Goal: Task Accomplishment & Management: Manage account settings

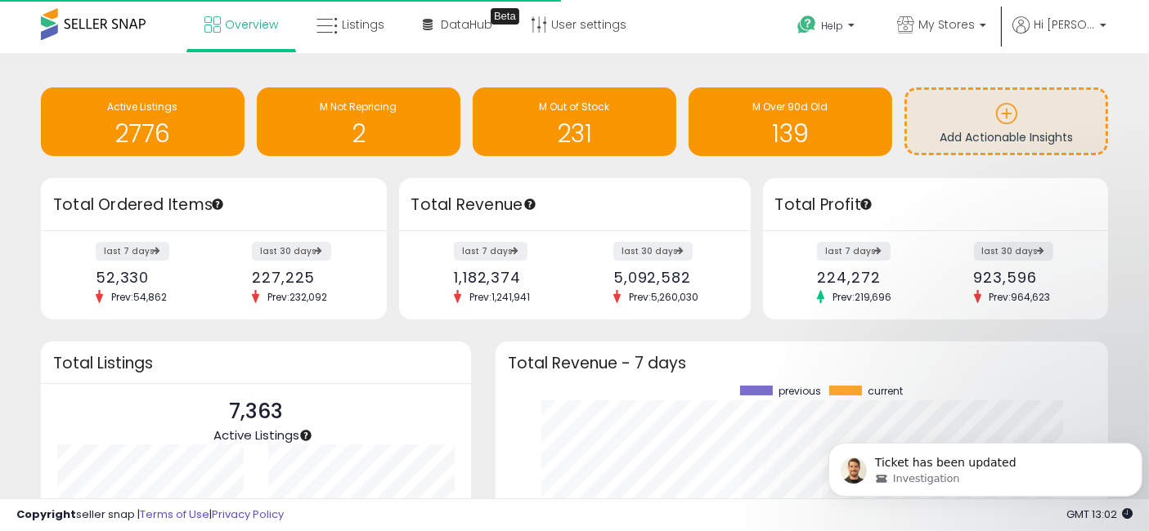
scroll to position [227, 579]
click at [1019, 477] on div "Investigation" at bounding box center [997, 478] width 247 height 15
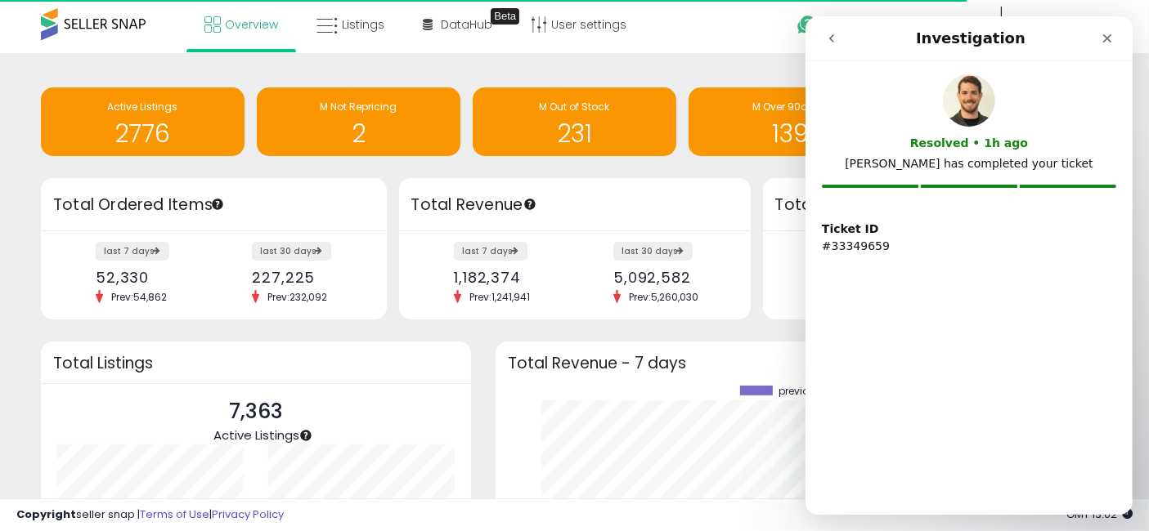
scroll to position [0, 0]
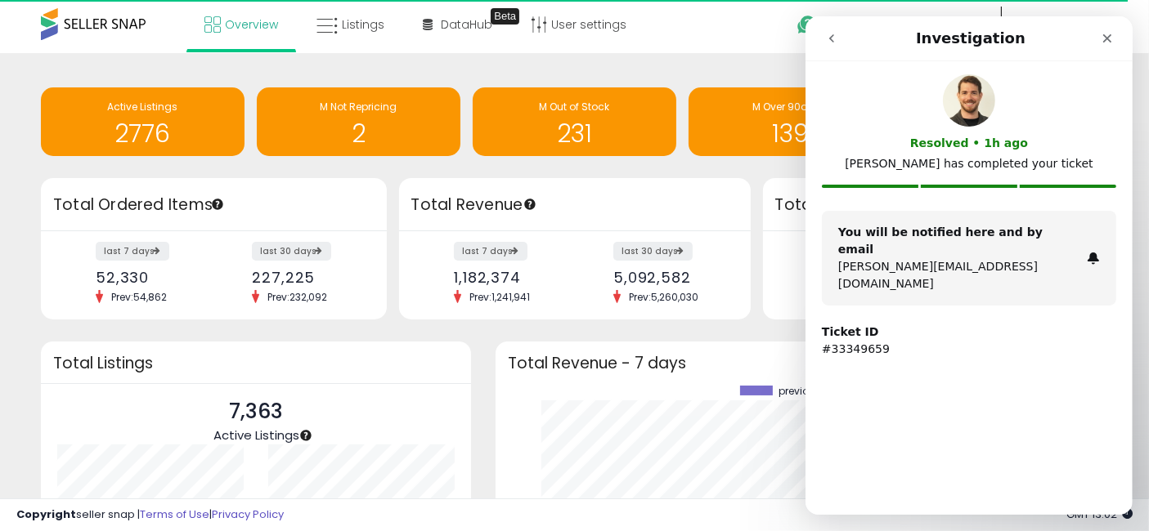
click at [831, 42] on icon "go back" at bounding box center [830, 38] width 5 height 8
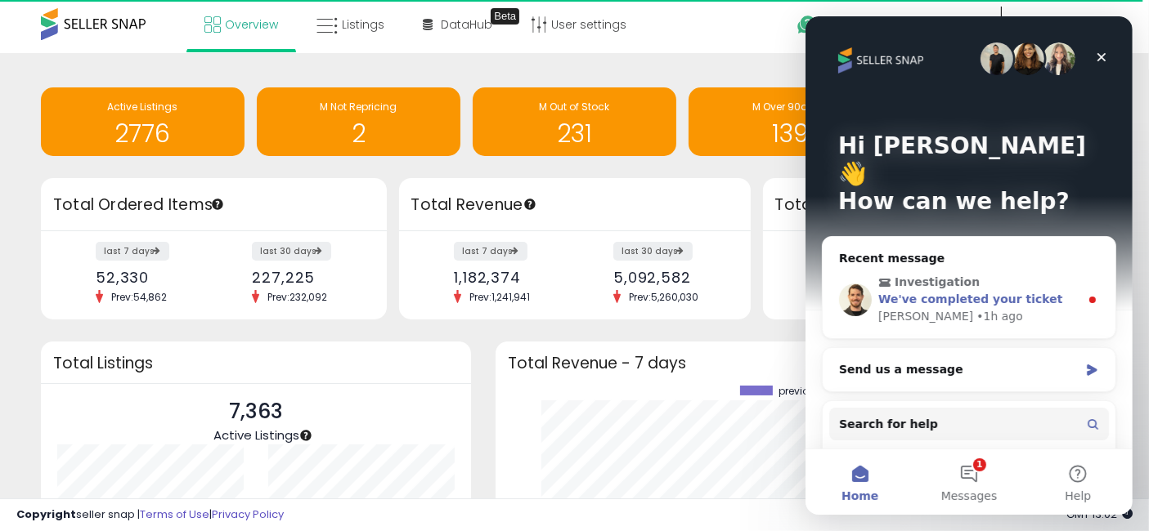
click at [1032, 274] on span "Investigation" at bounding box center [969, 282] width 185 height 17
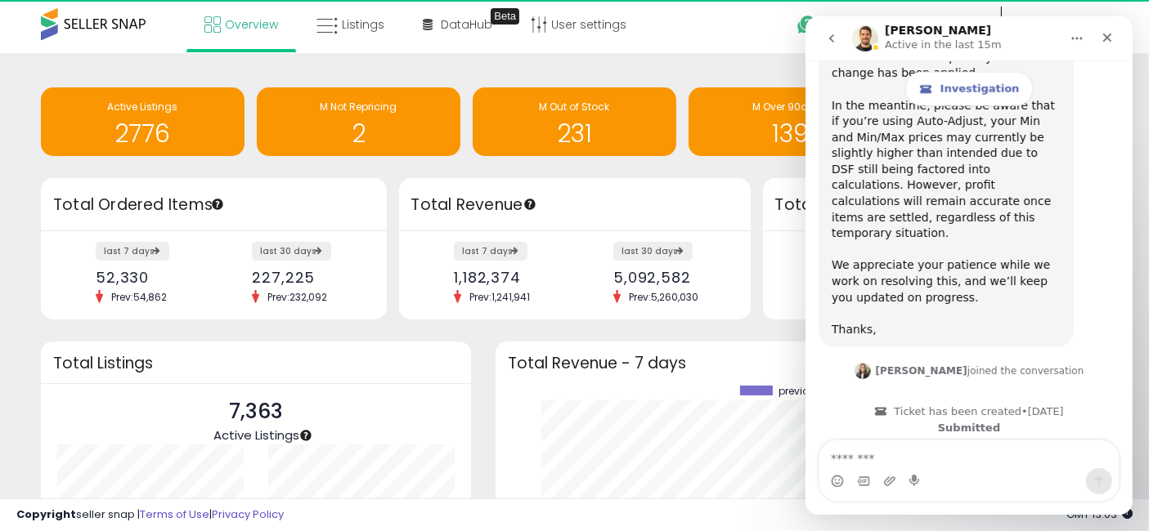
scroll to position [1778, 0]
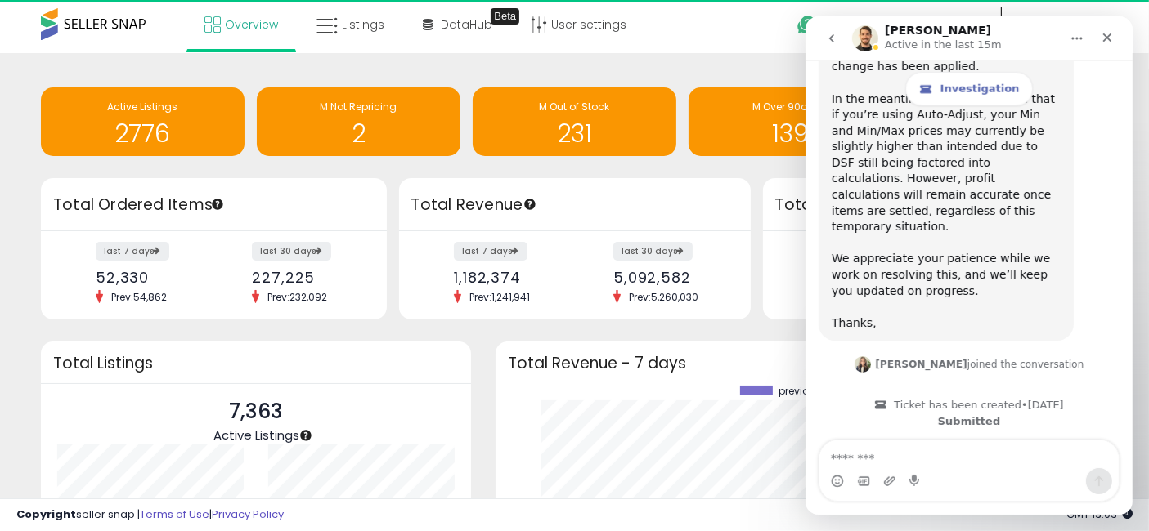
click at [896, 454] on textarea "Message…" at bounding box center [967, 455] width 299 height 28
type textarea "**********"
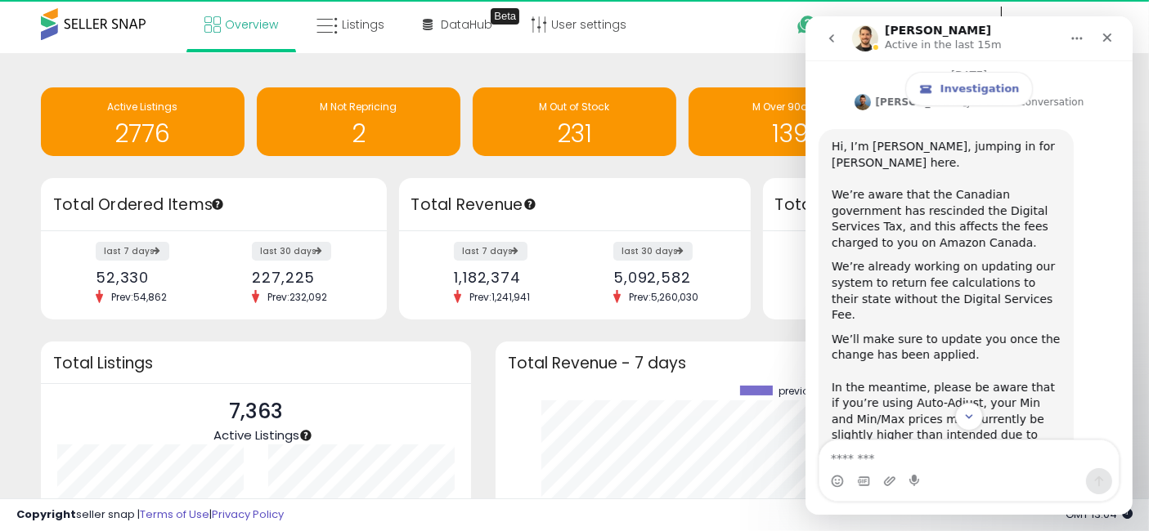
scroll to position [1826, 0]
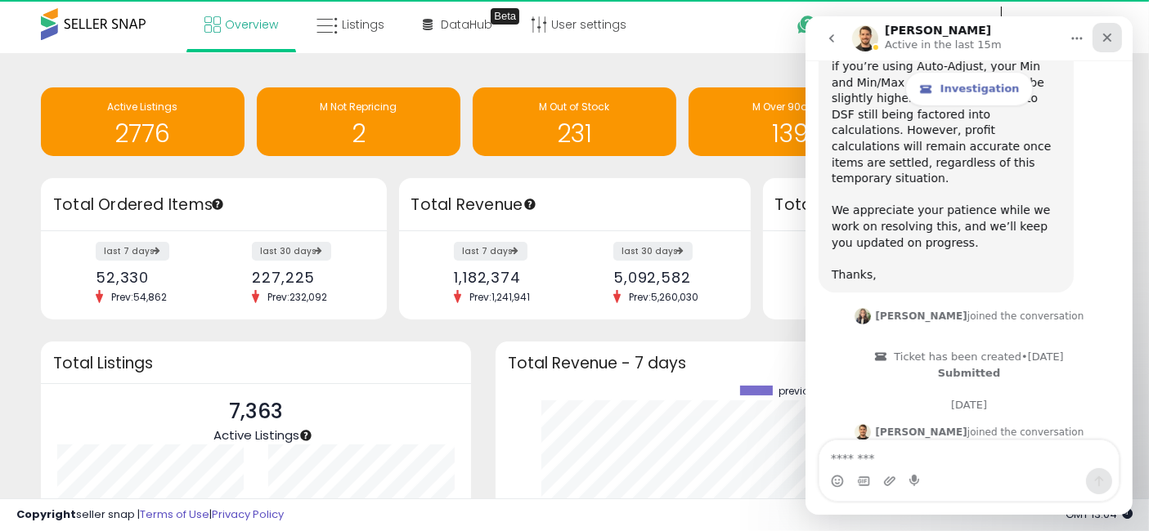
click at [1108, 38] on icon "Close" at bounding box center [1105, 37] width 13 height 13
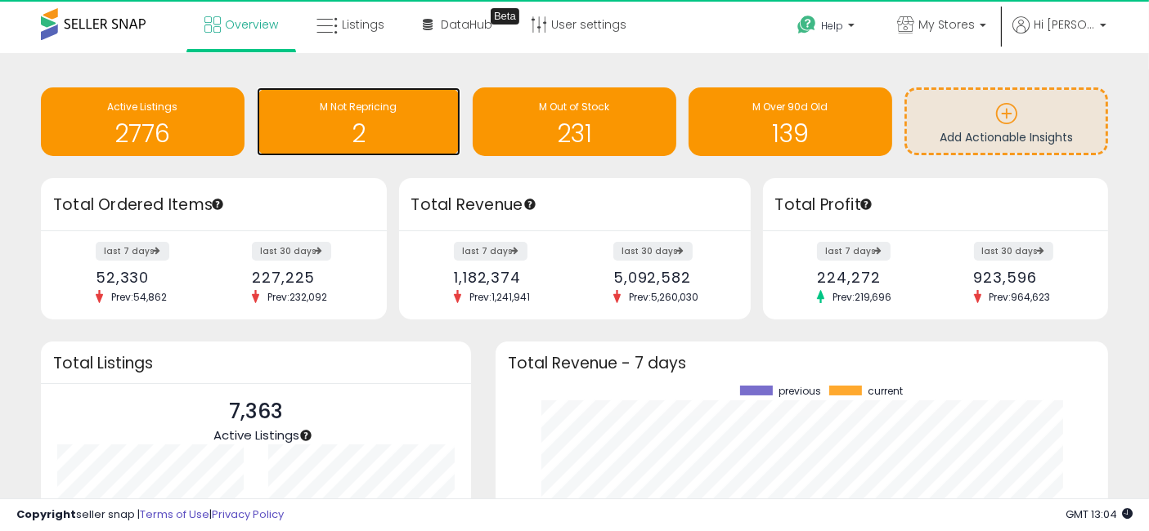
click at [325, 127] on h1 "2" at bounding box center [358, 133] width 187 height 27
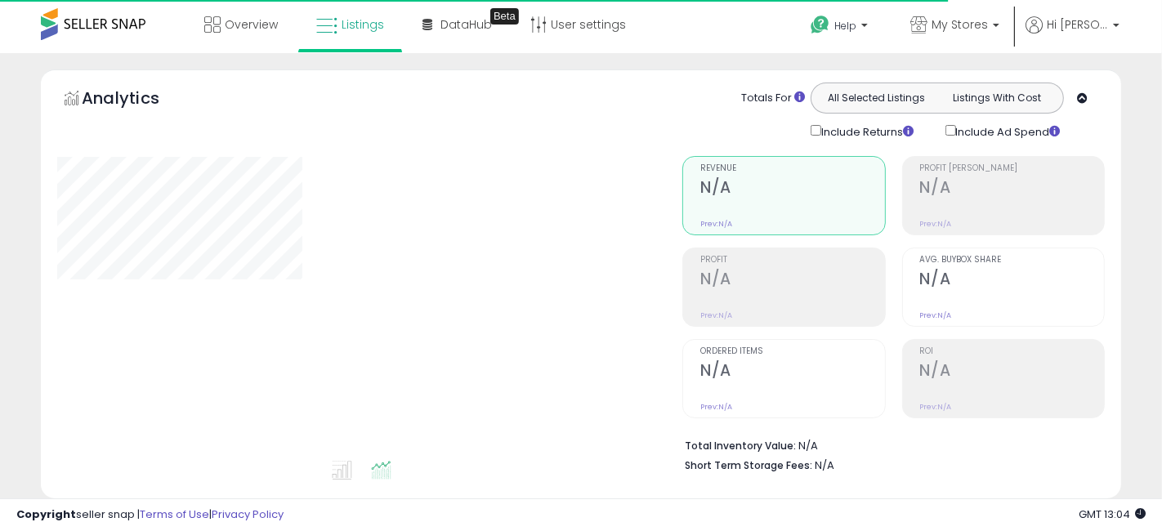
select select "**"
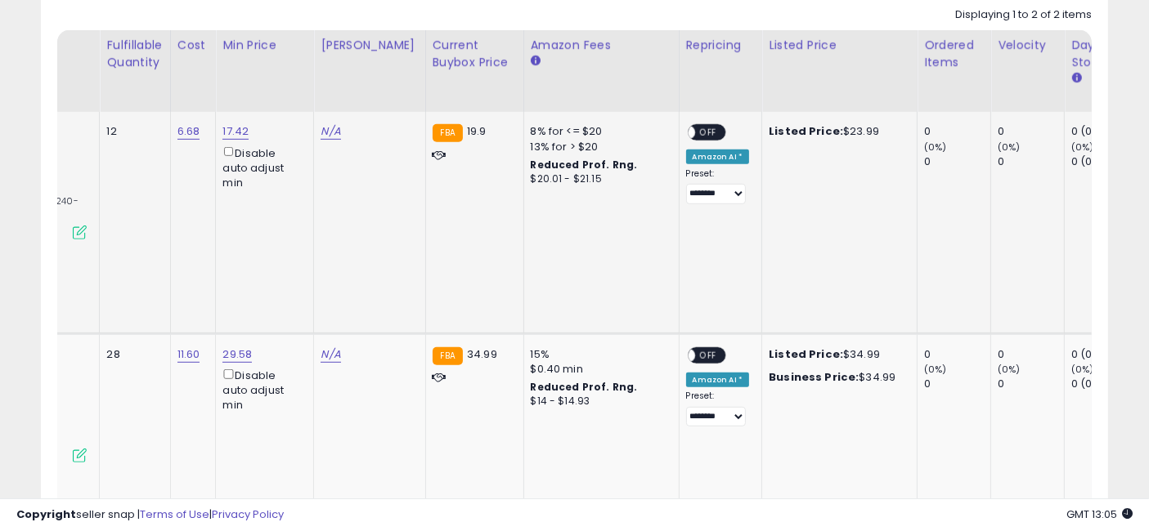
scroll to position [0, 537]
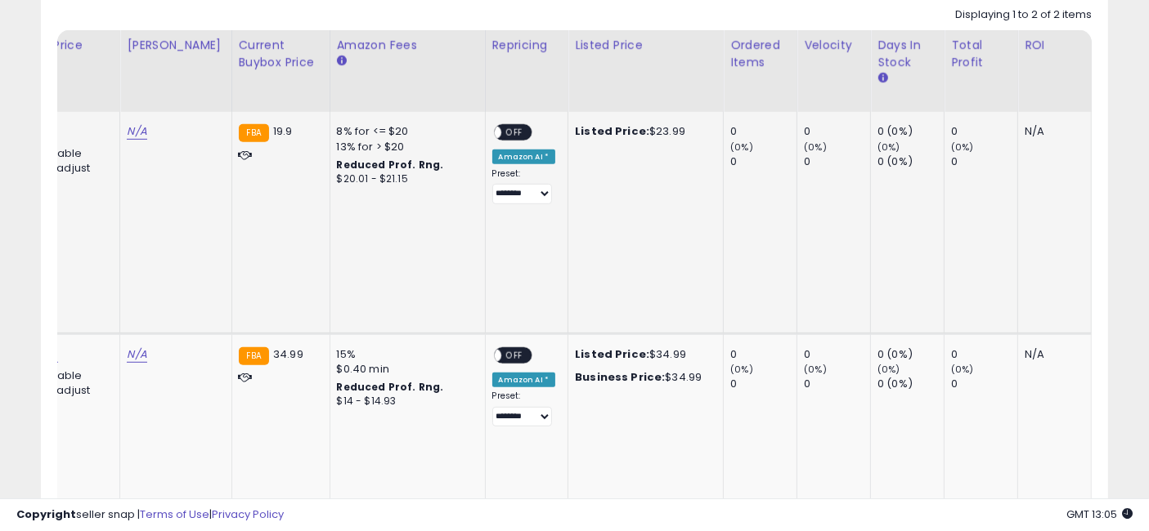
drag, startPoint x: 508, startPoint y: 213, endPoint x: 635, endPoint y: 226, distance: 127.4
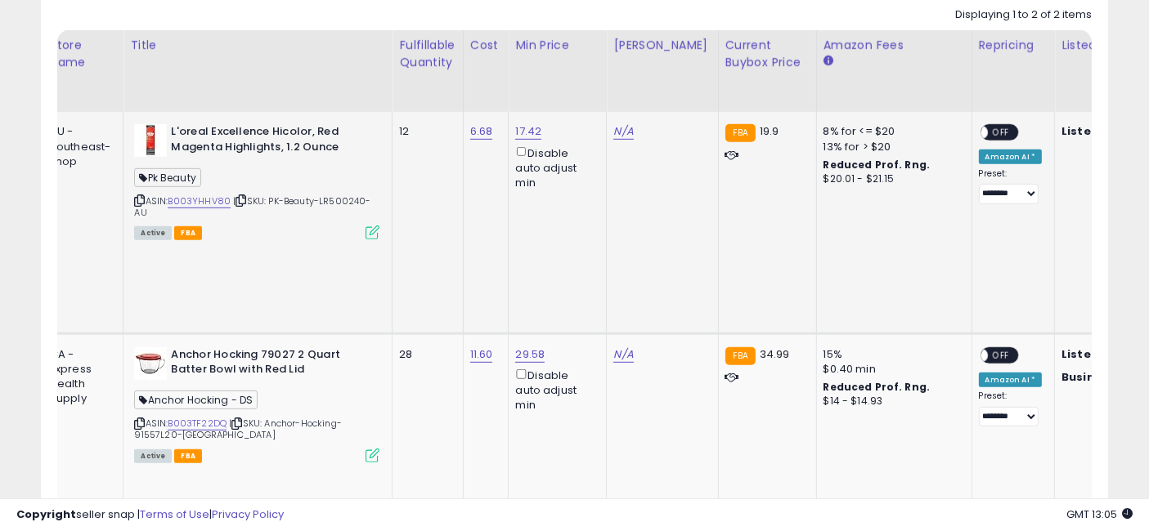
scroll to position [0, 0]
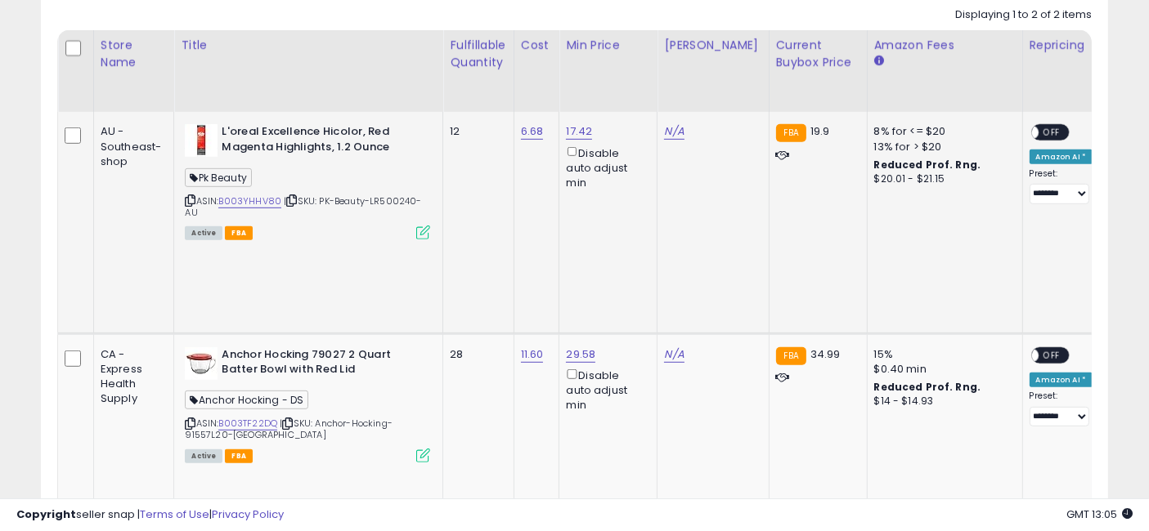
drag, startPoint x: 652, startPoint y: 222, endPoint x: 507, endPoint y: 222, distance: 144.7
click at [246, 199] on link "B003YHHV80" at bounding box center [249, 202] width 63 height 14
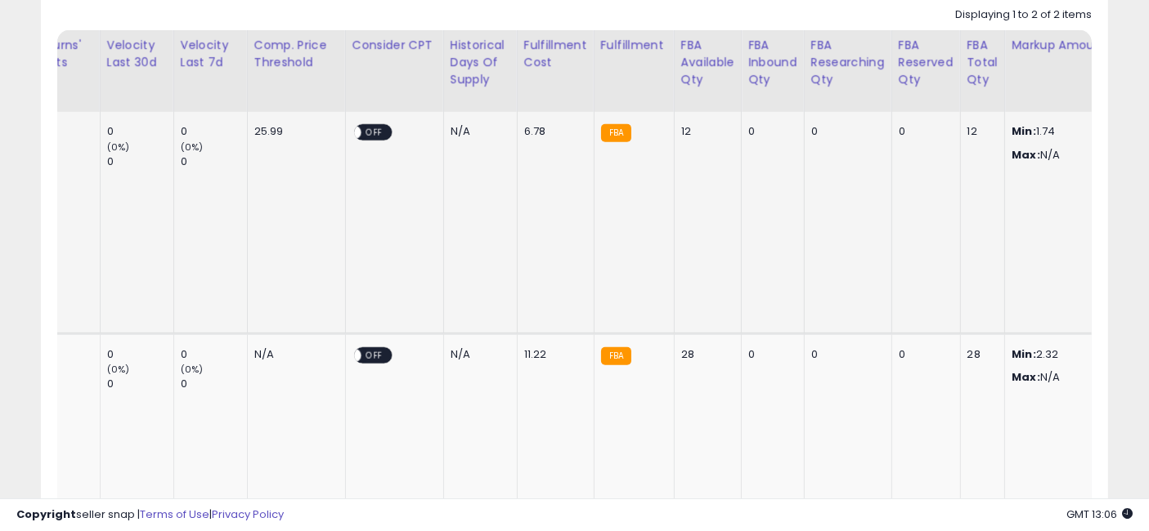
scroll to position [0, 3058]
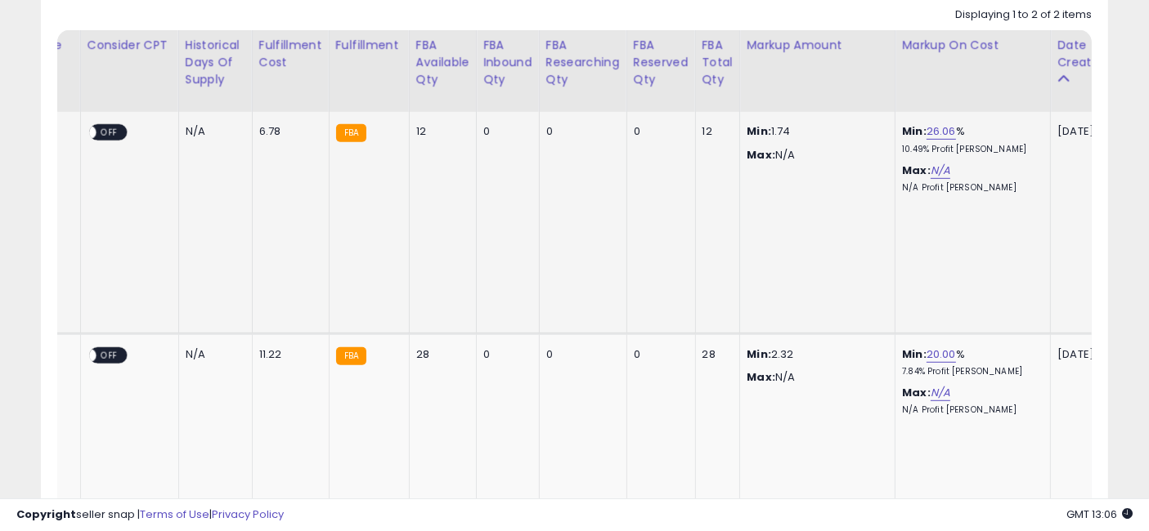
drag, startPoint x: 546, startPoint y: 207, endPoint x: 780, endPoint y: 204, distance: 233.8
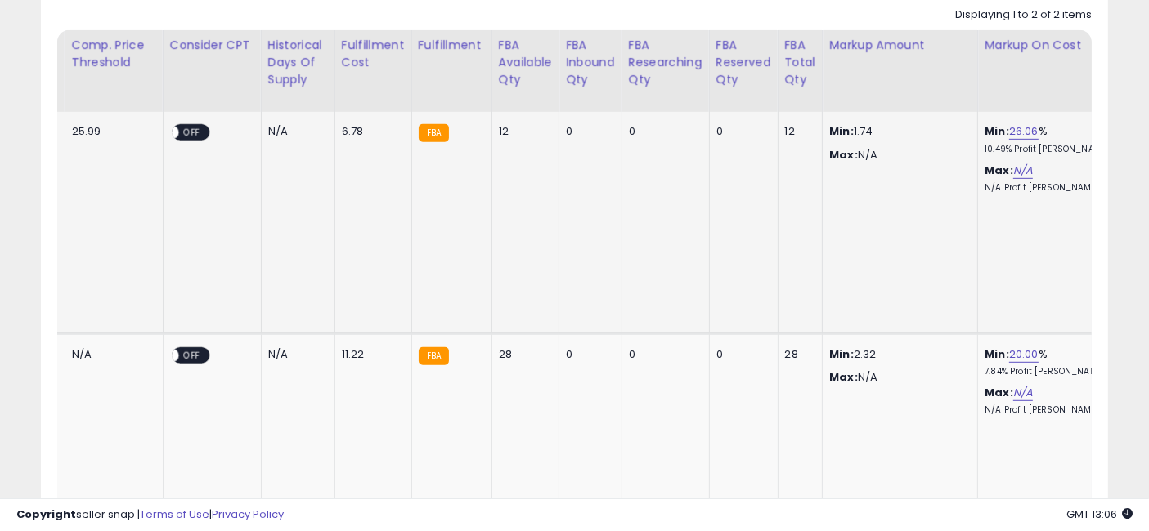
scroll to position [0, 0]
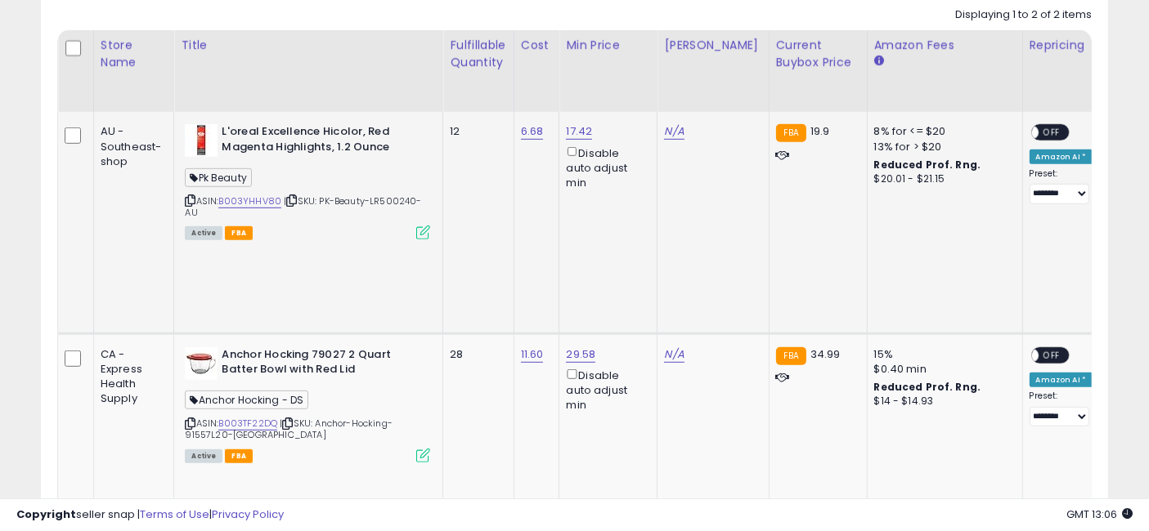
drag, startPoint x: 721, startPoint y: 225, endPoint x: 423, endPoint y: 231, distance: 298.4
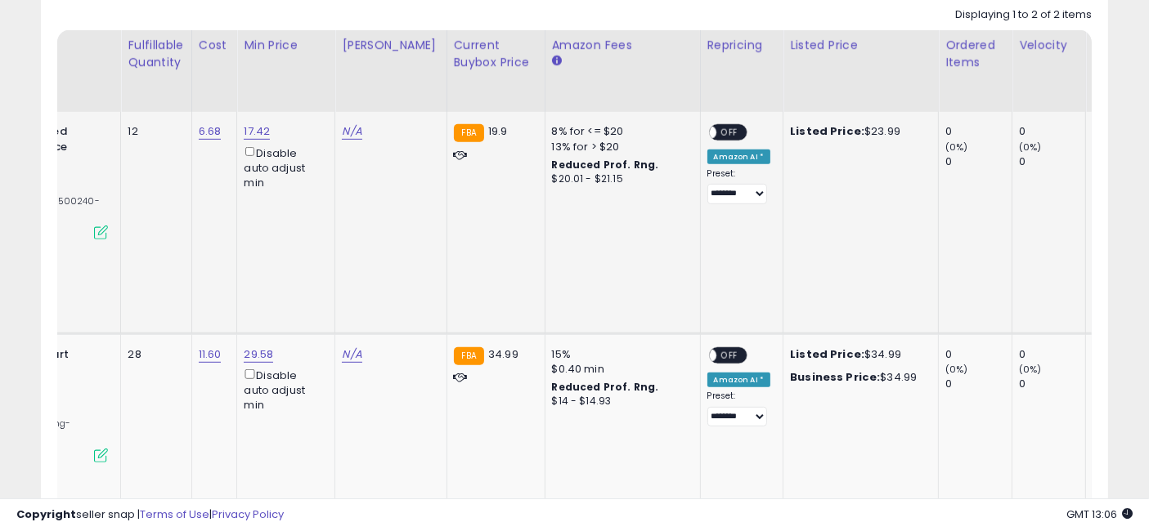
drag, startPoint x: 513, startPoint y: 199, endPoint x: 634, endPoint y: 221, distance: 122.2
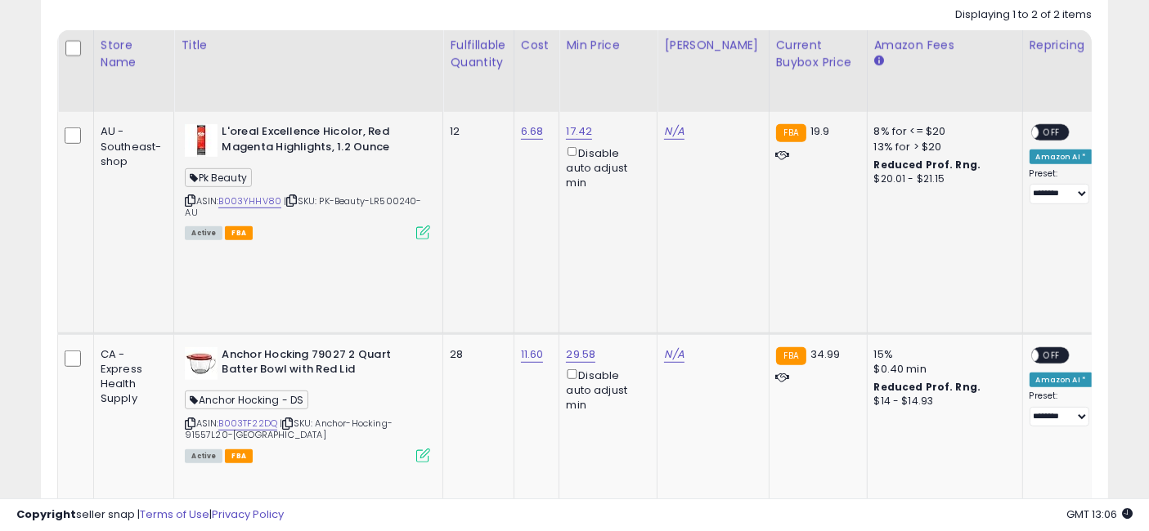
drag, startPoint x: 618, startPoint y: 205, endPoint x: 434, endPoint y: 7, distance: 270.1
click at [672, 130] on link "N/A" at bounding box center [674, 131] width 20 height 16
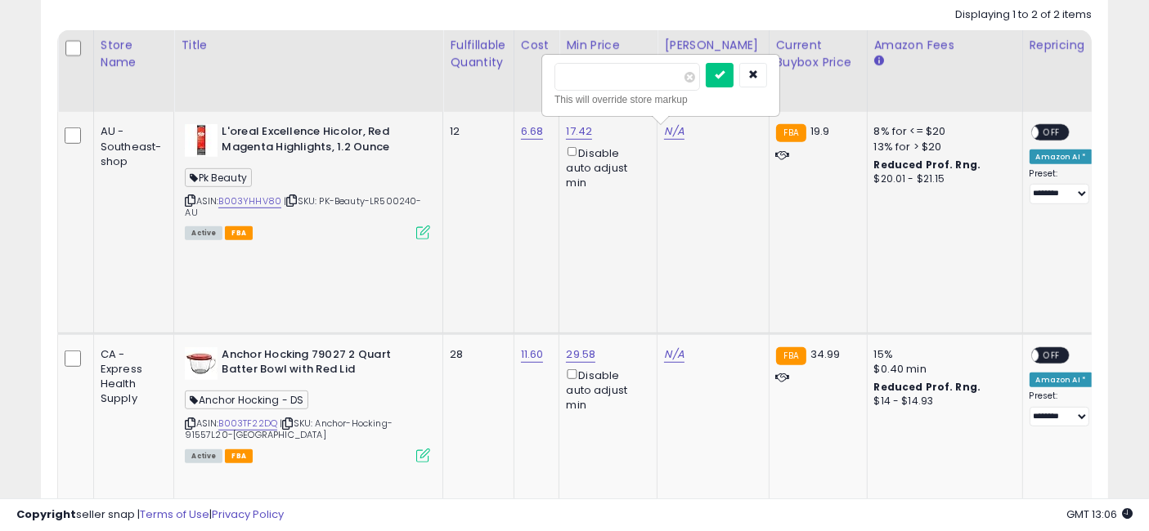
click at [588, 74] on input "number" at bounding box center [627, 77] width 146 height 28
type input "*****"
click button "submit" at bounding box center [719, 75] width 28 height 25
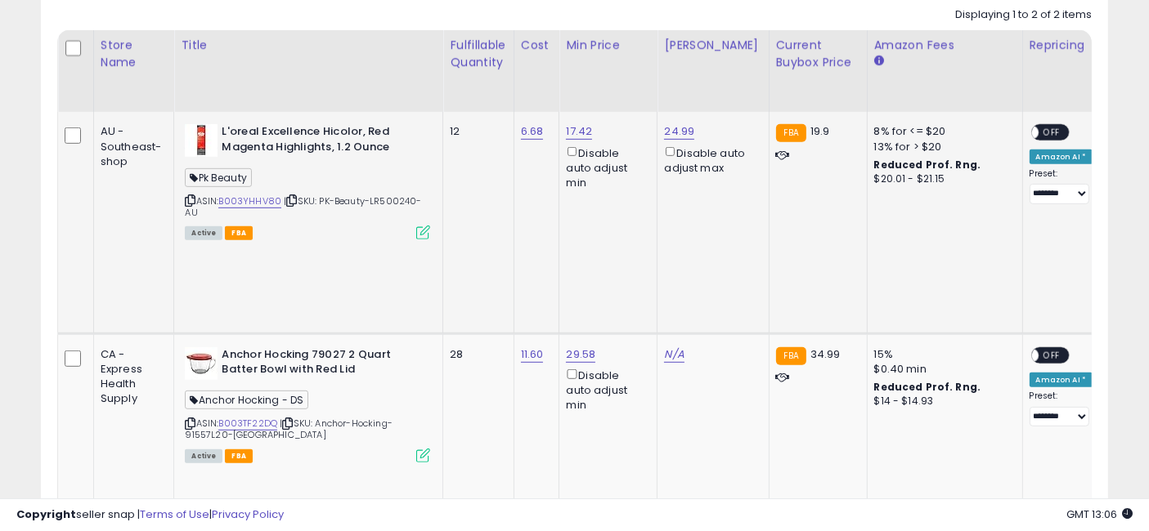
click at [1038, 128] on span "OFF" at bounding box center [1051, 133] width 26 height 14
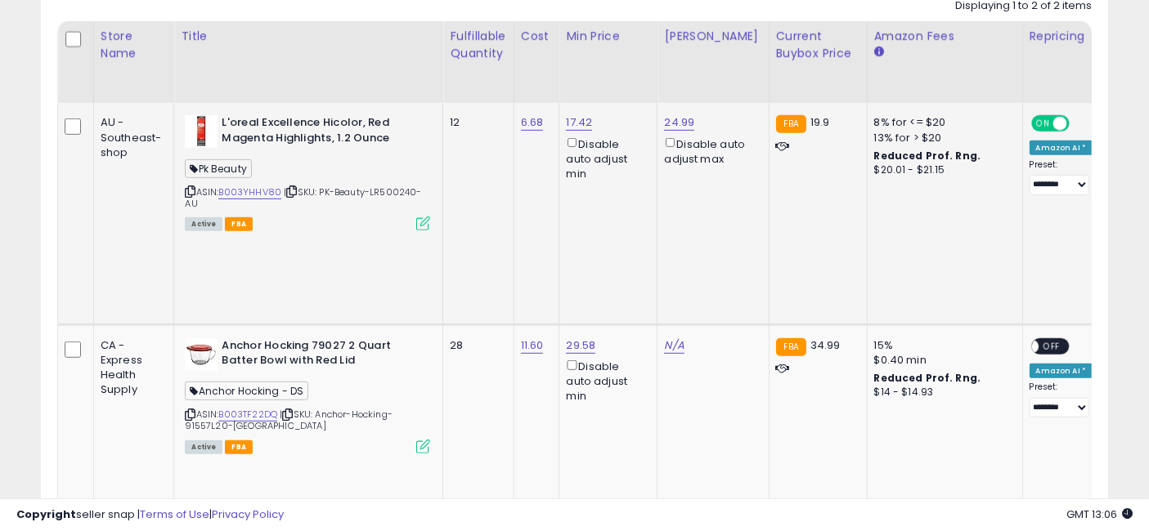
scroll to position [946, 0]
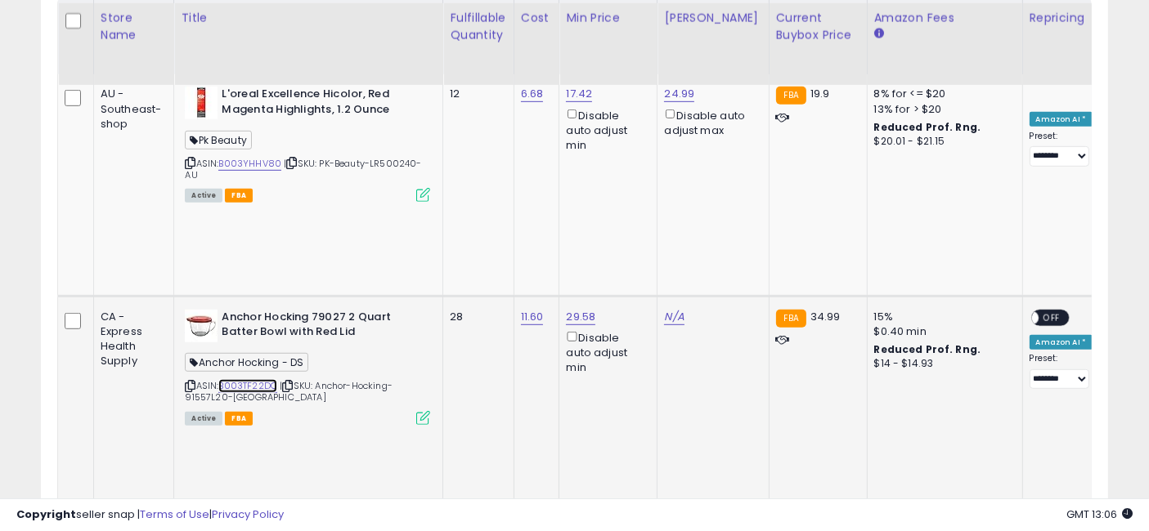
click at [251, 379] on link "B003TF22DQ" at bounding box center [247, 386] width 59 height 14
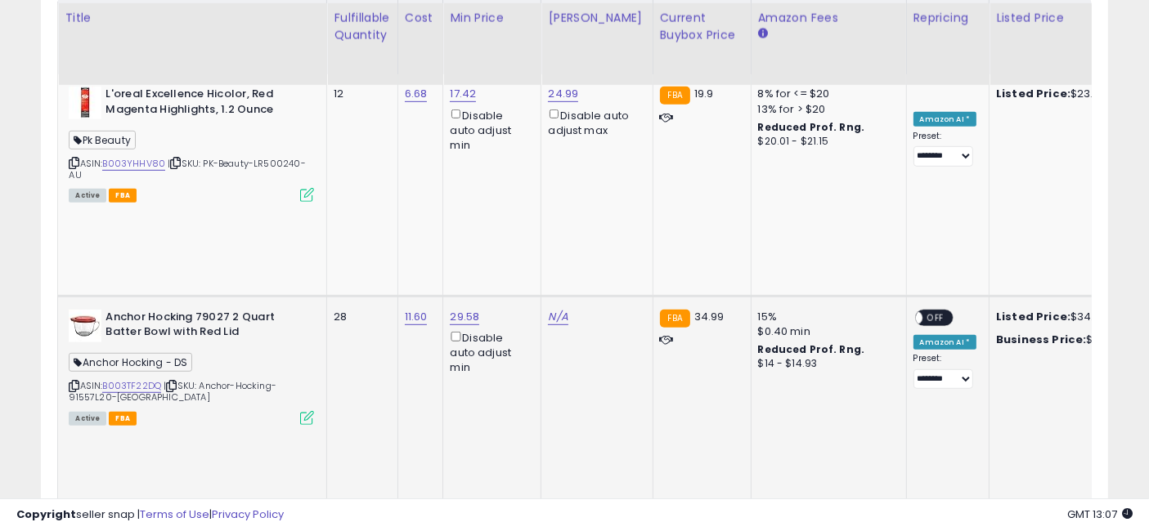
scroll to position [0, 232]
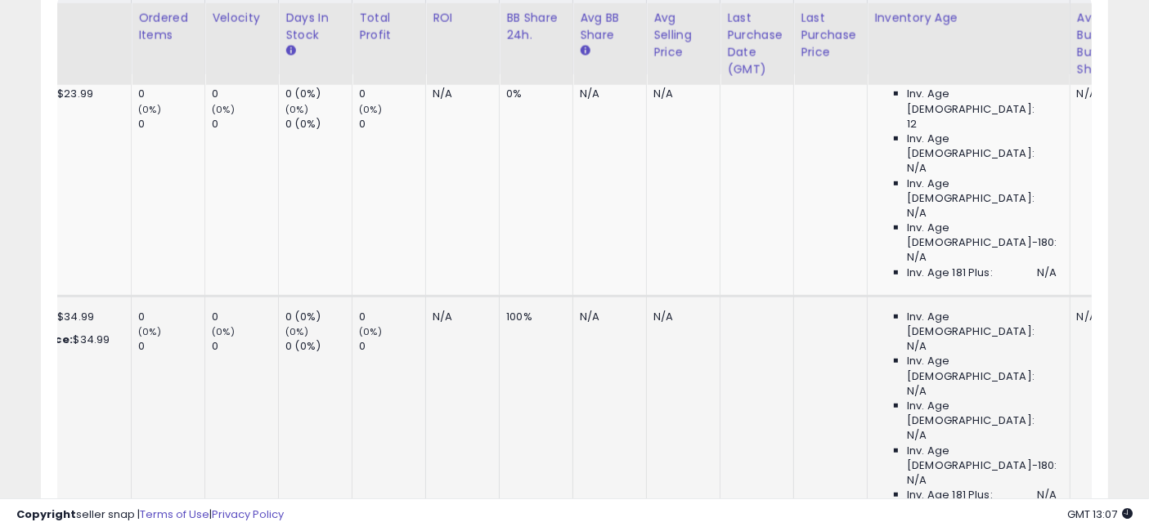
drag, startPoint x: 467, startPoint y: 312, endPoint x: 600, endPoint y: 325, distance: 133.9
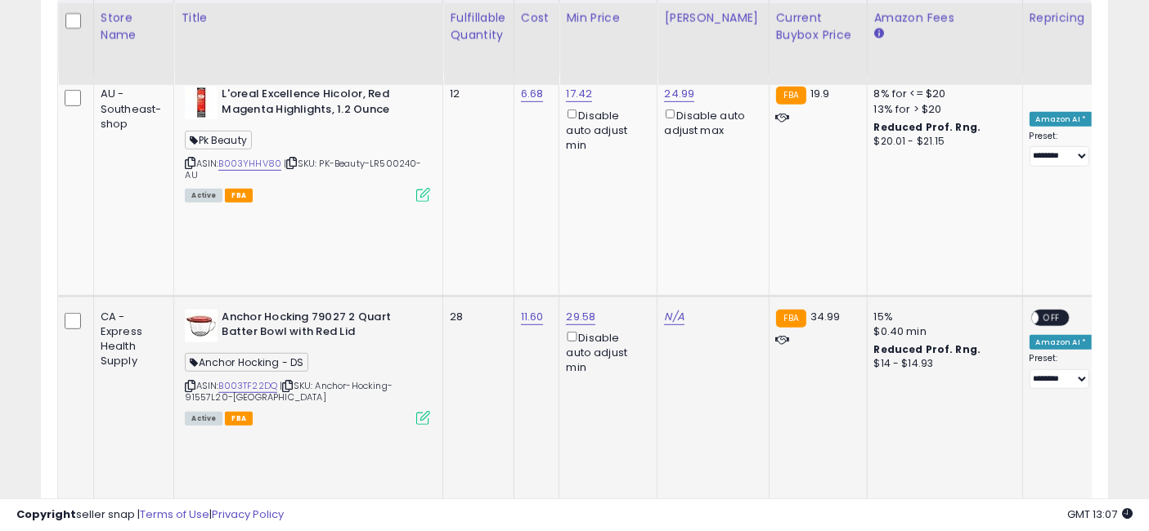
drag, startPoint x: 766, startPoint y: 322, endPoint x: 448, endPoint y: 320, distance: 318.0
click at [670, 309] on link "N/A" at bounding box center [674, 317] width 20 height 16
click at [609, 197] on input "number" at bounding box center [627, 200] width 146 height 28
type input "*****"
click button "submit" at bounding box center [719, 198] width 28 height 25
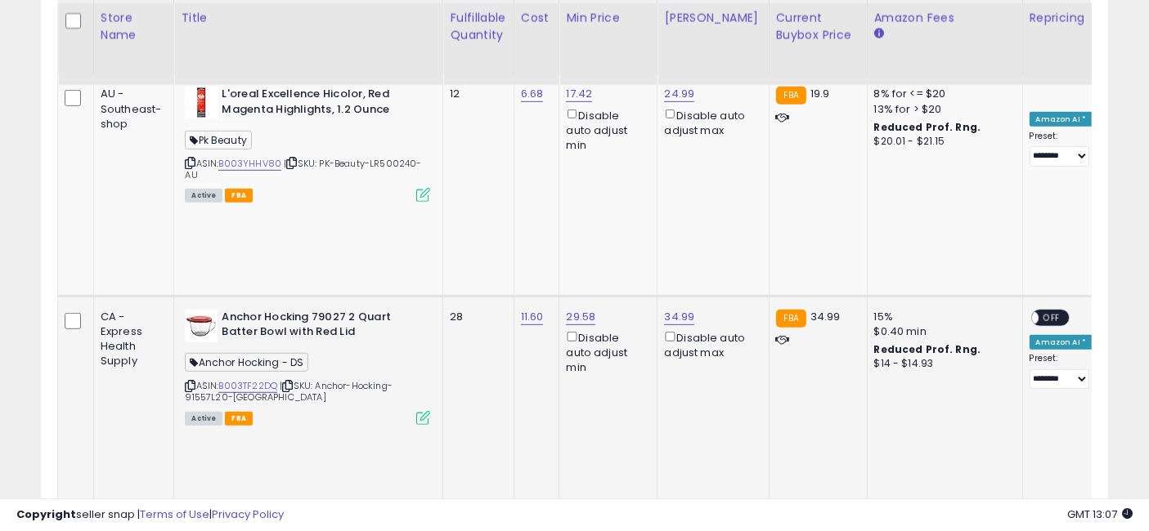
click at [1038, 311] on span "OFF" at bounding box center [1051, 318] width 26 height 14
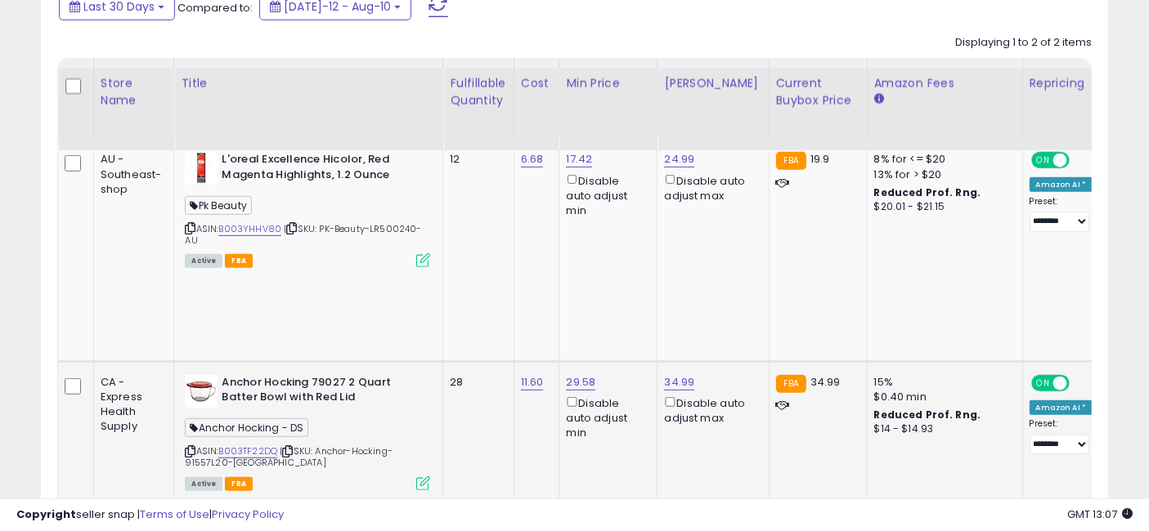
scroll to position [946, 0]
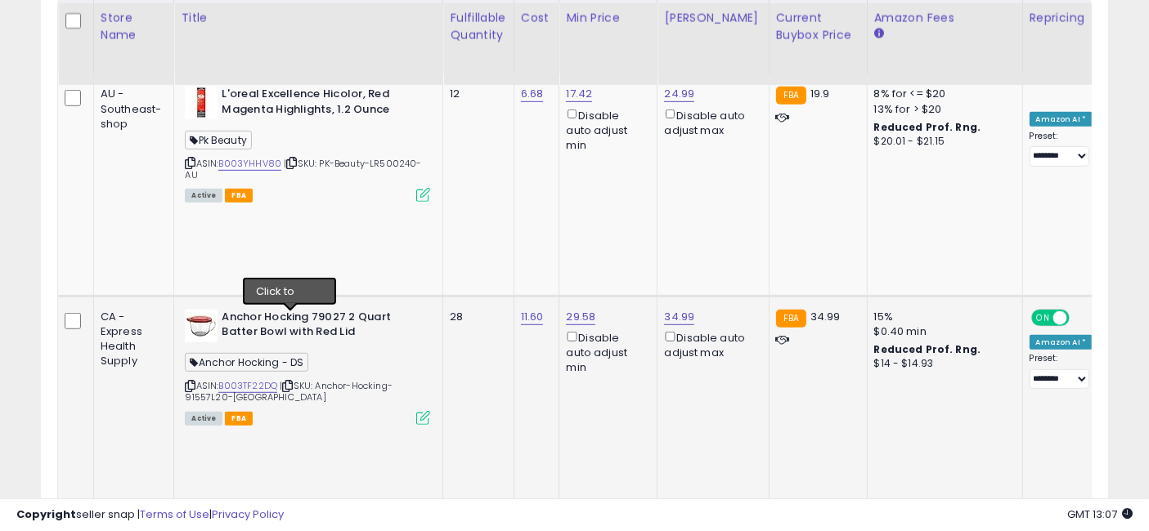
click at [289, 382] on icon at bounding box center [287, 386] width 11 height 9
click at [292, 382] on icon at bounding box center [287, 386] width 11 height 9
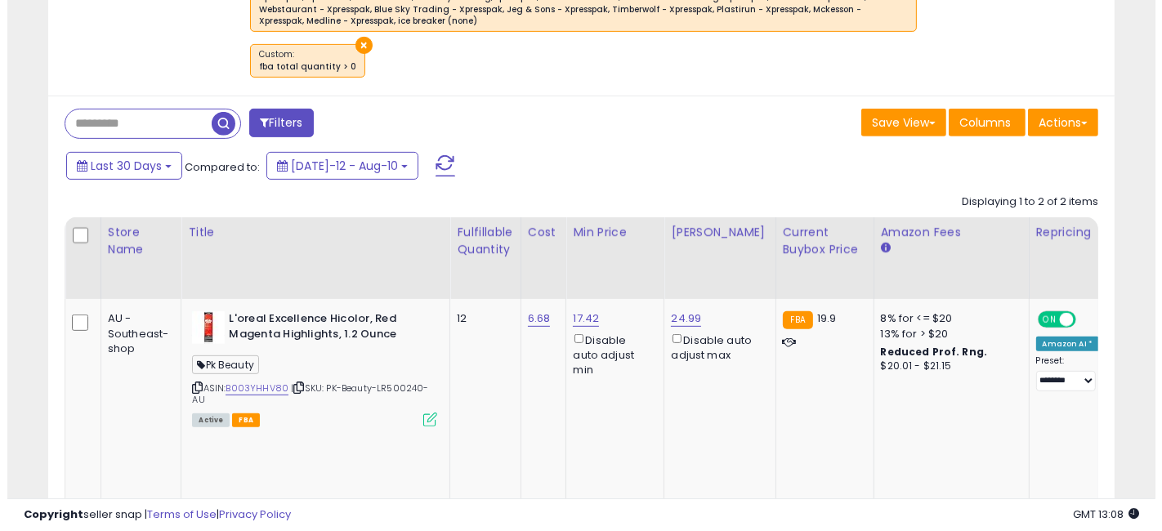
scroll to position [582, 0]
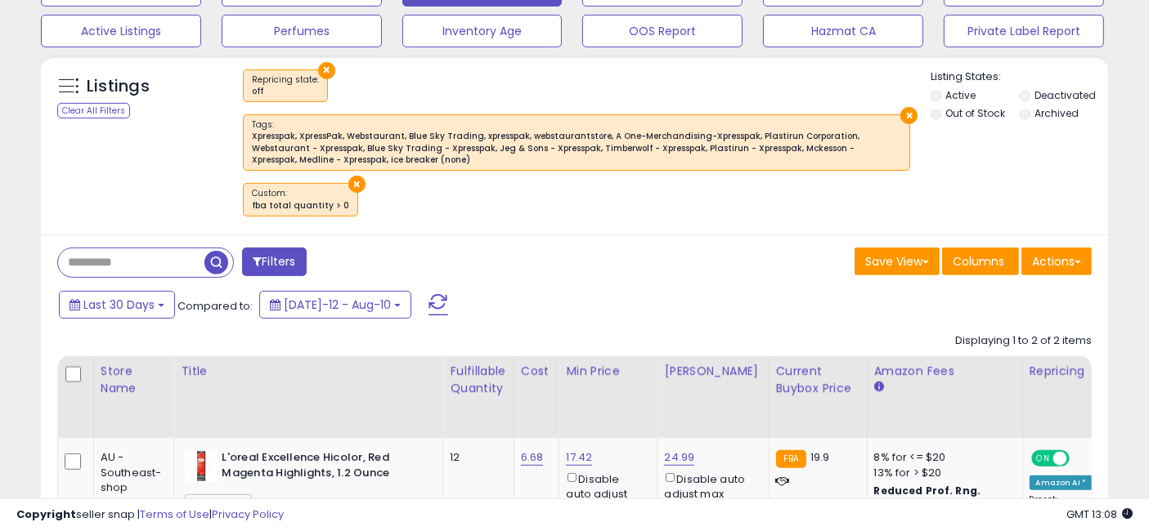
click at [217, 253] on span "button" at bounding box center [216, 263] width 24 height 24
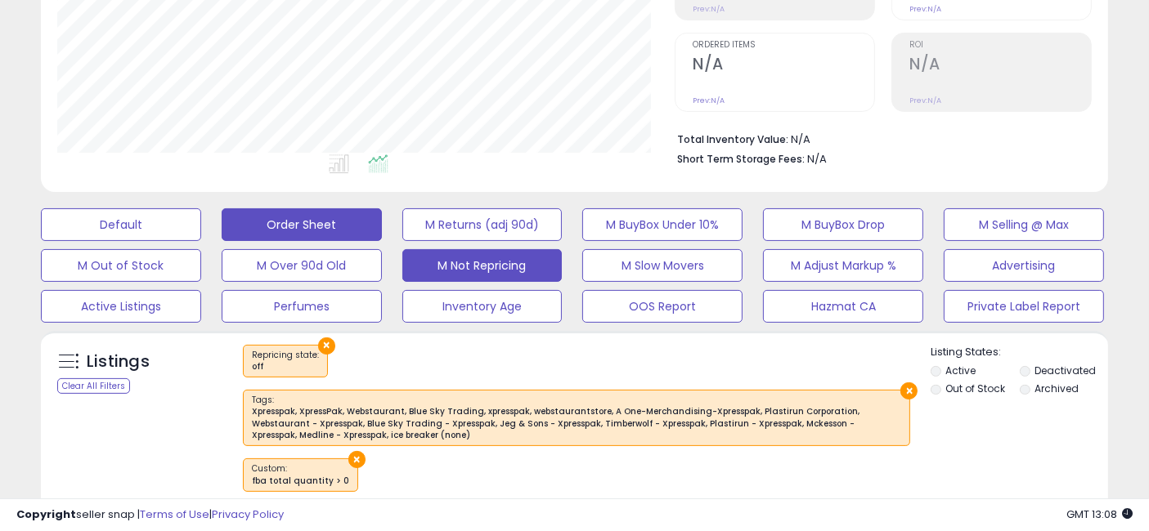
scroll to position [262, 0]
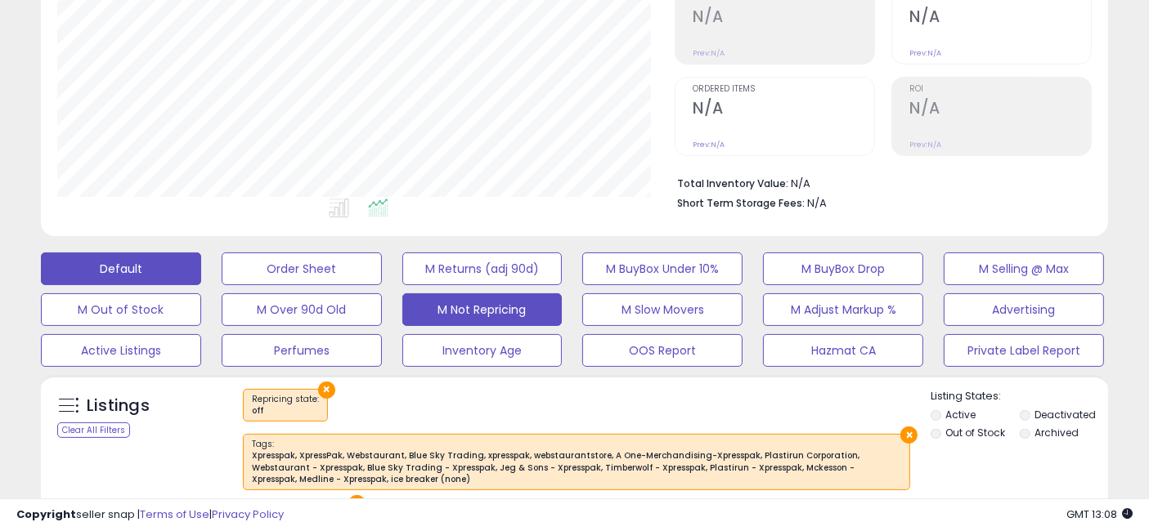
click at [146, 274] on button "Default" at bounding box center [121, 269] width 160 height 33
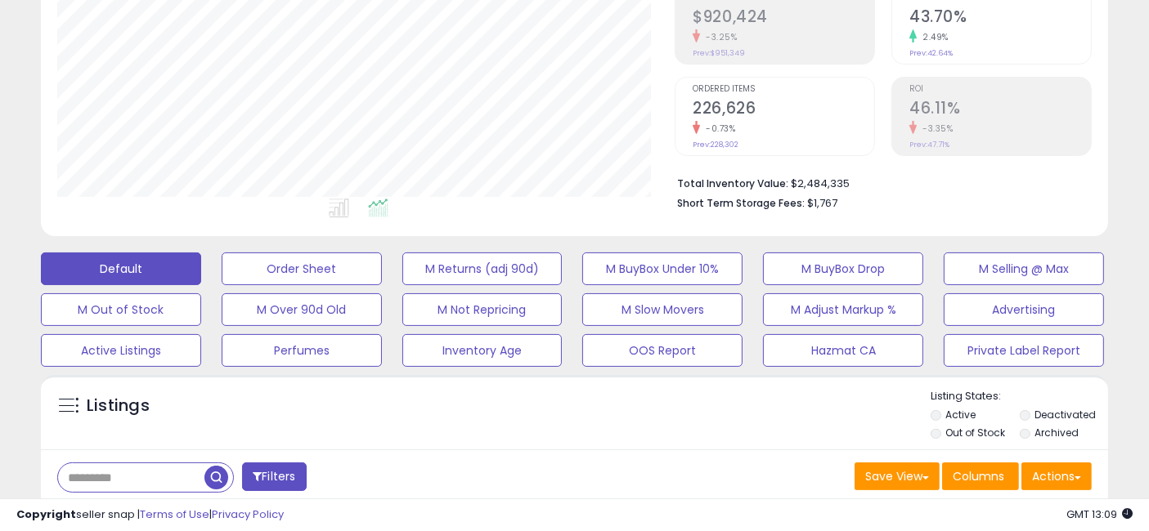
scroll to position [0, 0]
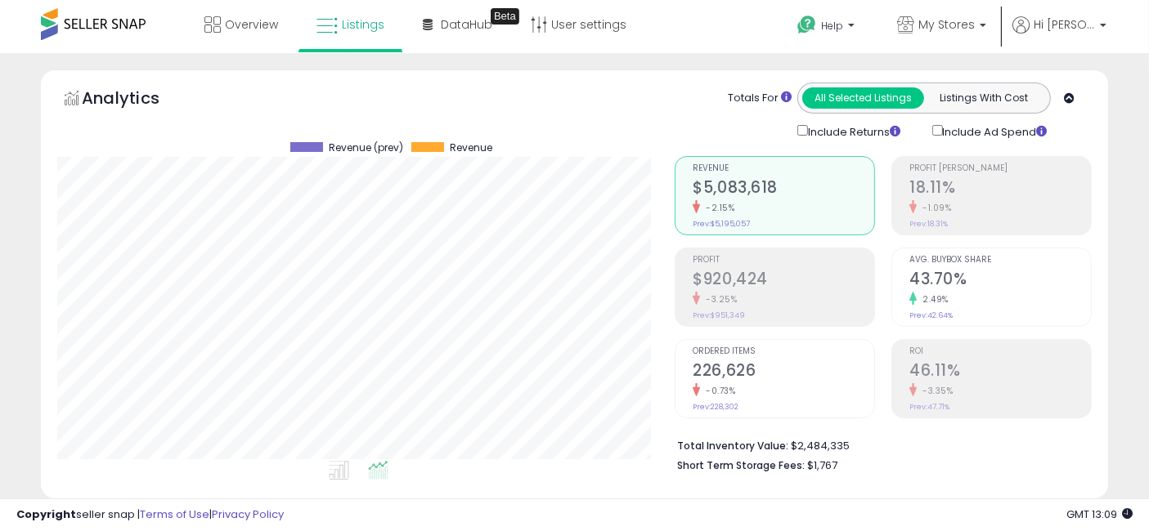
click at [957, 208] on div "-1.09%" at bounding box center [999, 208] width 181 height 16
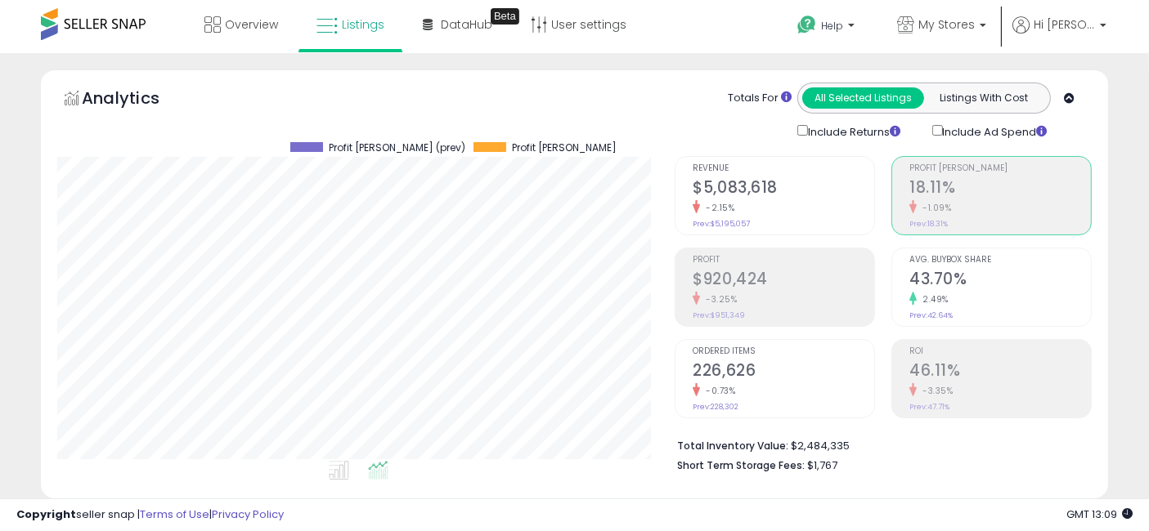
click at [781, 281] on h2 "$920,424" at bounding box center [782, 281] width 181 height 22
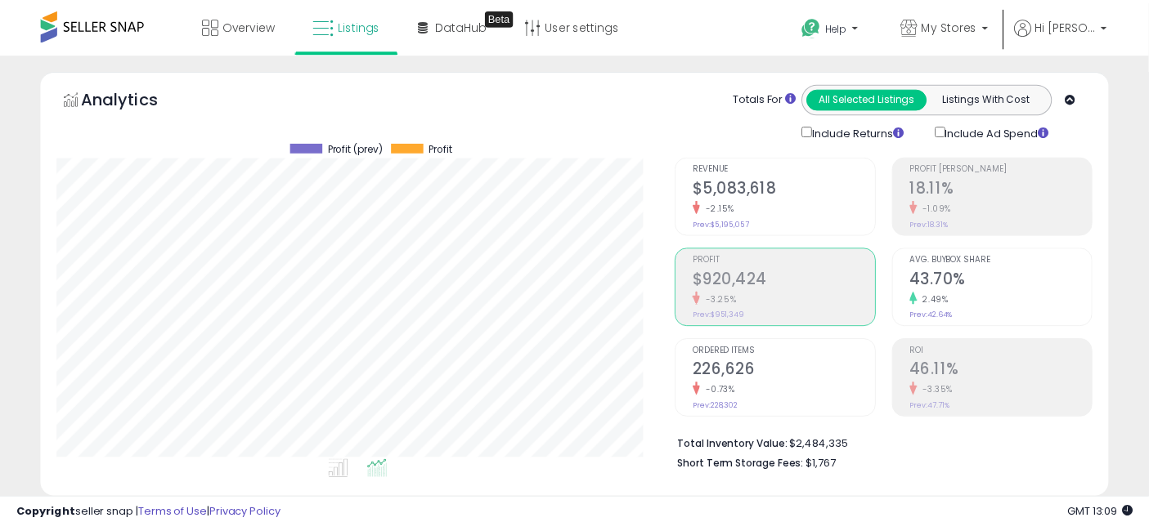
scroll to position [817122, 816839]
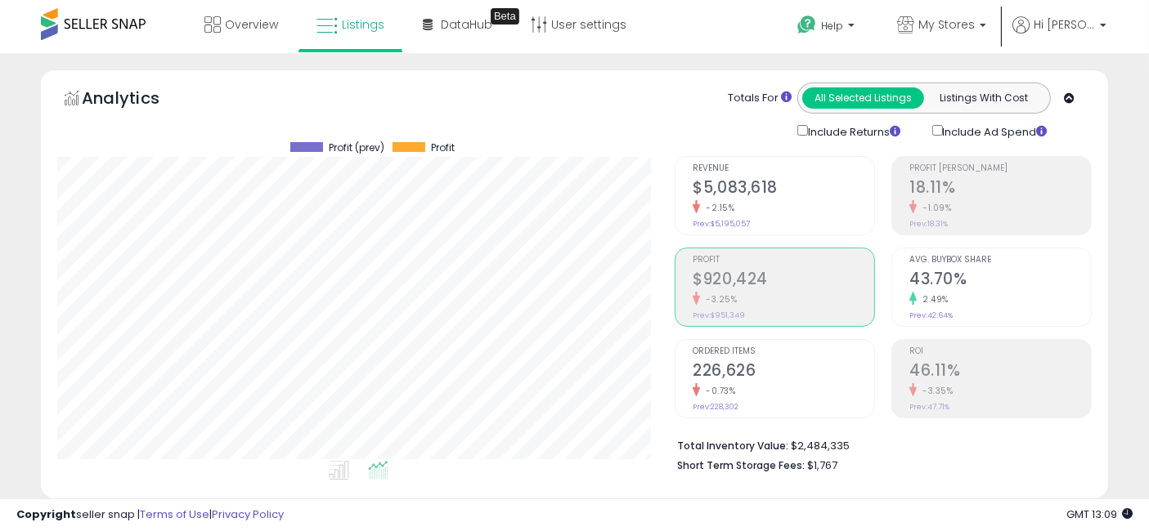
click at [768, 199] on h2 "$5,083,618" at bounding box center [782, 189] width 181 height 22
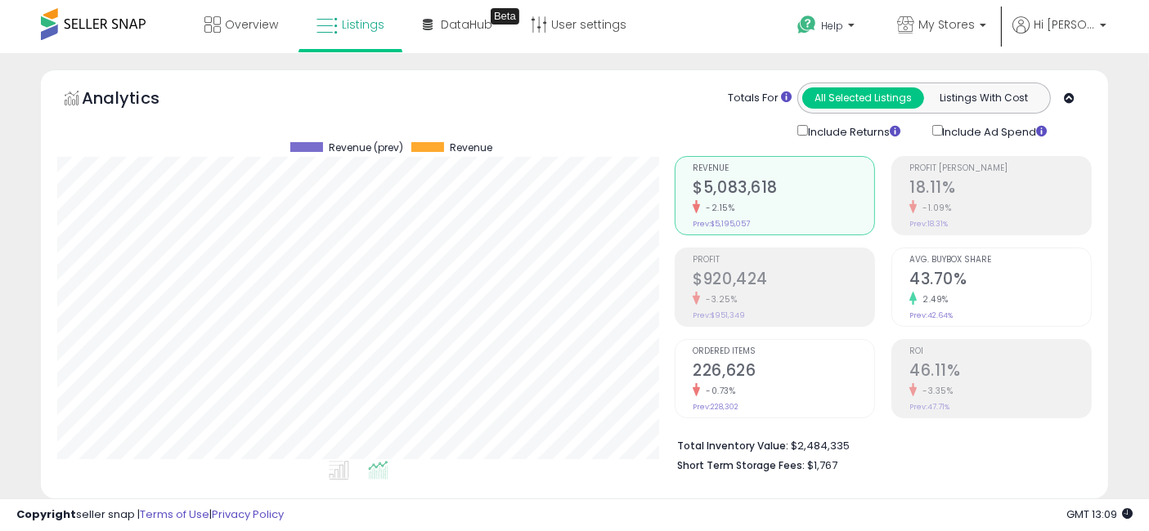
scroll to position [335, 617]
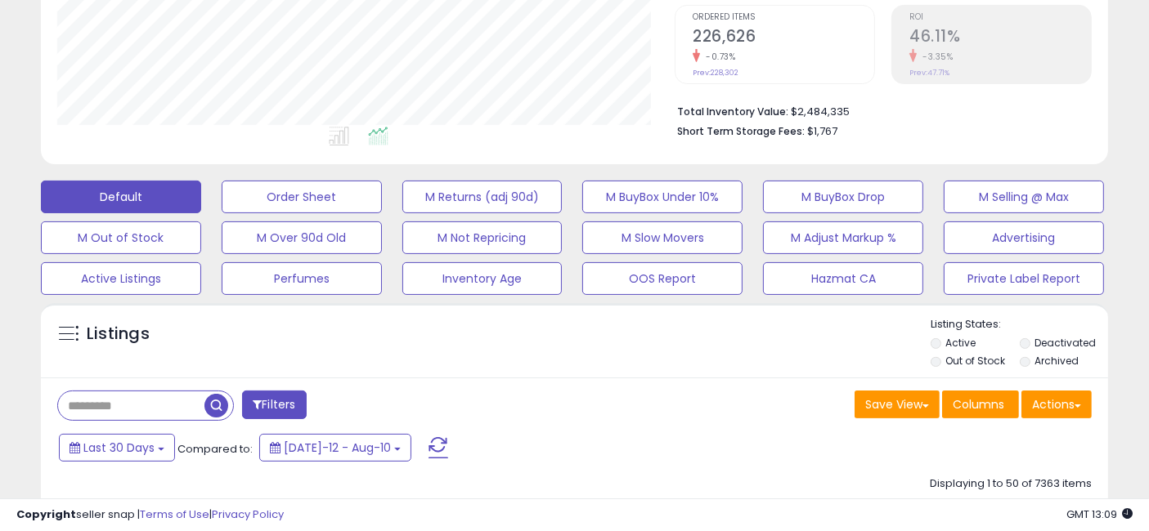
scroll to position [454, 0]
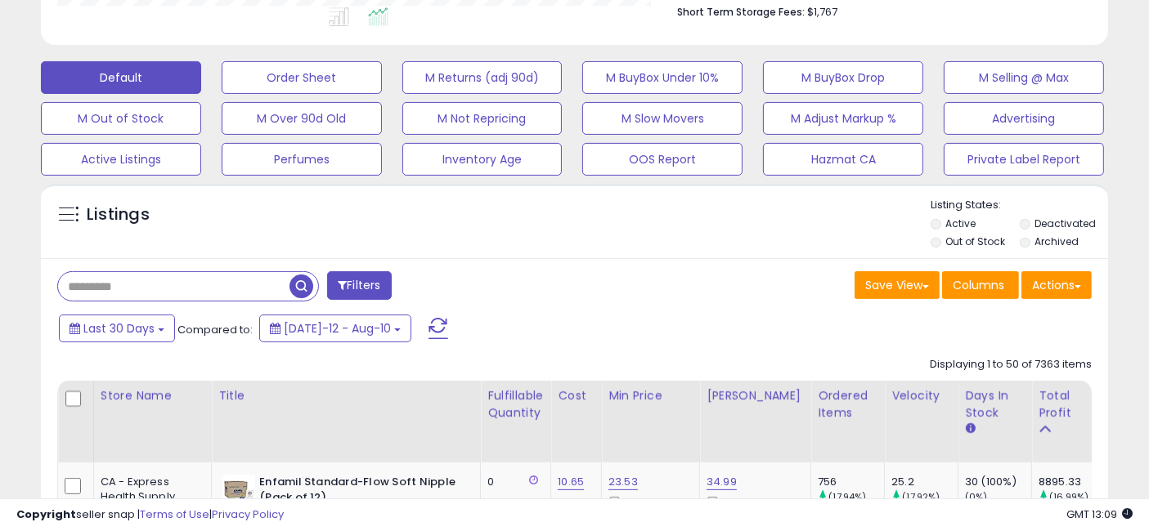
click at [147, 280] on input "text" at bounding box center [173, 286] width 231 height 29
paste input "**********"
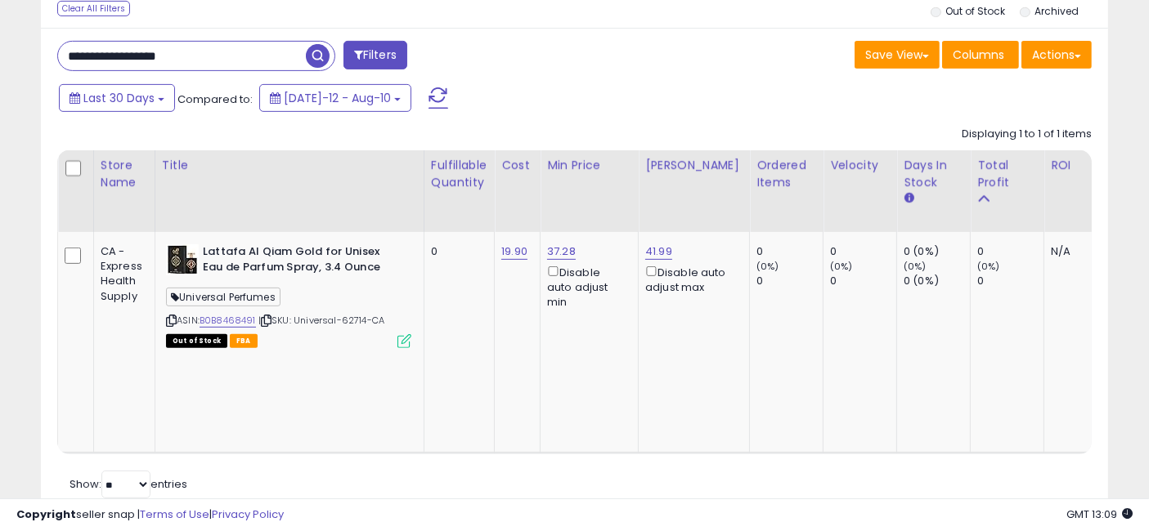
scroll to position [335, 617]
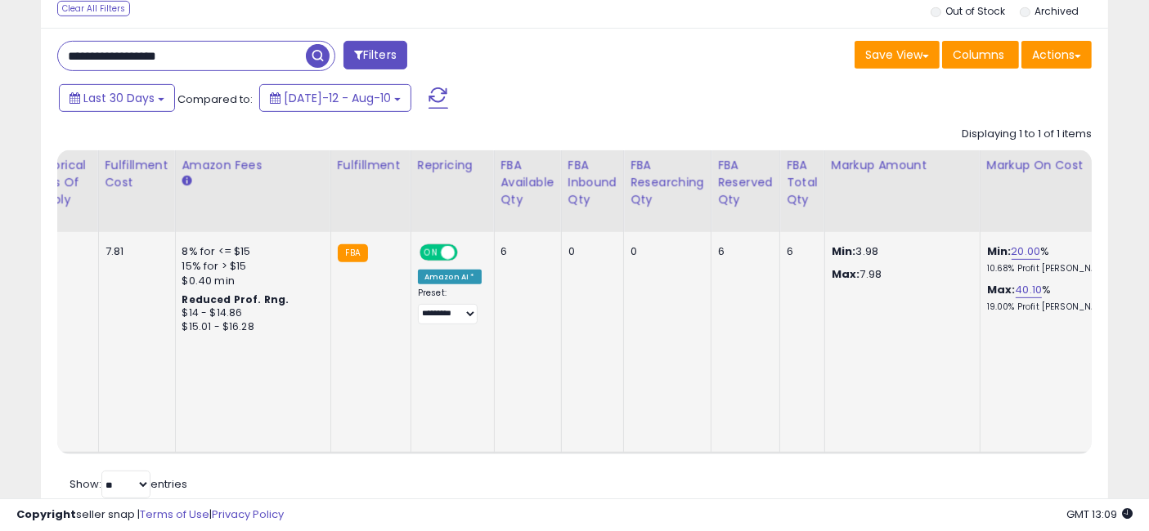
drag, startPoint x: 416, startPoint y: 325, endPoint x: 929, endPoint y: 333, distance: 513.4
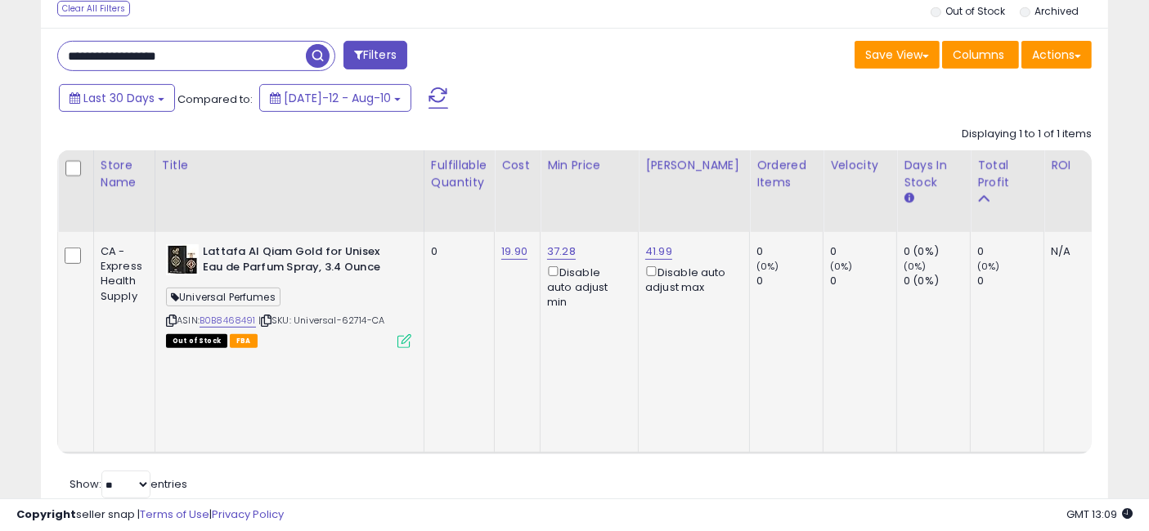
drag, startPoint x: 943, startPoint y: 351, endPoint x: 412, endPoint y: 336, distance: 530.7
click at [224, 320] on link "B0B8468491" at bounding box center [227, 321] width 56 height 14
click at [206, 52] on input "**********" at bounding box center [182, 56] width 248 height 29
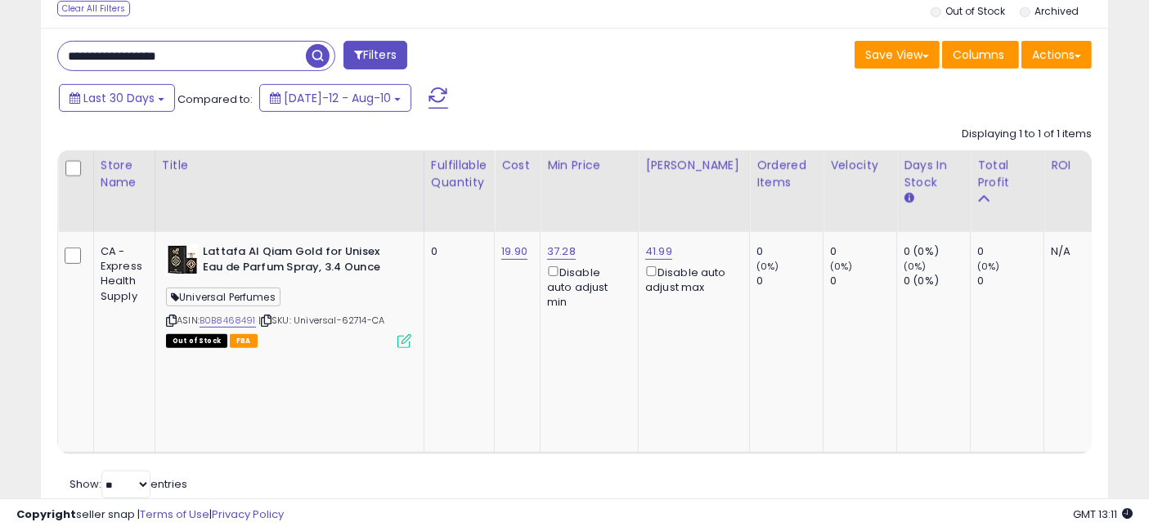
paste input "text"
type input "**********"
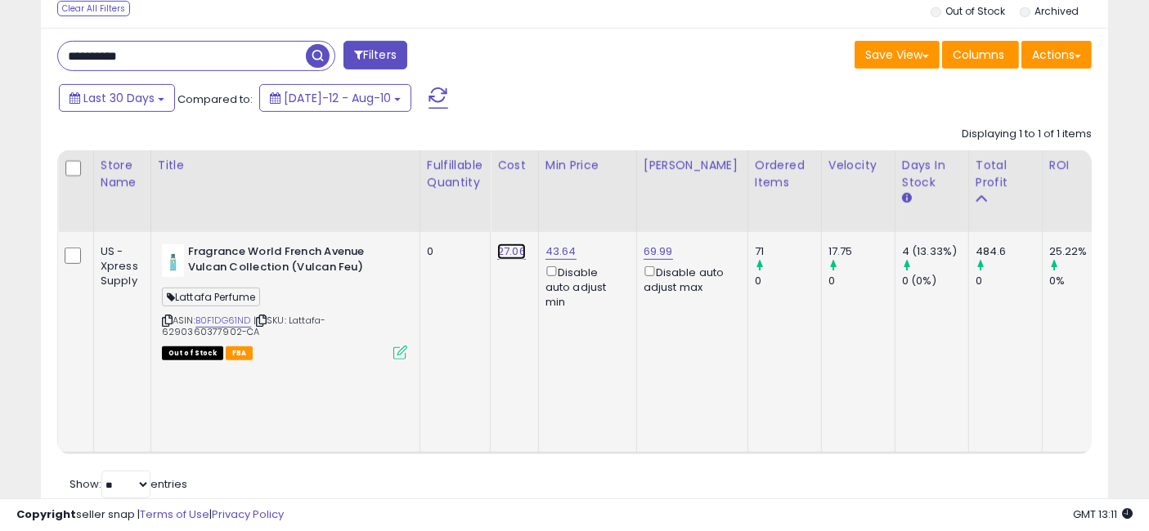
click at [509, 251] on link "27.06" at bounding box center [511, 252] width 29 height 16
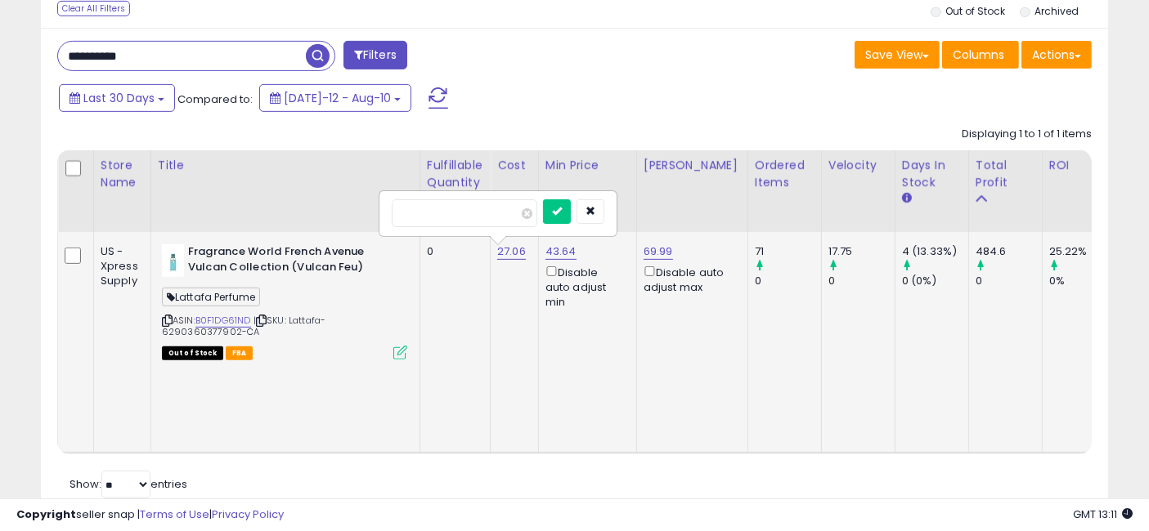
click at [481, 213] on input "*****" at bounding box center [465, 213] width 146 height 28
type input "****"
click button "submit" at bounding box center [557, 211] width 28 height 25
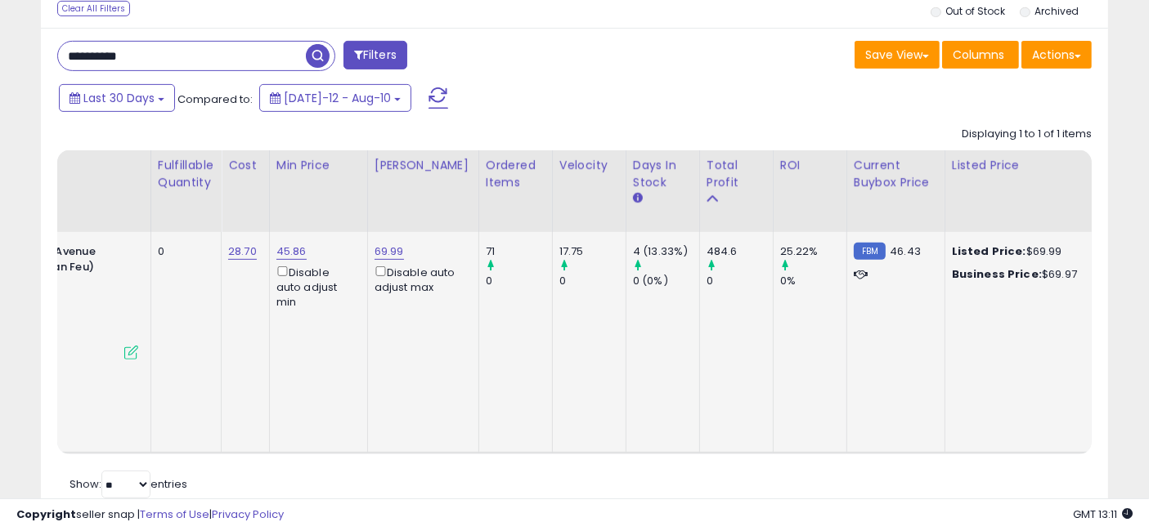
scroll to position [0, 315]
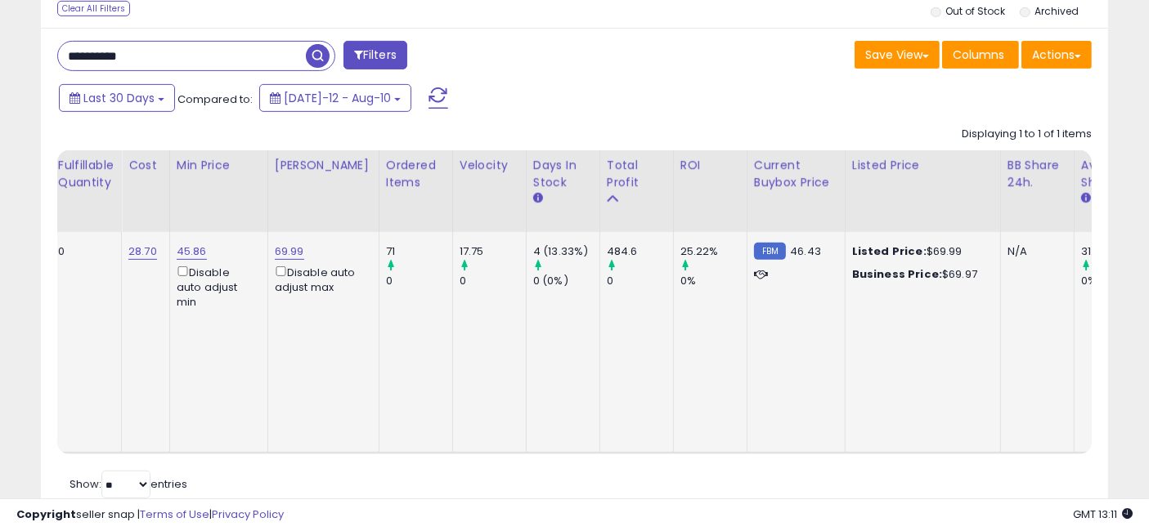
drag, startPoint x: 457, startPoint y: 295, endPoint x: 546, endPoint y: 325, distance: 94.1
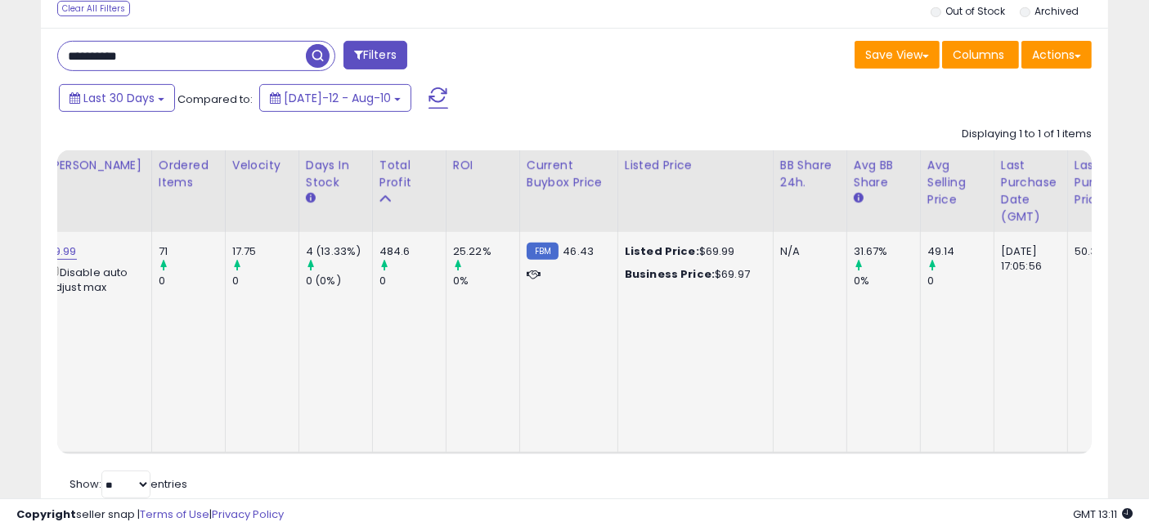
scroll to position [0, 662]
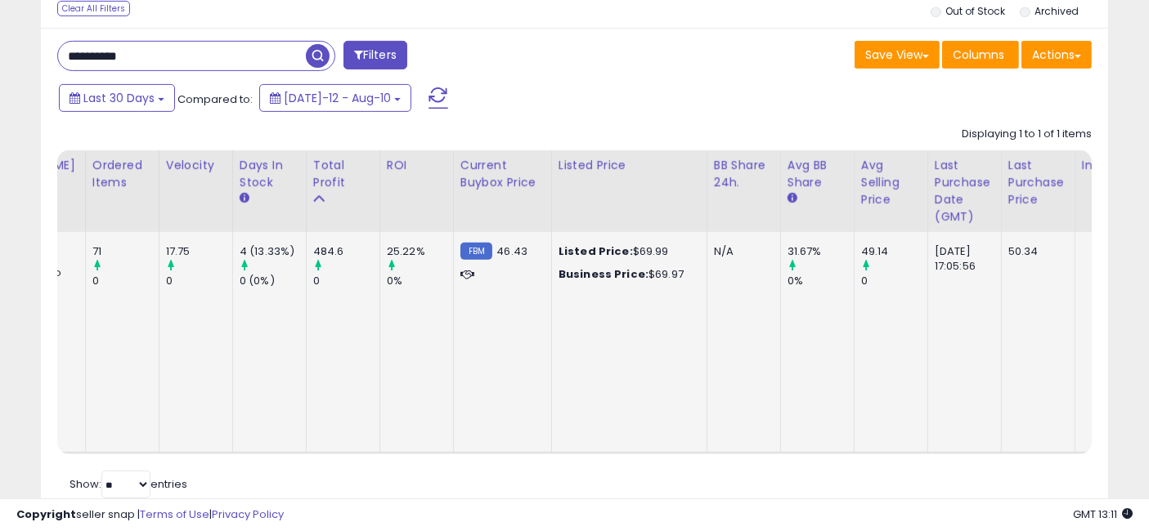
drag, startPoint x: 574, startPoint y: 311, endPoint x: 689, endPoint y: 329, distance: 116.5
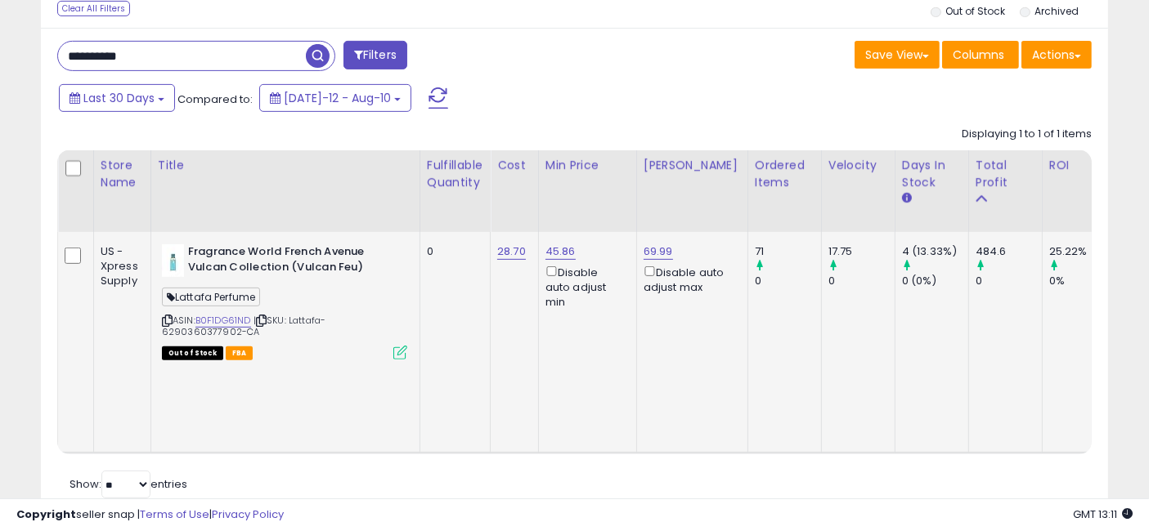
drag, startPoint x: 759, startPoint y: 330, endPoint x: 419, endPoint y: 307, distance: 340.9
click at [230, 319] on link "B0F1DG61ND" at bounding box center [223, 321] width 56 height 14
click at [504, 255] on link "28.70" at bounding box center [511, 252] width 29 height 16
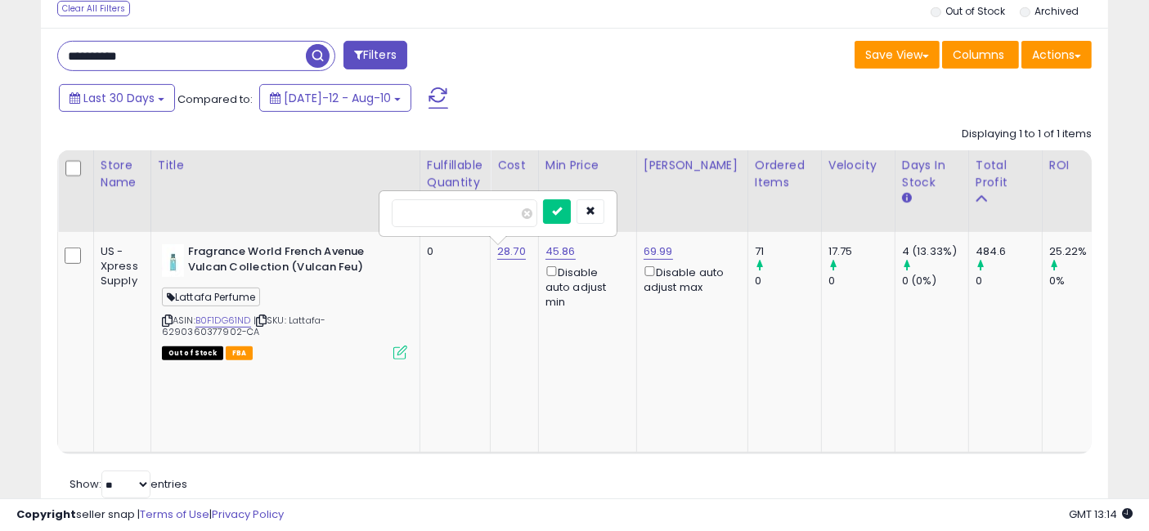
click at [435, 213] on input "*****" at bounding box center [465, 213] width 146 height 28
type input "*****"
click button "submit" at bounding box center [557, 211] width 28 height 25
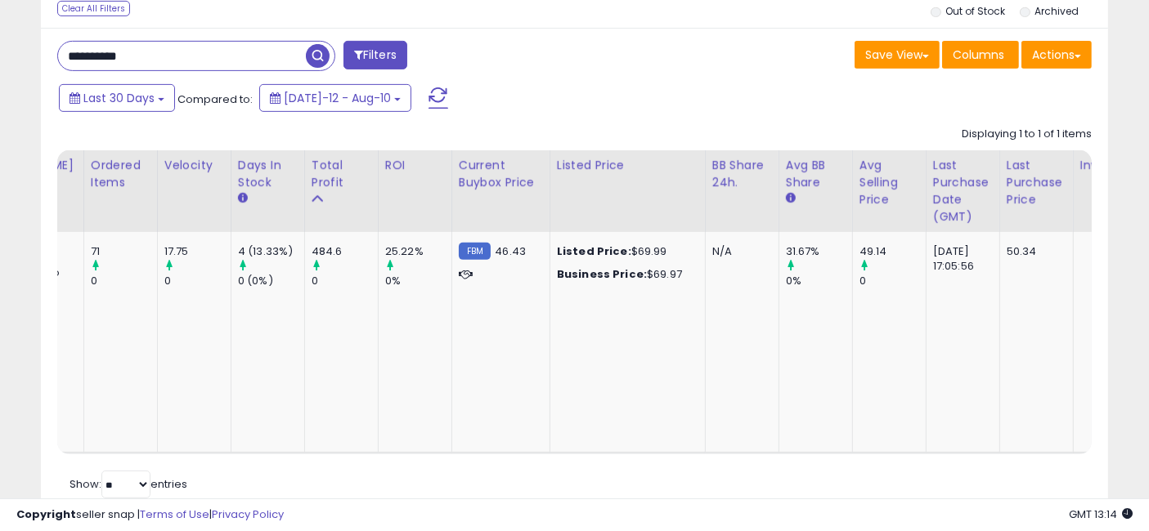
scroll to position [0, 0]
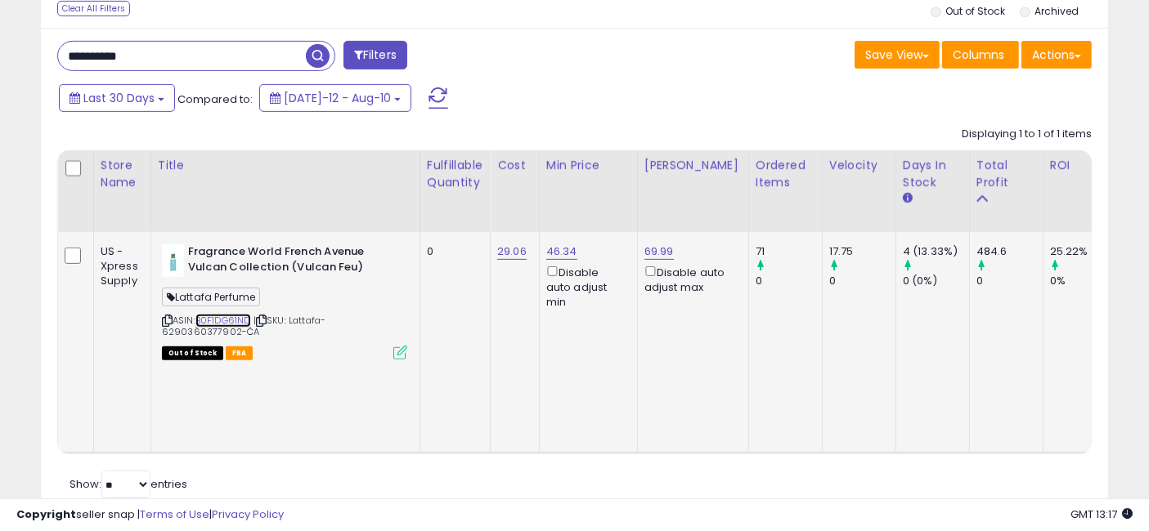
click at [217, 319] on link "B0F1DG61ND" at bounding box center [223, 321] width 56 height 14
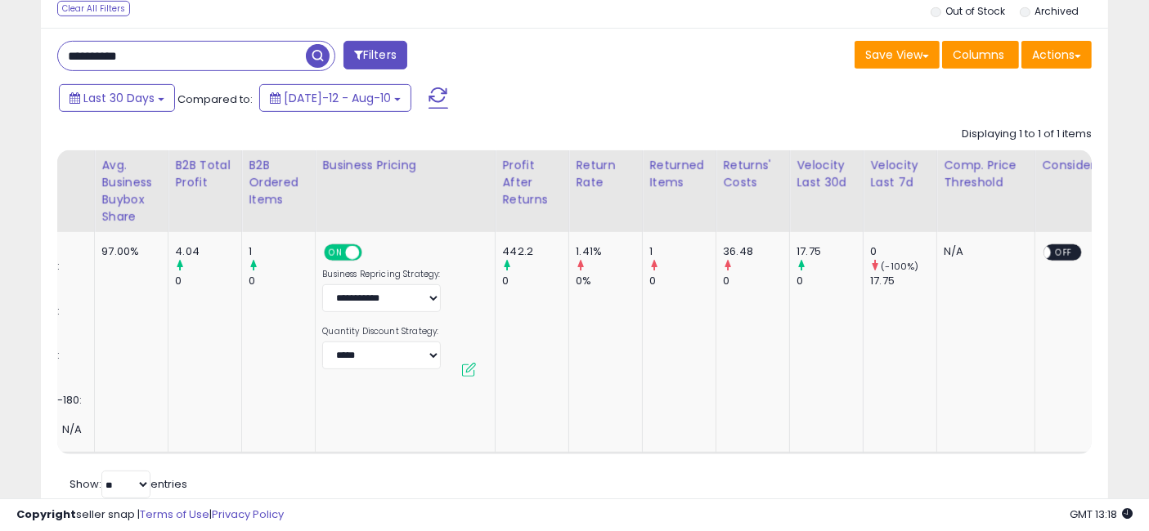
scroll to position [0, 2953]
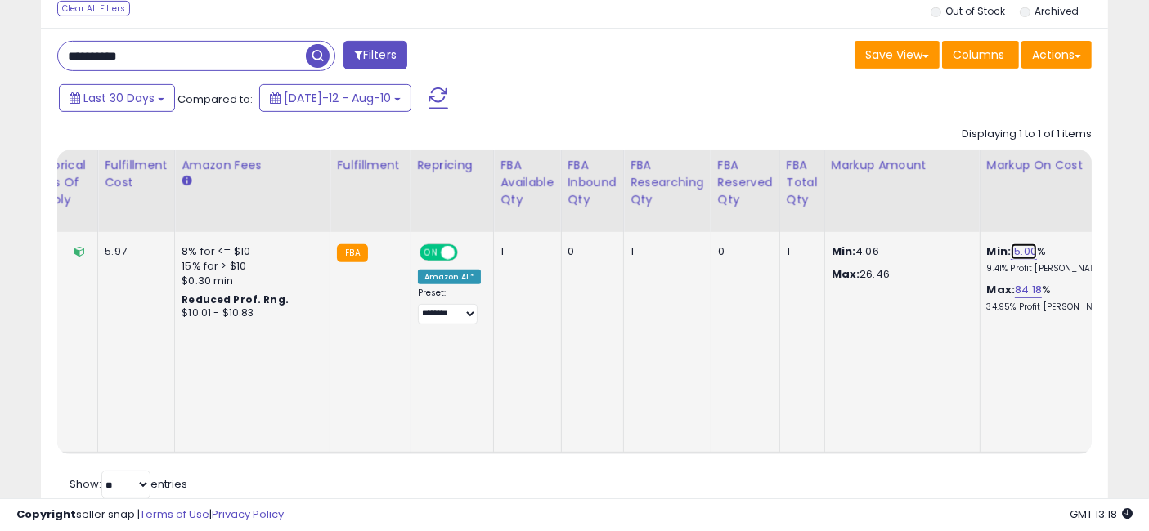
click at [1010, 245] on link "15.00" at bounding box center [1023, 252] width 26 height 16
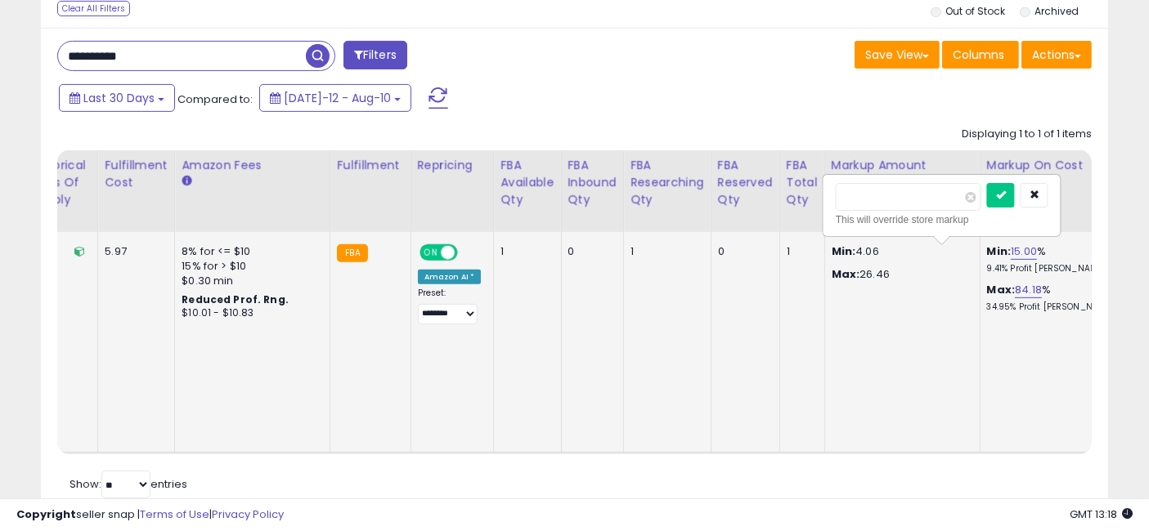
scroll to position [0, 2954]
click at [910, 192] on input "*****" at bounding box center [908, 197] width 146 height 28
type input "*"
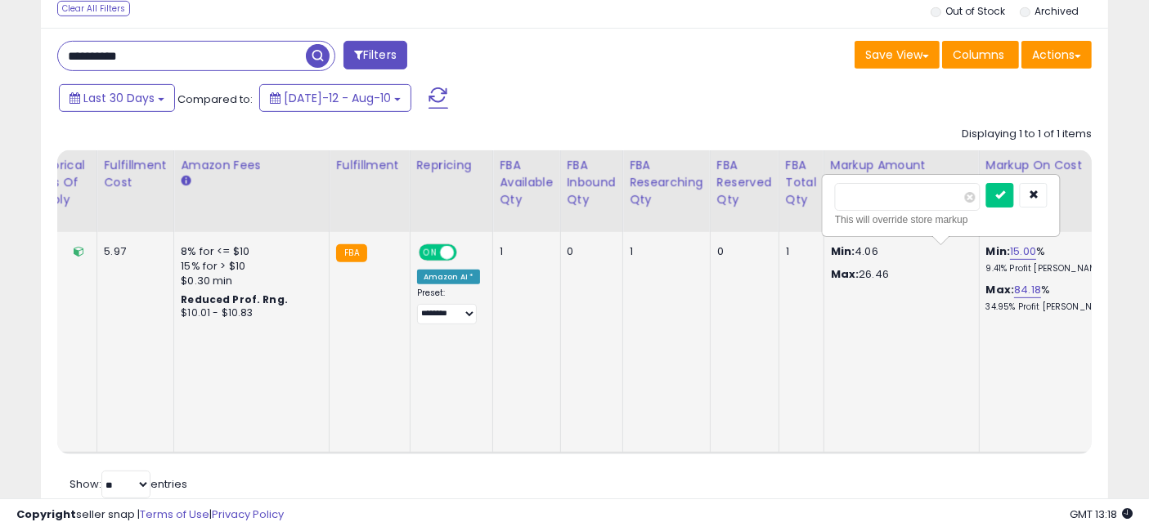
click button "submit" at bounding box center [1000, 195] width 28 height 25
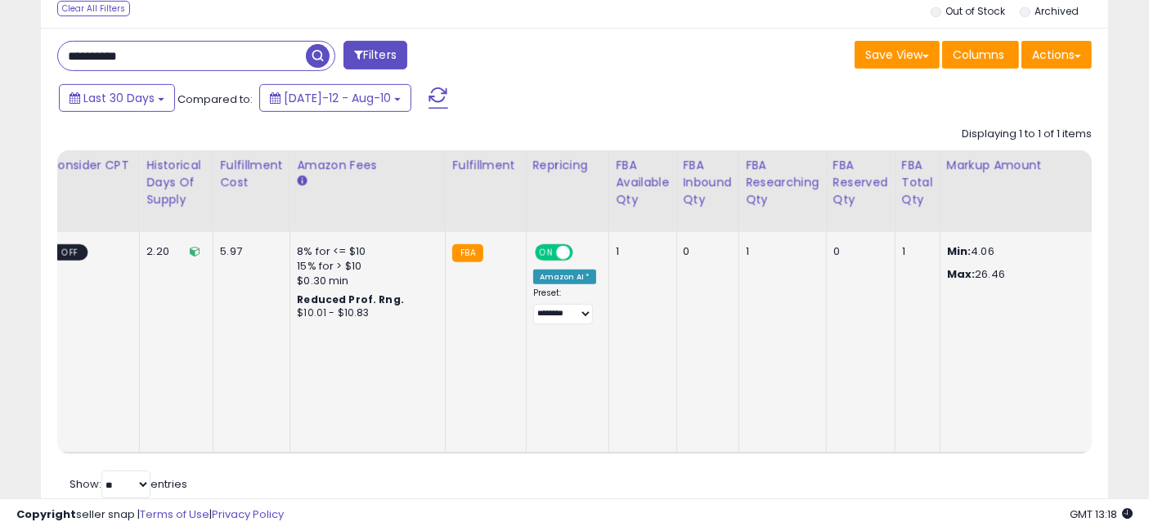
scroll to position [0, 2953]
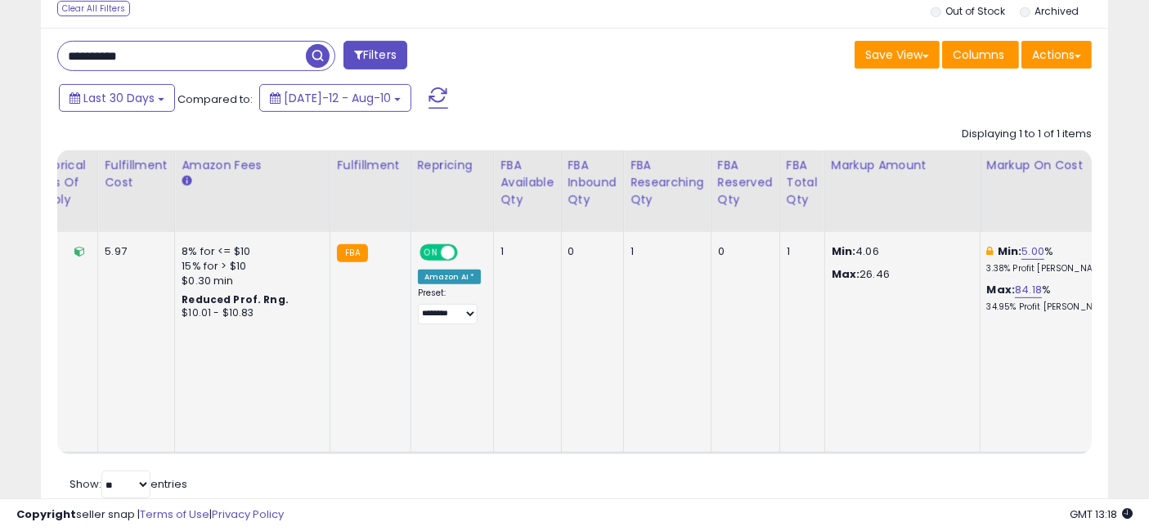
click at [1110, 248] on icon at bounding box center [1113, 252] width 7 height 8
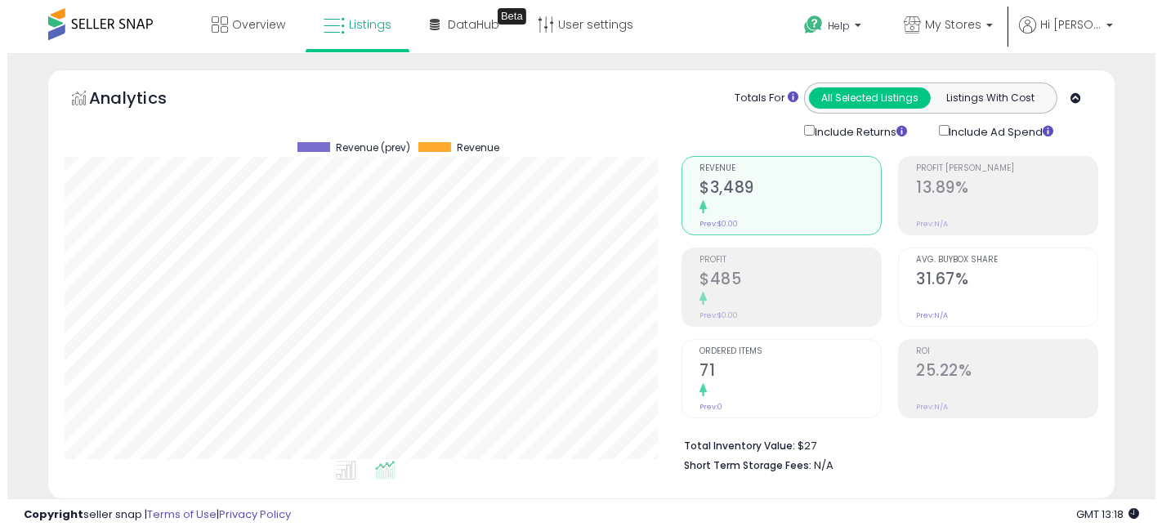
scroll to position [0, 0]
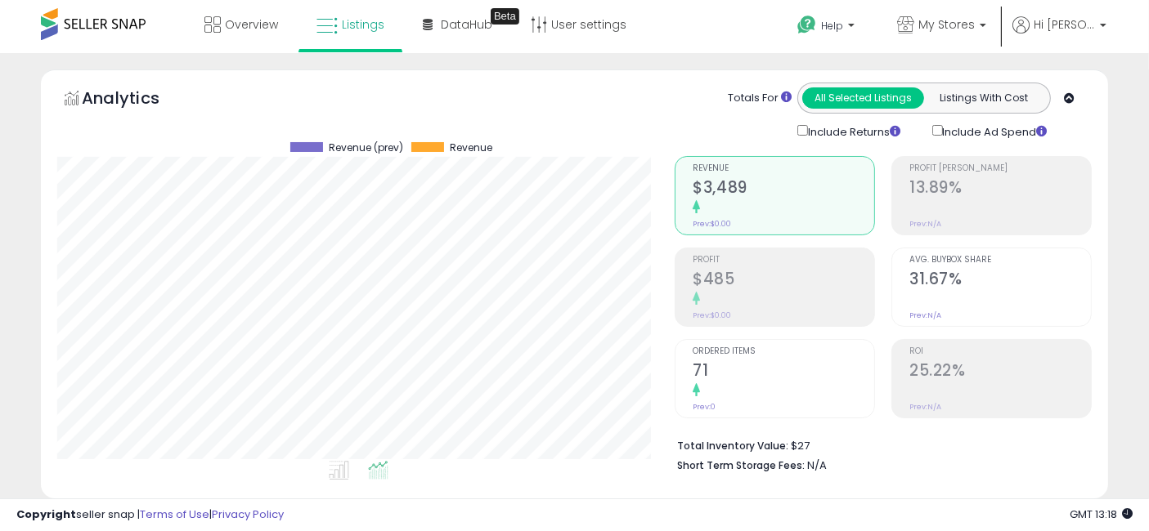
click at [768, 383] on div at bounding box center [782, 391] width 181 height 16
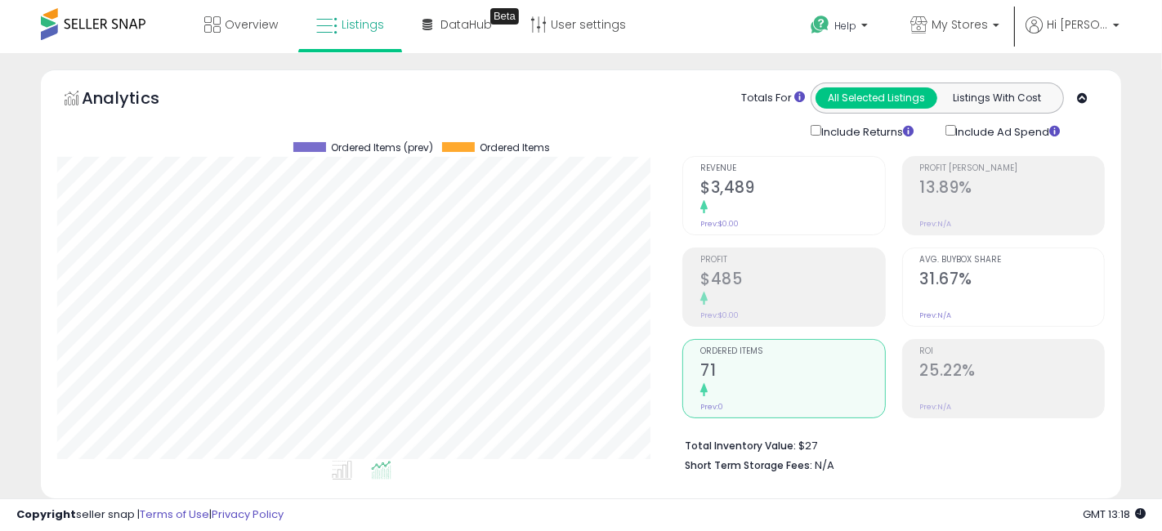
scroll to position [817122, 816839]
click at [708, 187] on h2 "$3,489" at bounding box center [782, 189] width 181 height 22
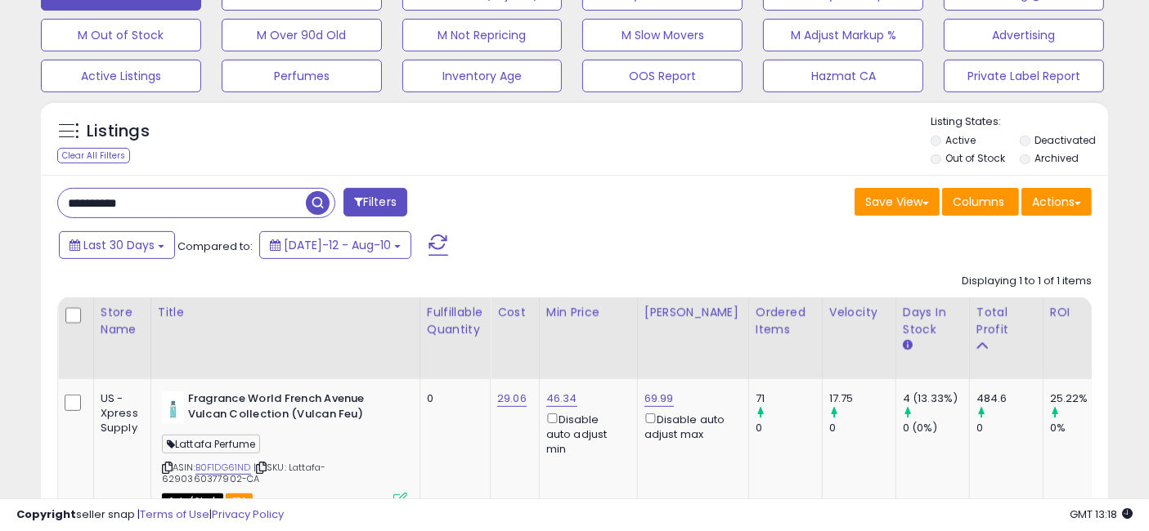
scroll to position [635, 0]
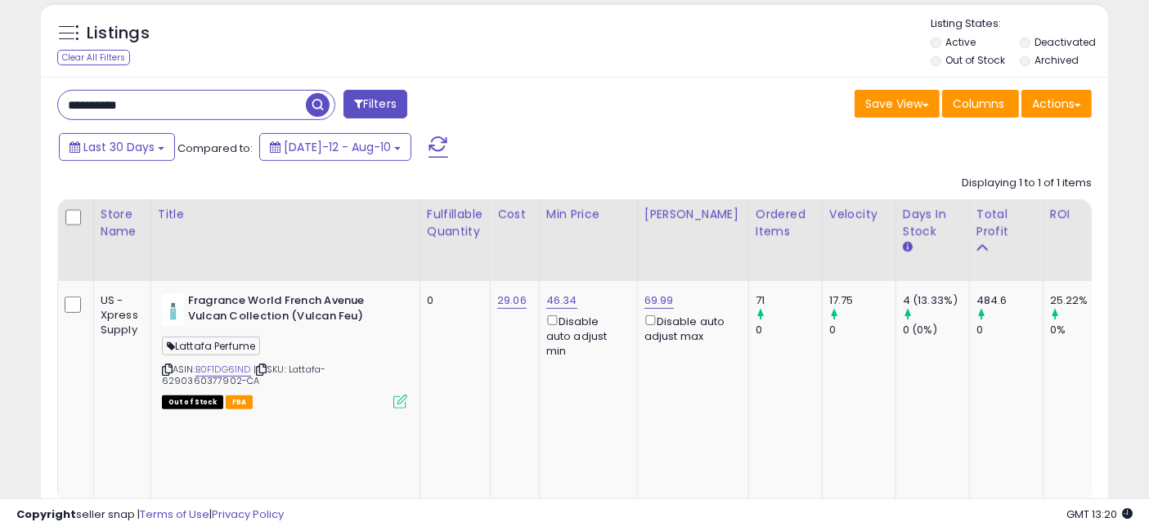
click at [217, 104] on input "**********" at bounding box center [182, 105] width 248 height 29
paste input "text"
type input "**********"
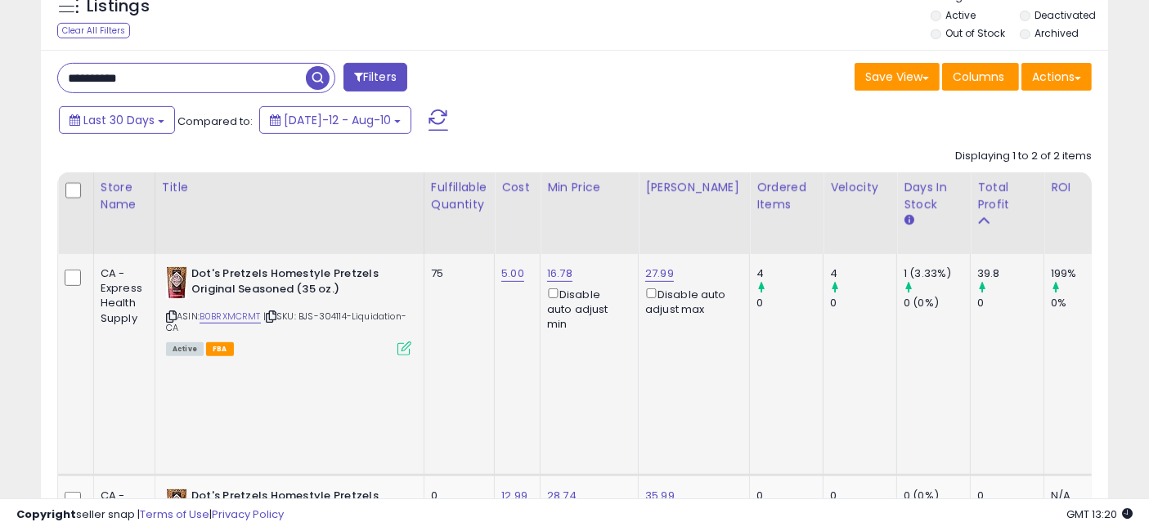
scroll to position [753, 0]
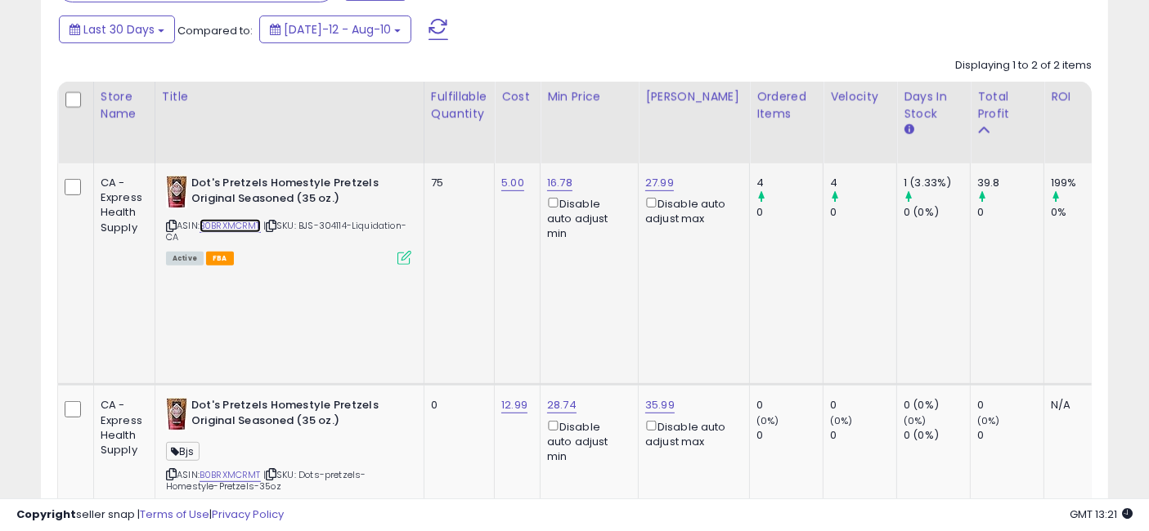
click at [234, 226] on link "B0BRXMCRMT" at bounding box center [229, 226] width 61 height 14
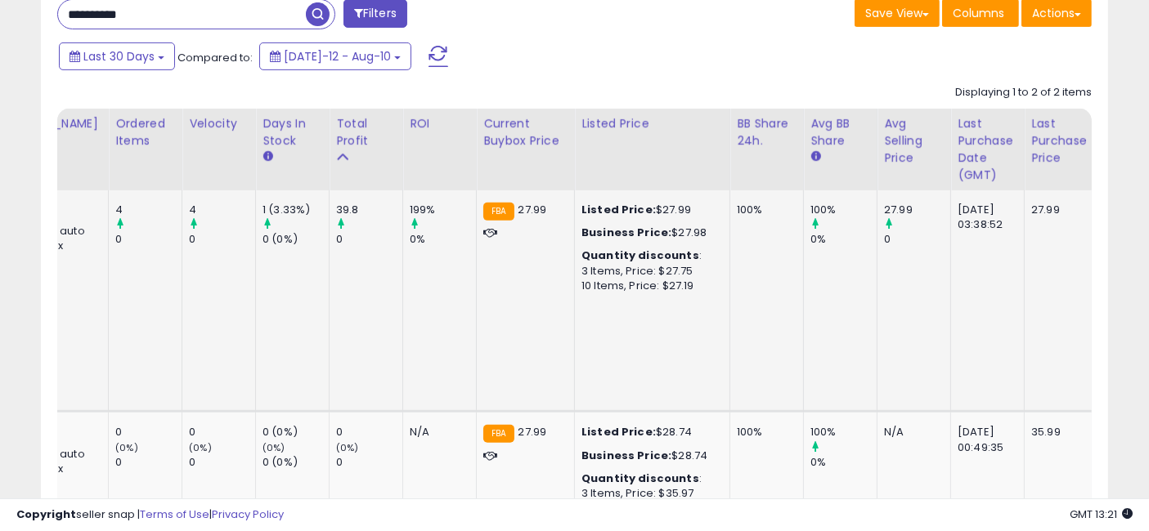
scroll to position [0, 845]
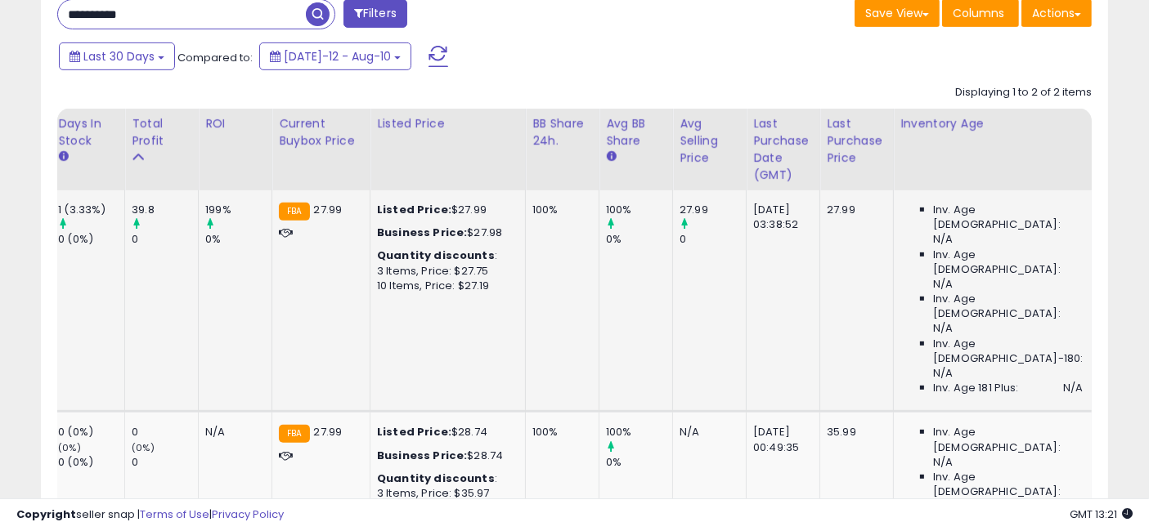
drag, startPoint x: 466, startPoint y: 281, endPoint x: 631, endPoint y: 291, distance: 165.4
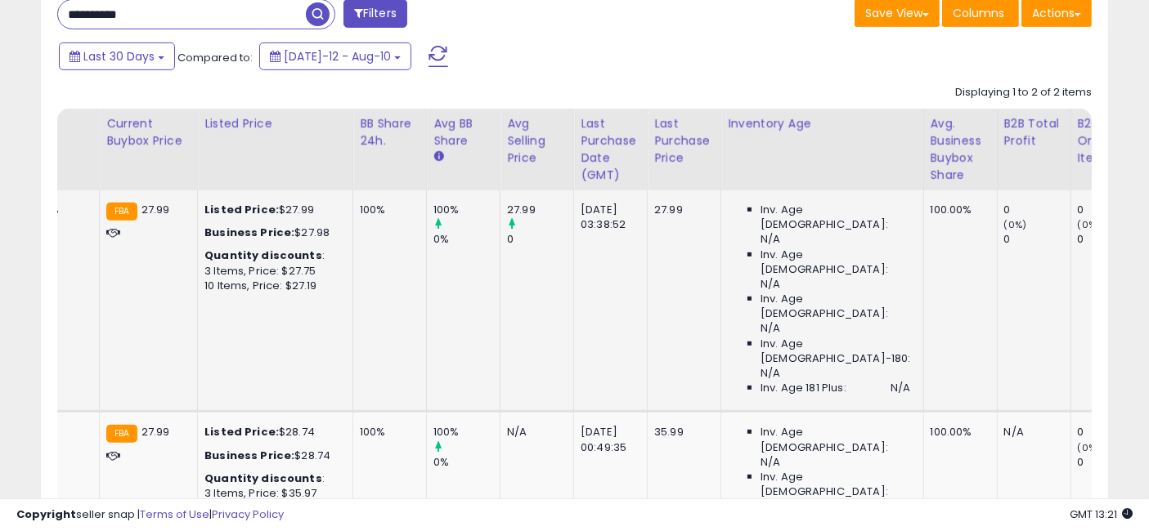
scroll to position [0, 1072]
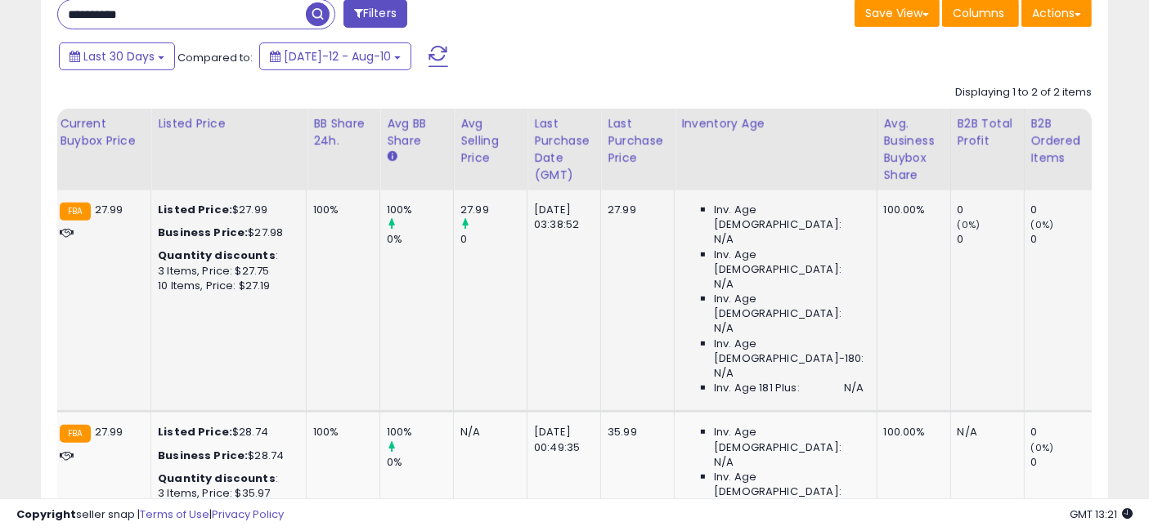
drag, startPoint x: 495, startPoint y: 289, endPoint x: 575, endPoint y: 293, distance: 81.0
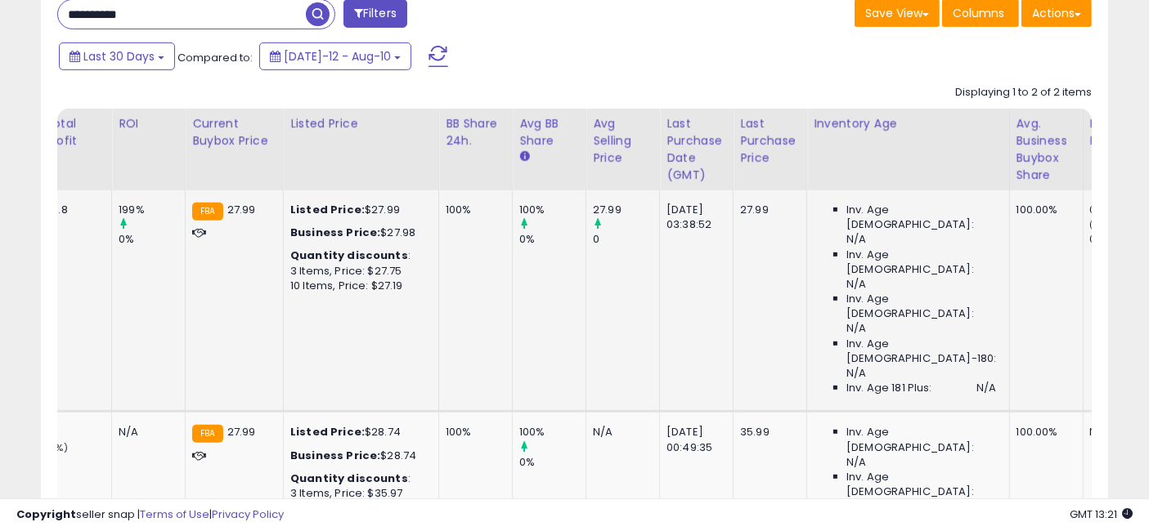
scroll to position [0, 0]
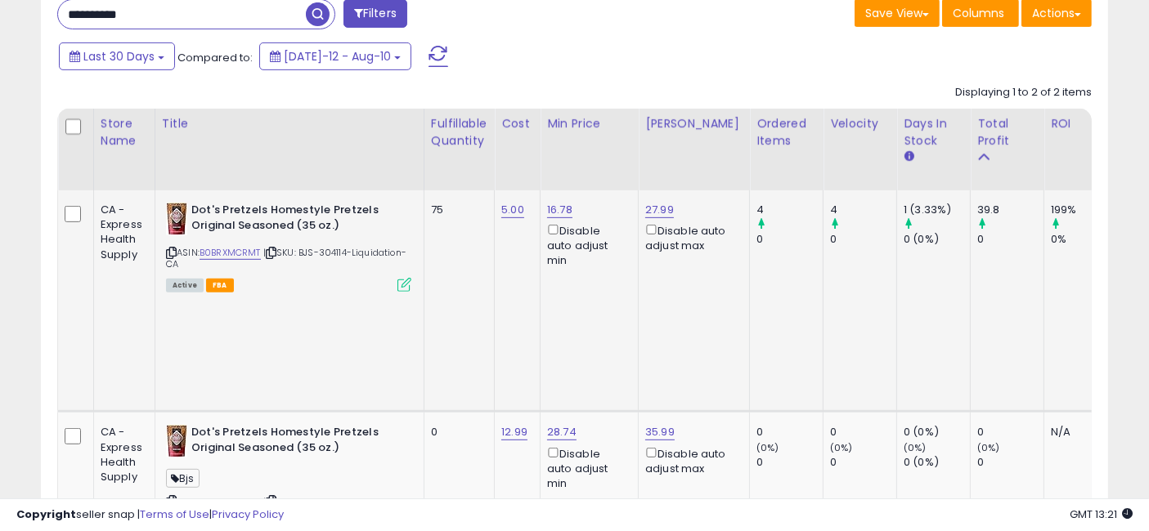
drag, startPoint x: 705, startPoint y: 293, endPoint x: 224, endPoint y: 284, distance: 480.7
click at [231, 251] on link "B0BRXMCRMT" at bounding box center [229, 253] width 61 height 14
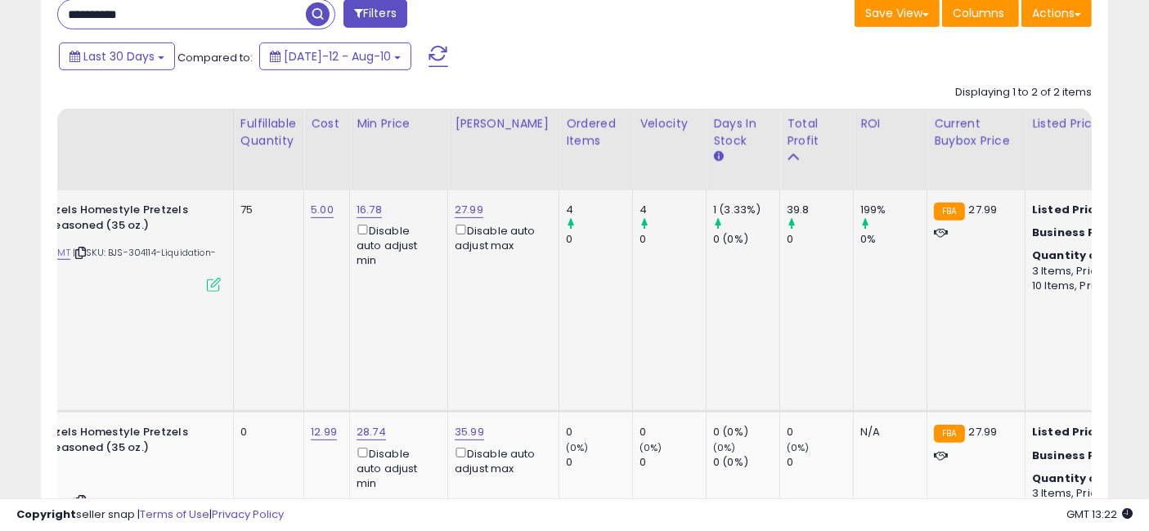
scroll to position [0, 243]
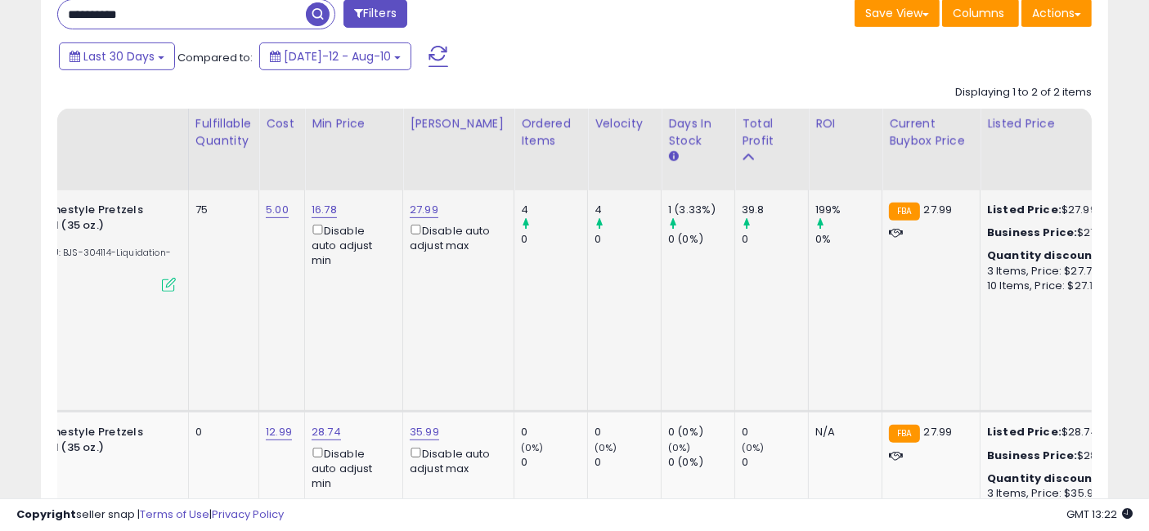
drag, startPoint x: 515, startPoint y: 259, endPoint x: 590, endPoint y: 259, distance: 75.2
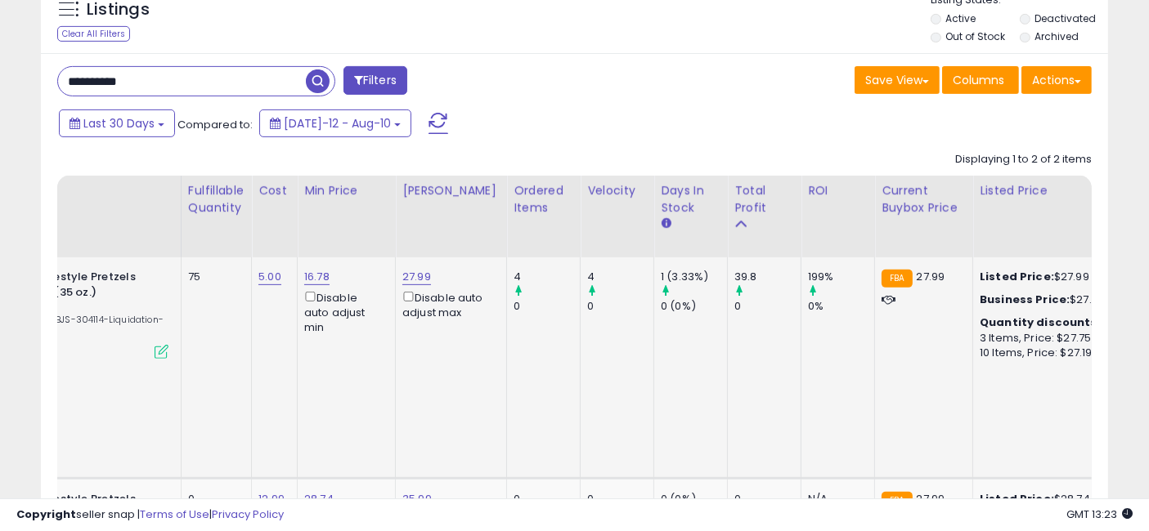
scroll to position [635, 0]
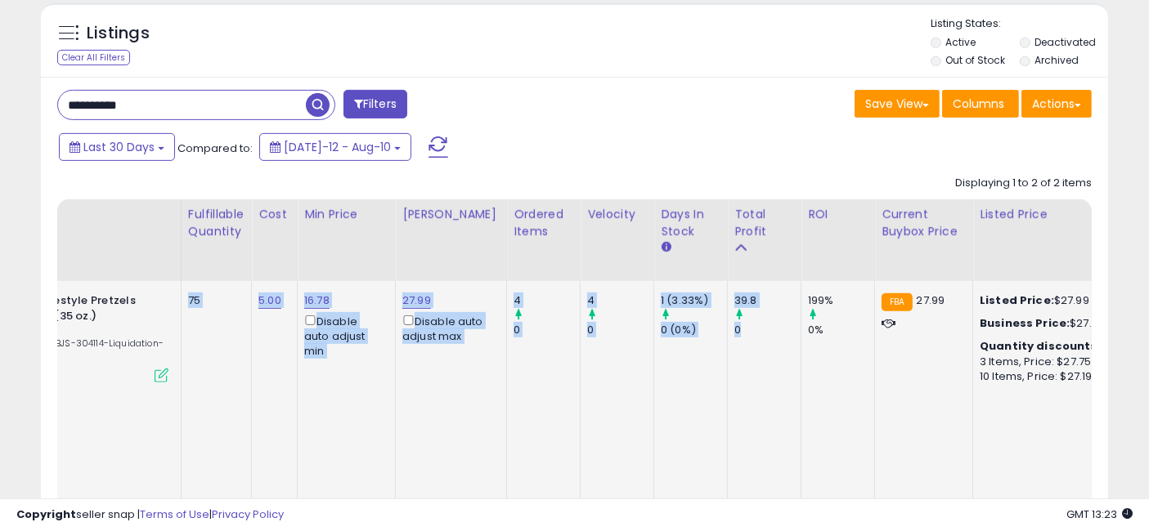
drag, startPoint x: 728, startPoint y: 330, endPoint x: 180, endPoint y: 289, distance: 549.3
click at [630, 369] on td "4 0" at bounding box center [617, 392] width 74 height 222
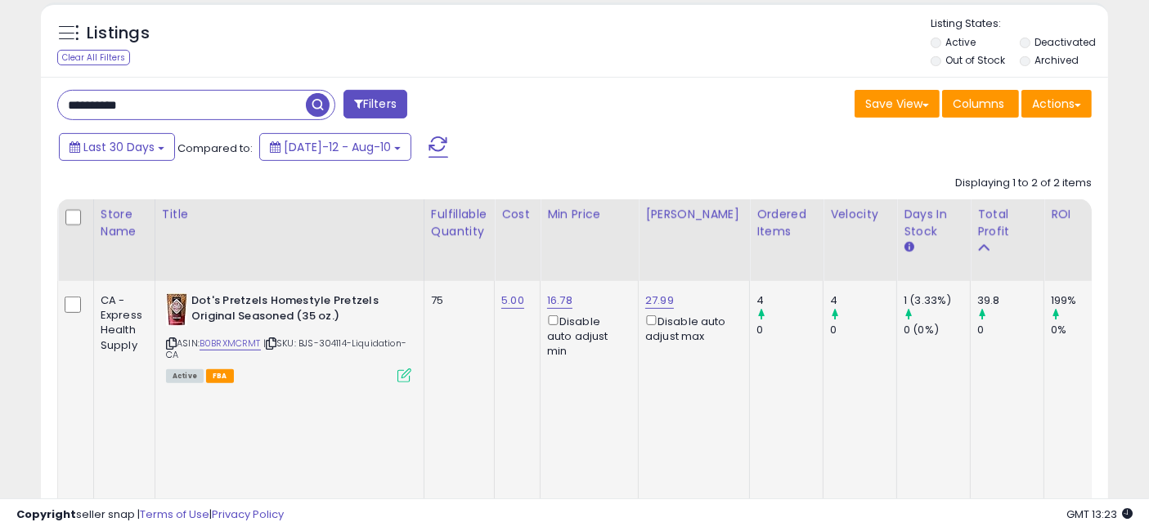
scroll to position [0, 0]
drag, startPoint x: 701, startPoint y: 367, endPoint x: 454, endPoint y: 372, distance: 246.9
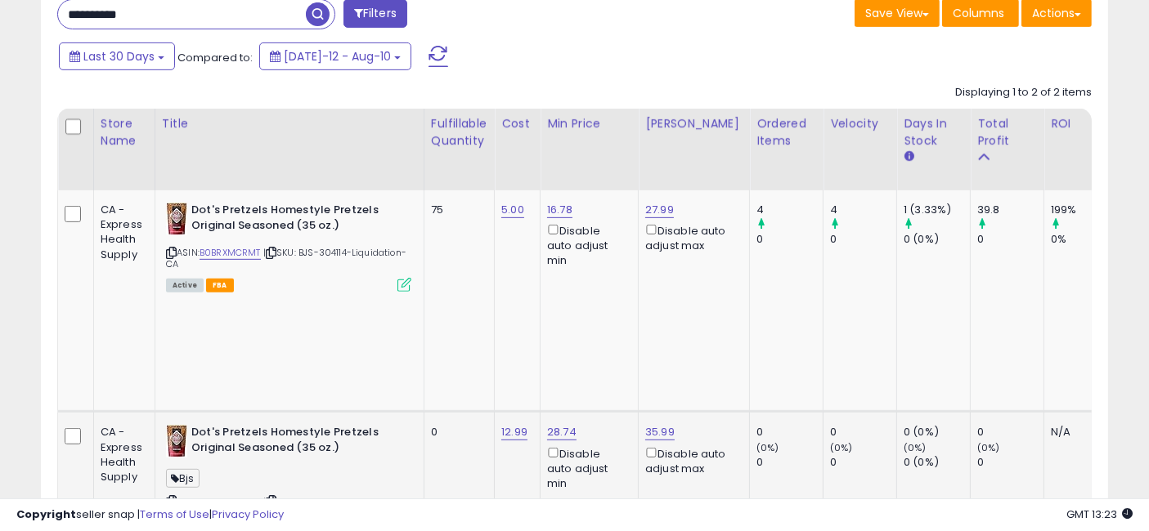
scroll to position [635, 0]
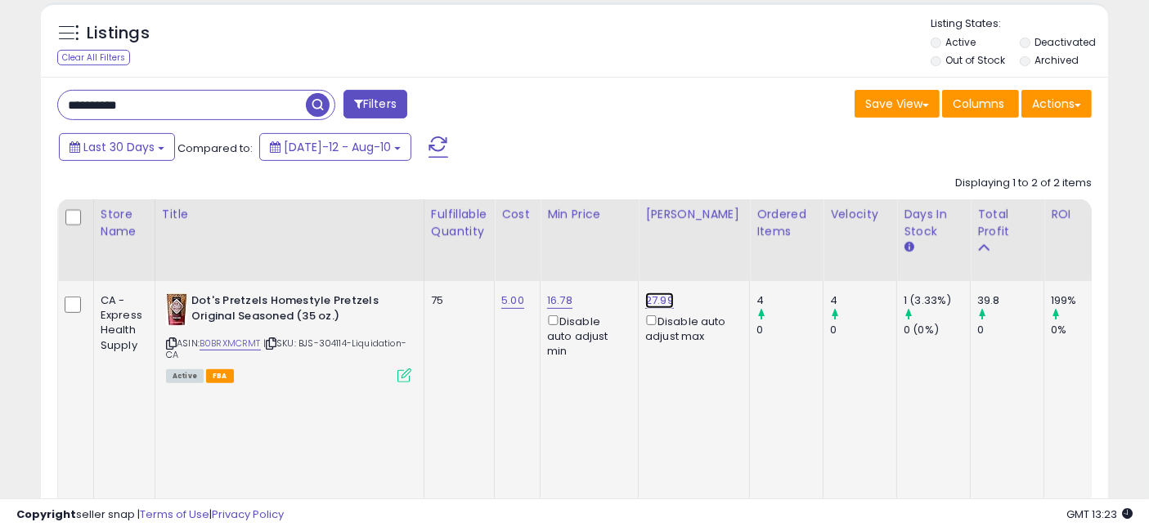
click at [648, 295] on link "27.99" at bounding box center [659, 301] width 29 height 16
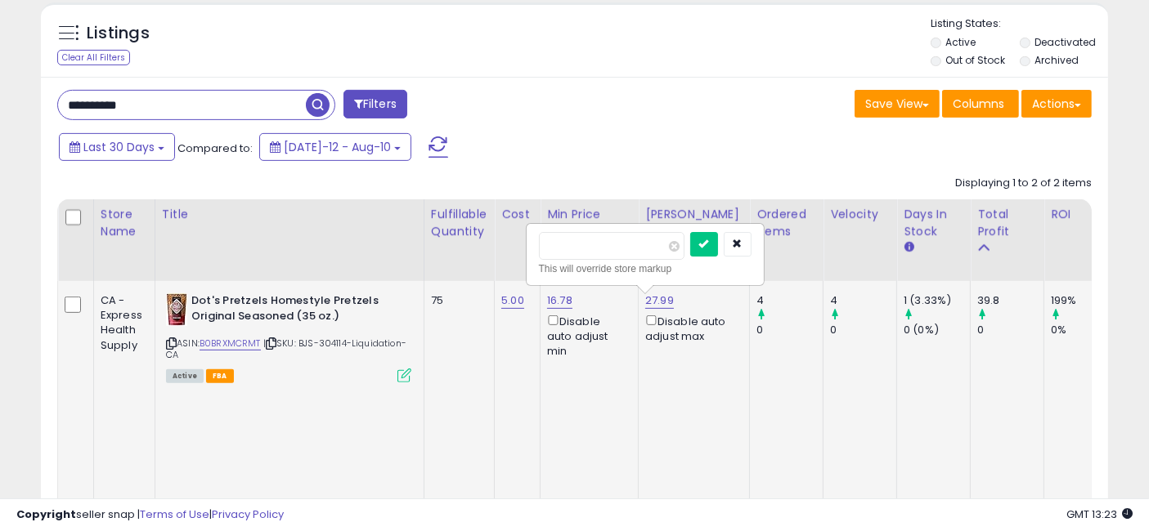
click at [561, 240] on input "*****" at bounding box center [612, 246] width 146 height 28
type input "*****"
click button "submit" at bounding box center [704, 244] width 28 height 25
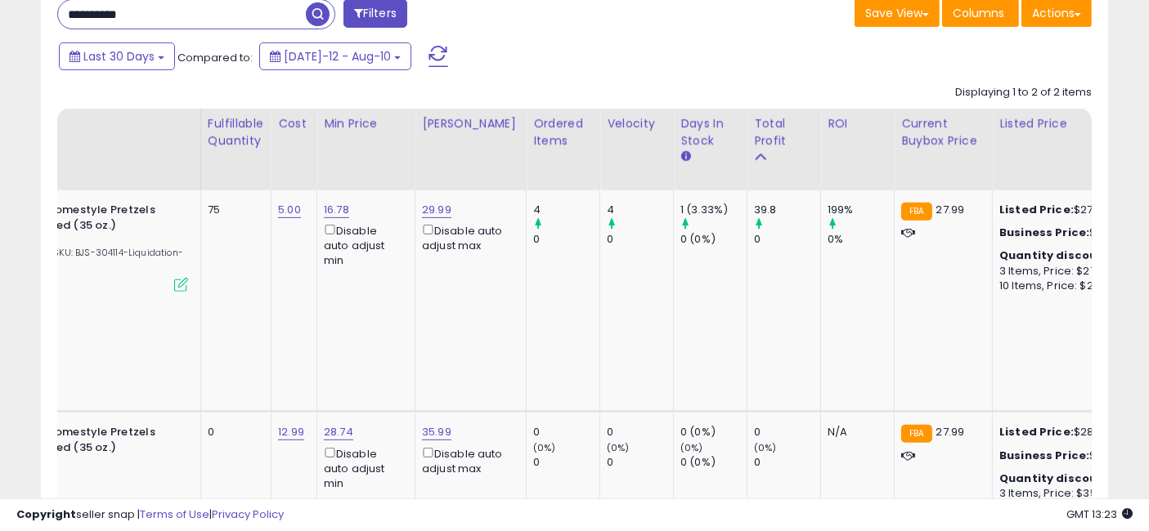
scroll to position [0, 379]
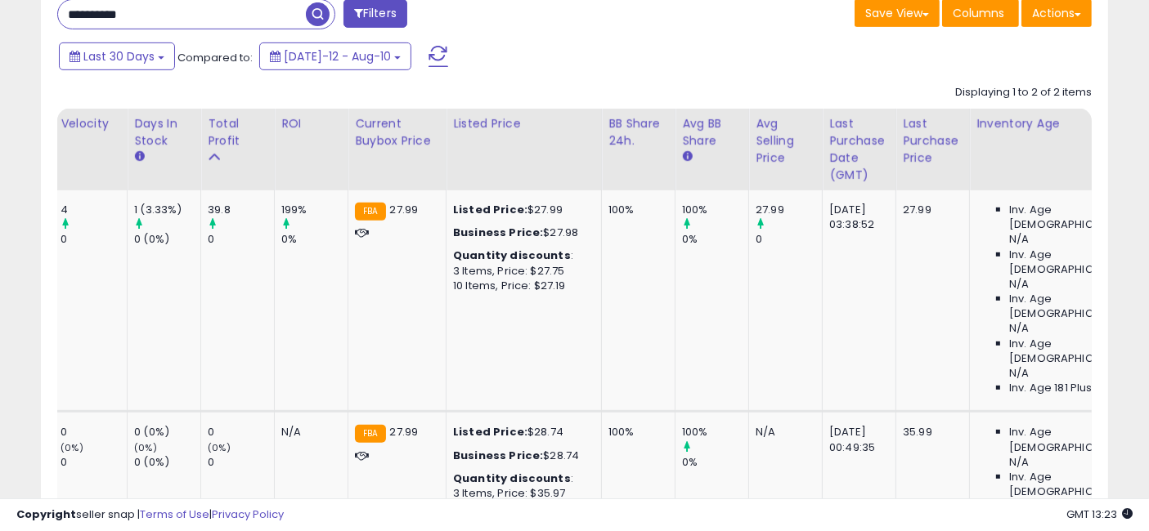
drag, startPoint x: 474, startPoint y: 298, endPoint x: 580, endPoint y: 300, distance: 106.3
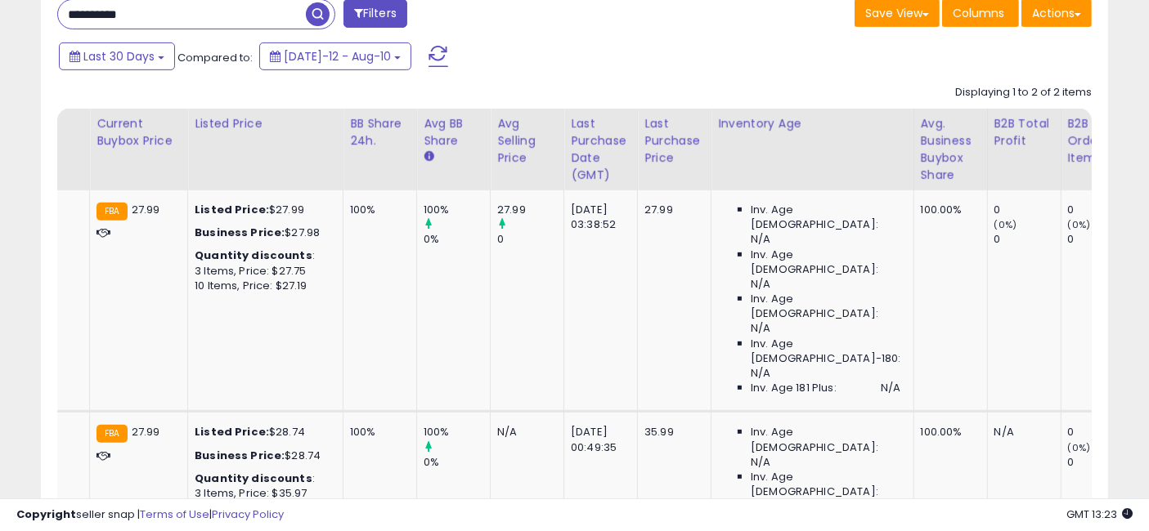
scroll to position [0, 1332]
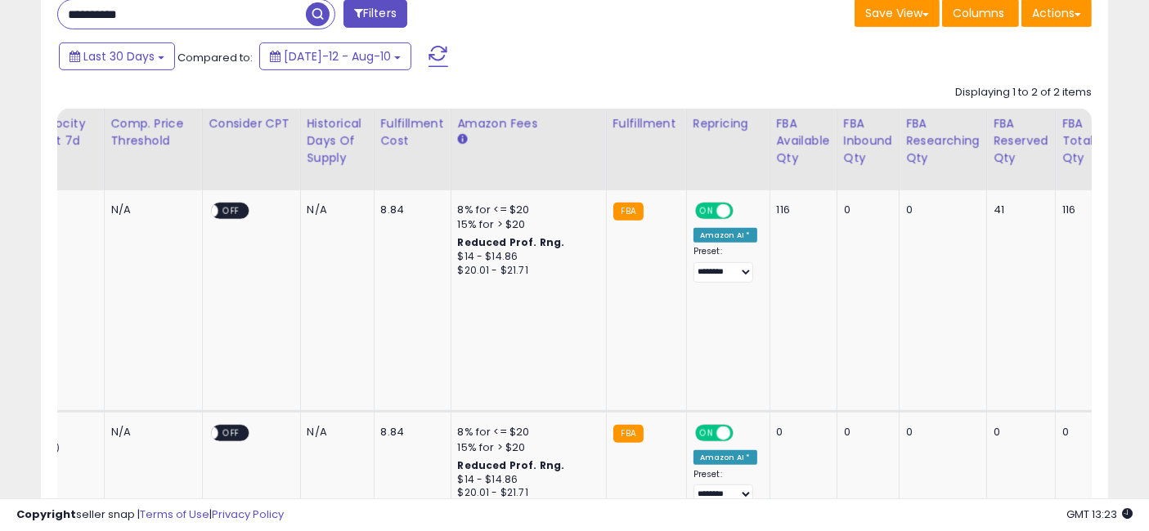
drag, startPoint x: 643, startPoint y: 282, endPoint x: 798, endPoint y: 289, distance: 155.5
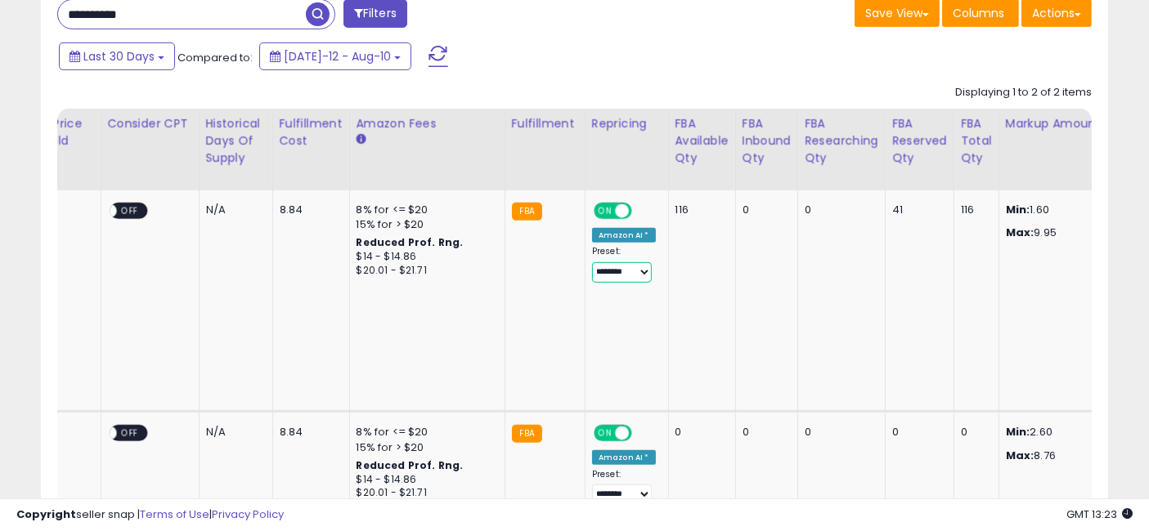
click at [592, 269] on select "**********" at bounding box center [622, 272] width 60 height 20
select select "**********"
click at [592, 262] on select "**********" at bounding box center [622, 272] width 60 height 20
click at [798, 294] on td "0" at bounding box center [841, 301] width 87 height 222
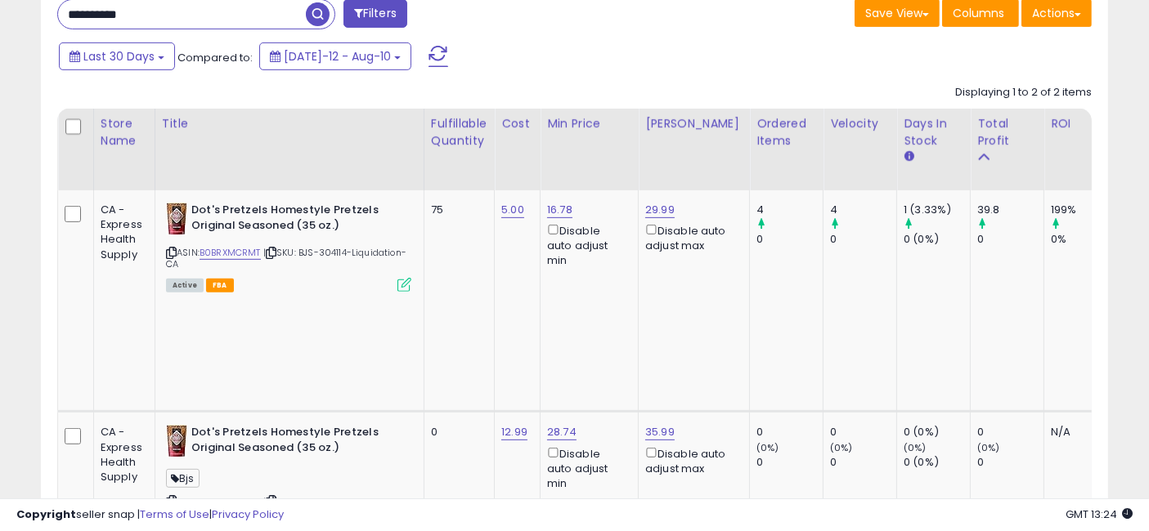
drag, startPoint x: 936, startPoint y: 298, endPoint x: 472, endPoint y: 297, distance: 464.3
click at [275, 249] on icon at bounding box center [271, 253] width 11 height 9
click at [275, 251] on icon at bounding box center [271, 253] width 11 height 9
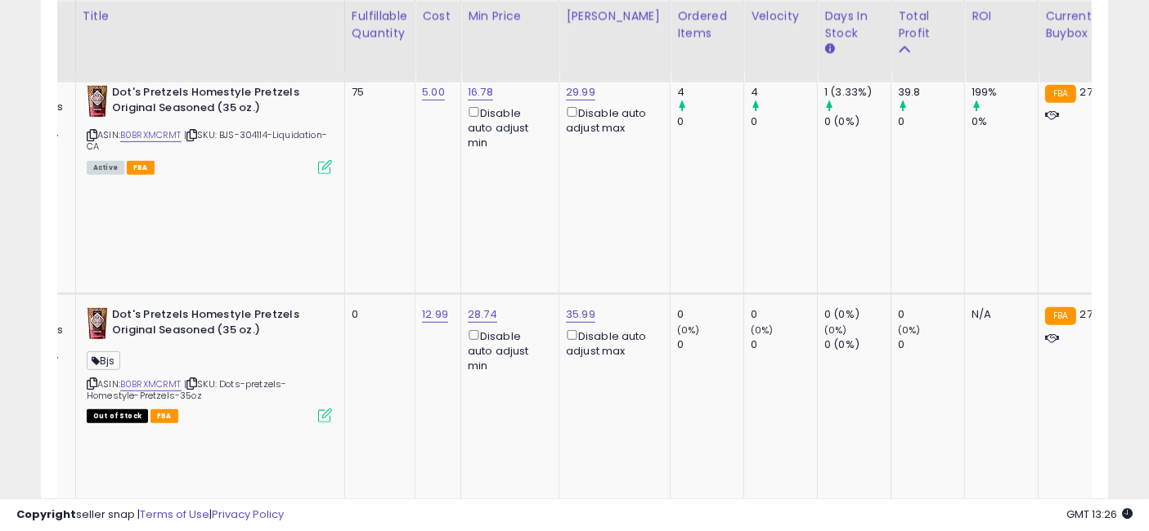
scroll to position [0, 0]
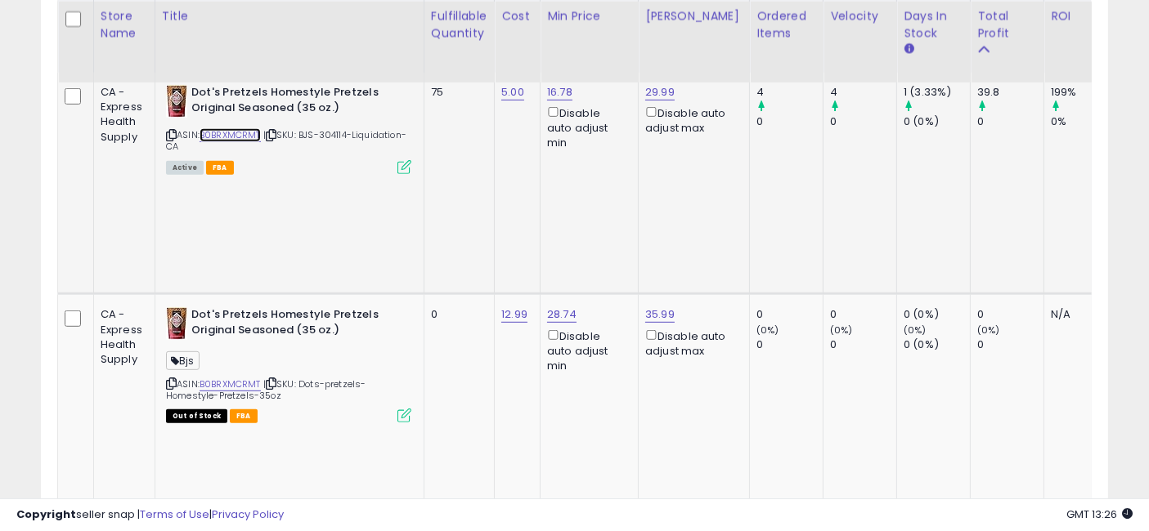
click at [235, 134] on link "B0BRXMCRMT" at bounding box center [229, 135] width 61 height 14
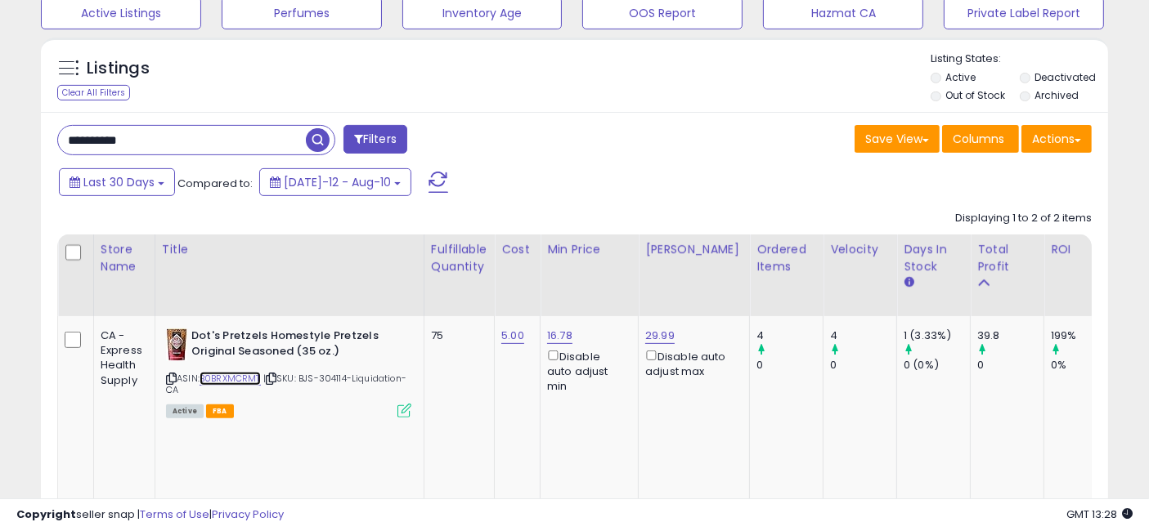
scroll to position [571, 0]
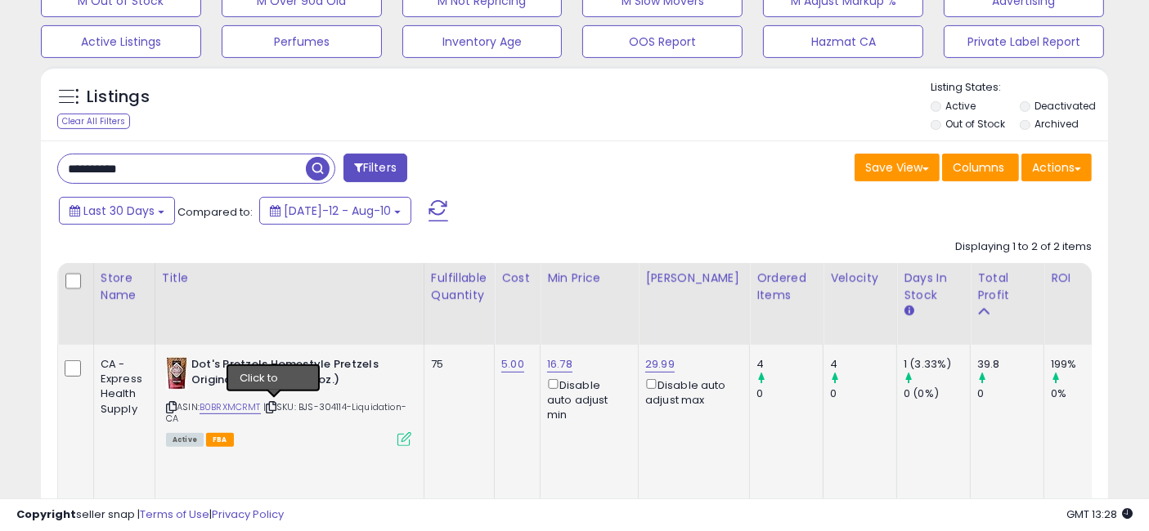
click at [275, 405] on icon at bounding box center [271, 407] width 11 height 9
click at [257, 173] on input "**********" at bounding box center [182, 168] width 248 height 29
paste input "text"
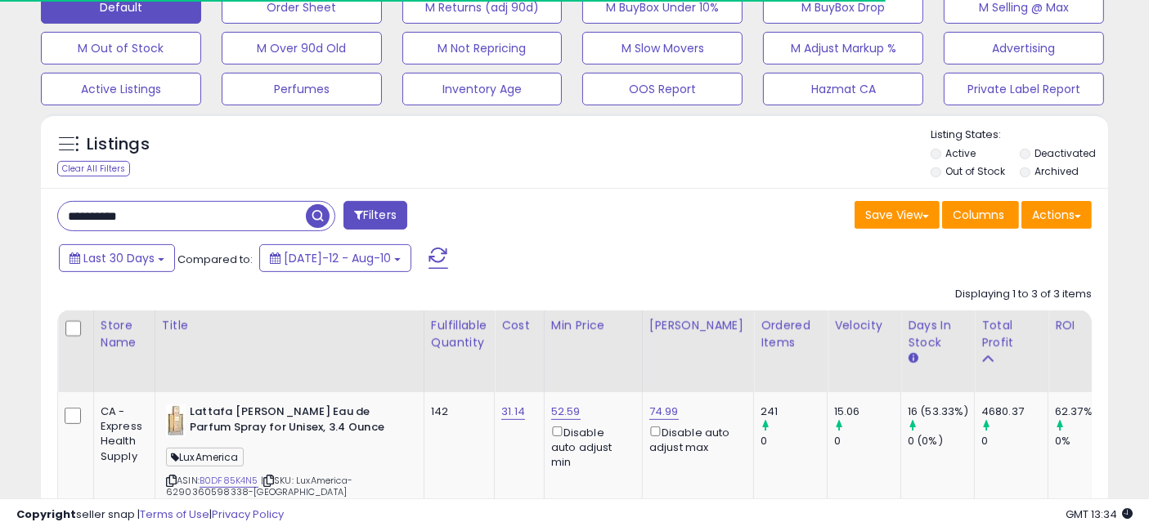
scroll to position [817122, 816839]
click at [1039, 153] on label "Deactivated" at bounding box center [1065, 153] width 61 height 14
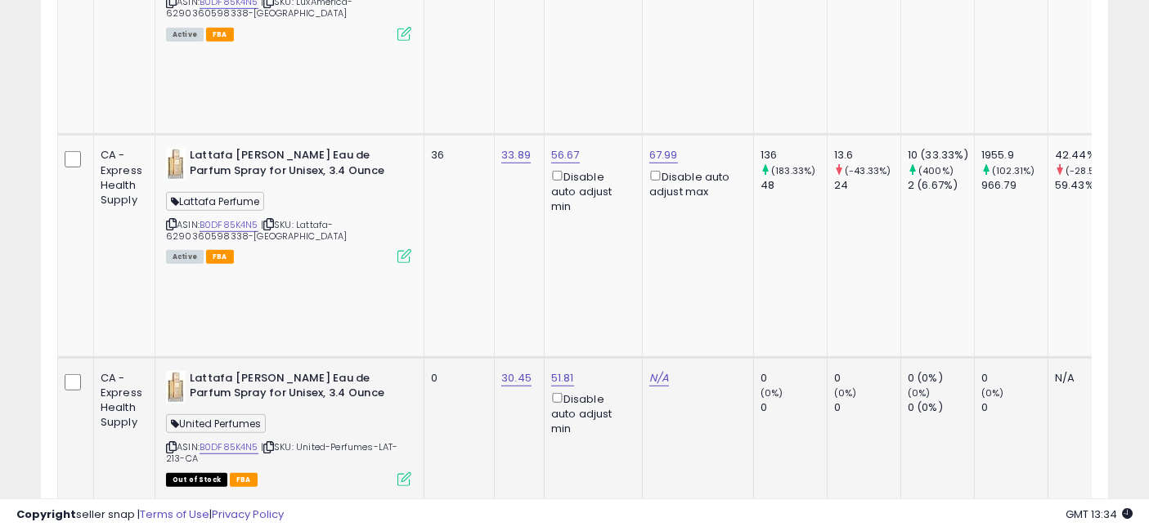
scroll to position [660, 0]
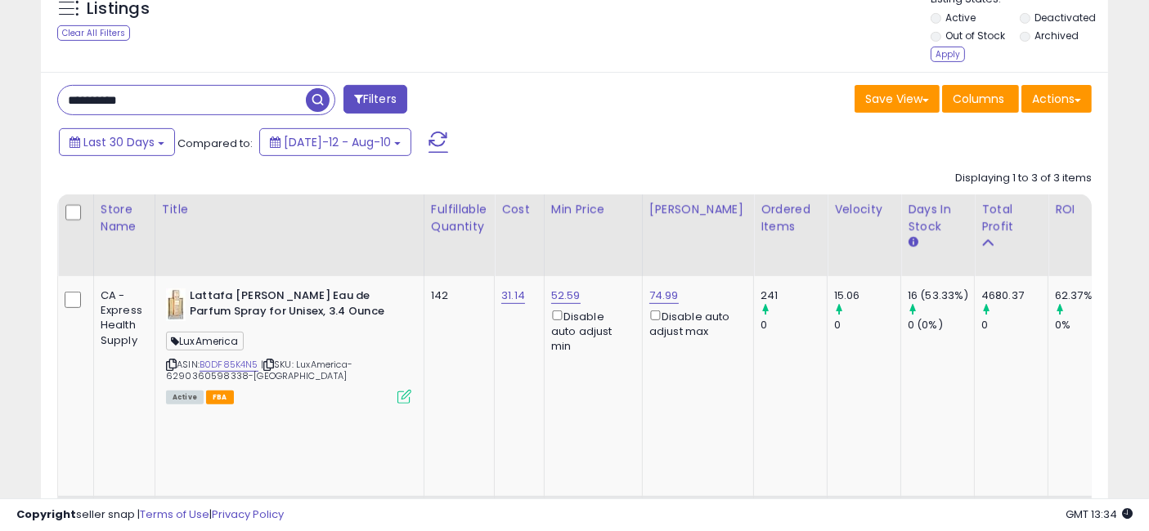
click at [944, 51] on div "Apply" at bounding box center [947, 55] width 34 height 16
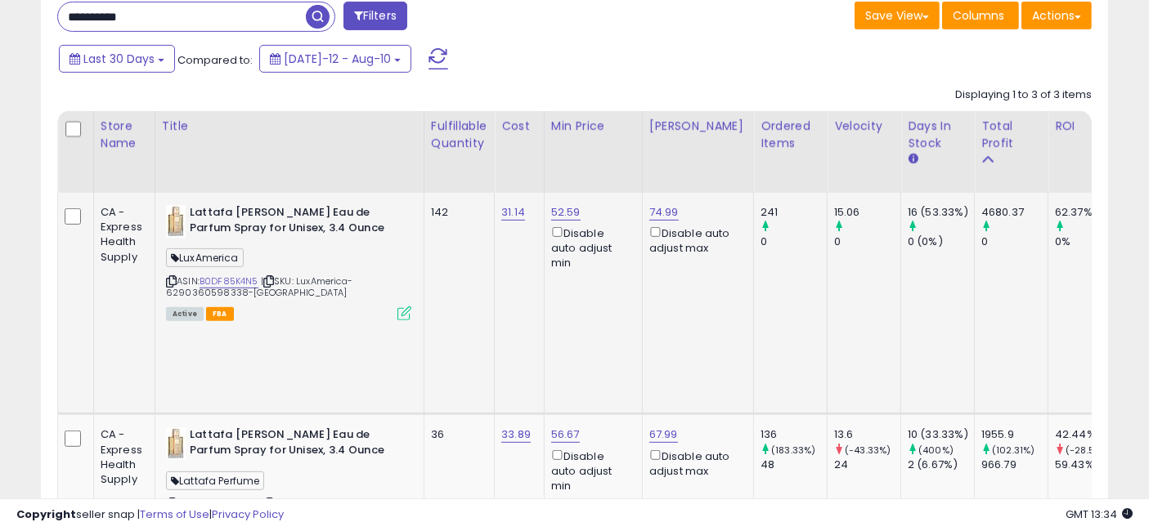
scroll to position [726, 0]
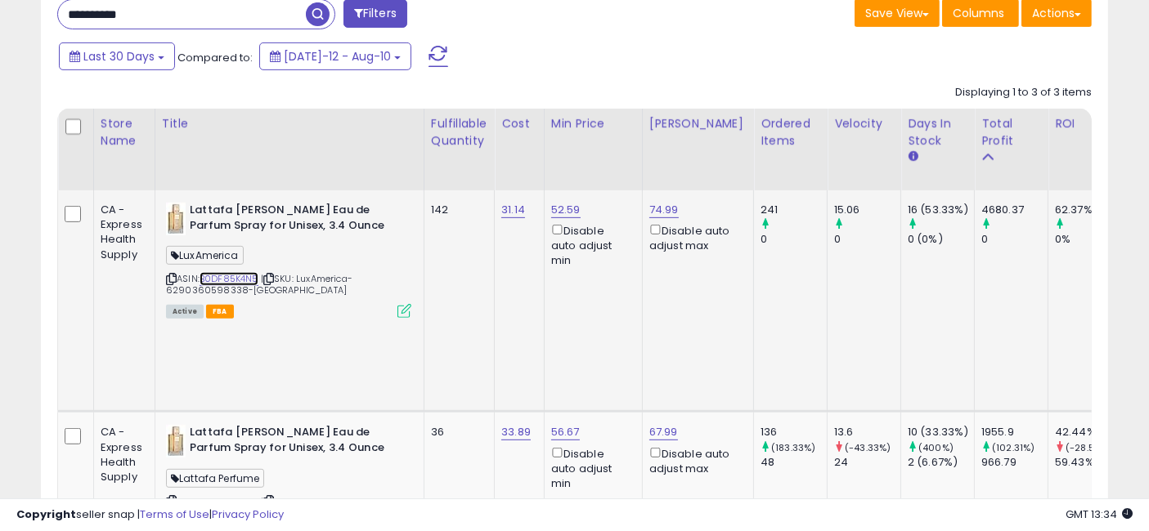
click at [226, 279] on link "B0DF85K4N5" at bounding box center [228, 279] width 59 height 14
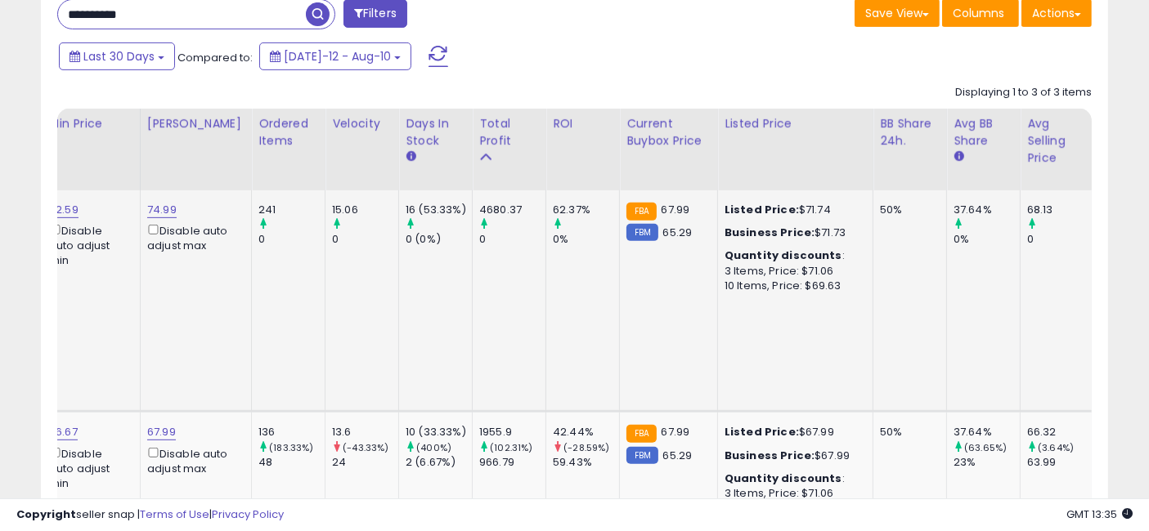
scroll to position [0, 661]
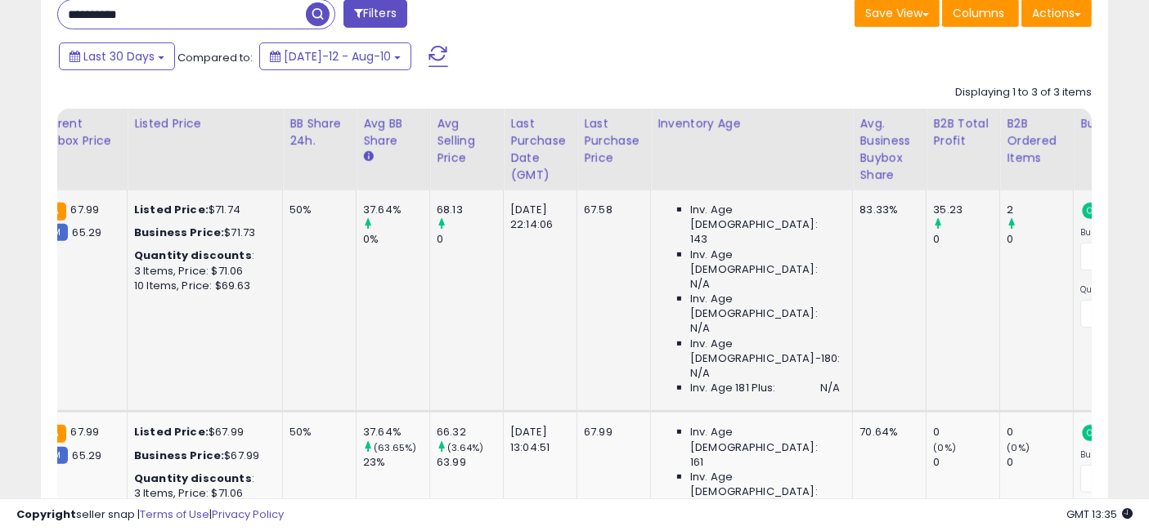
drag, startPoint x: 498, startPoint y: 290, endPoint x: 645, endPoint y: 306, distance: 148.0
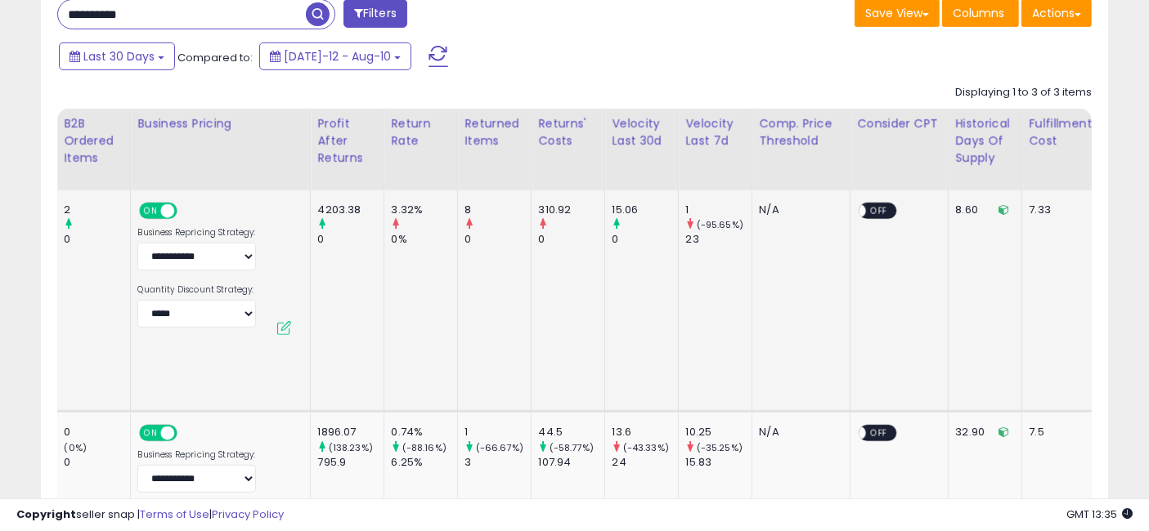
drag, startPoint x: 486, startPoint y: 285, endPoint x: 635, endPoint y: 284, distance: 149.6
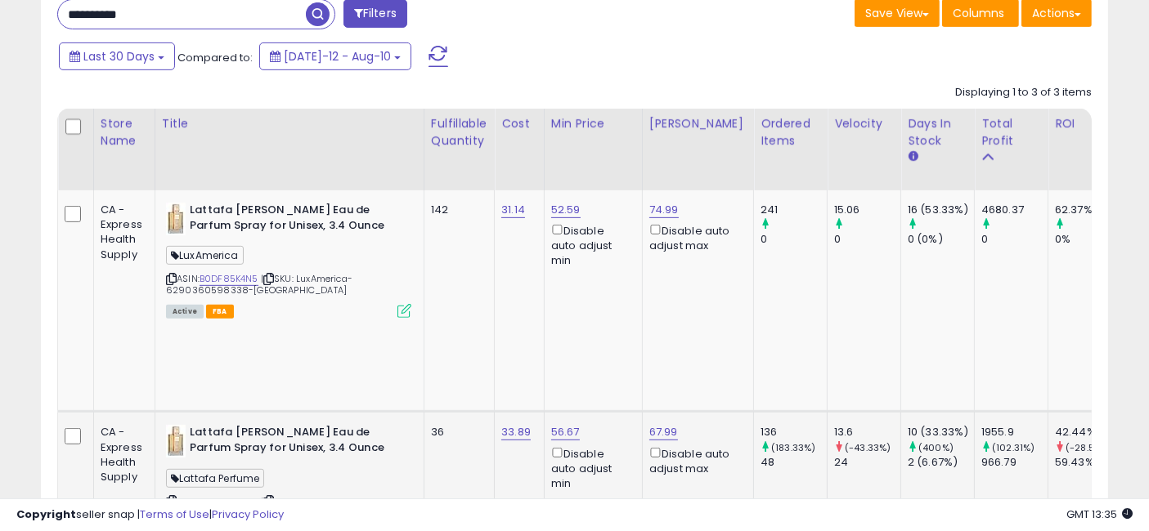
drag, startPoint x: 757, startPoint y: 431, endPoint x: 246, endPoint y: 393, distance: 512.3
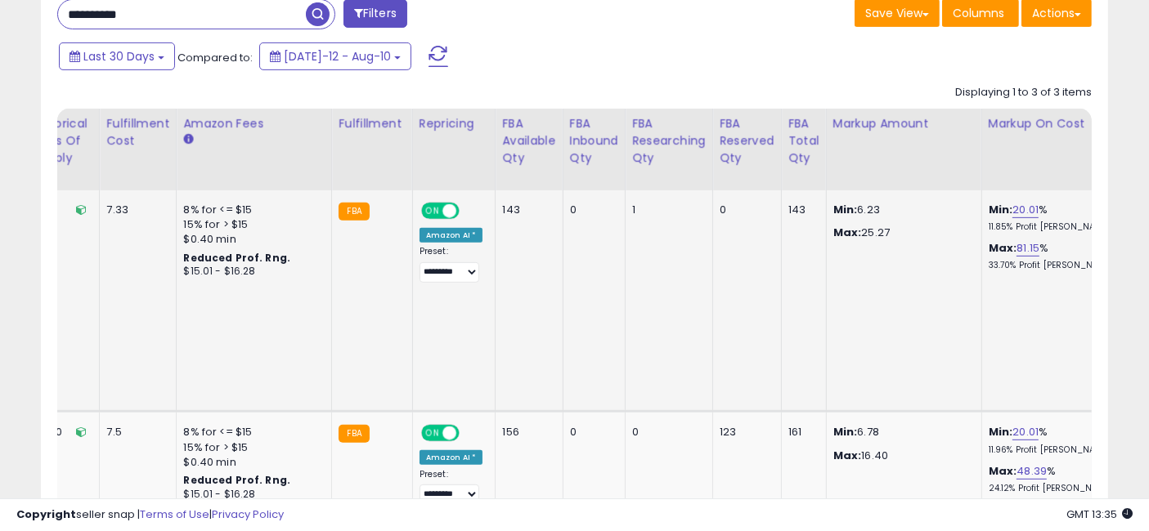
drag, startPoint x: 385, startPoint y: 261, endPoint x: 910, endPoint y: 302, distance: 526.5
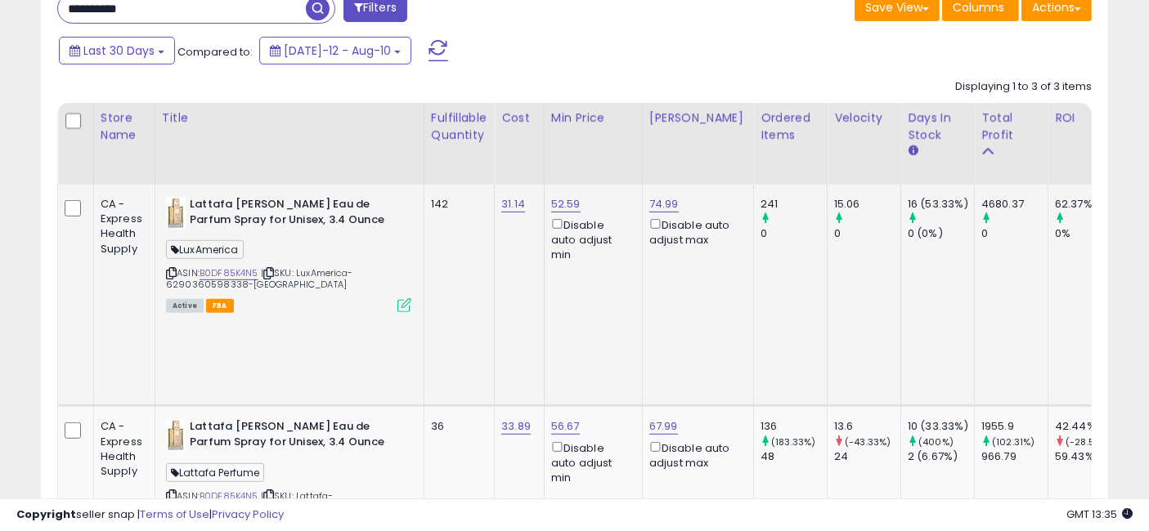
drag, startPoint x: 701, startPoint y: 280, endPoint x: 308, endPoint y: 279, distance: 392.4
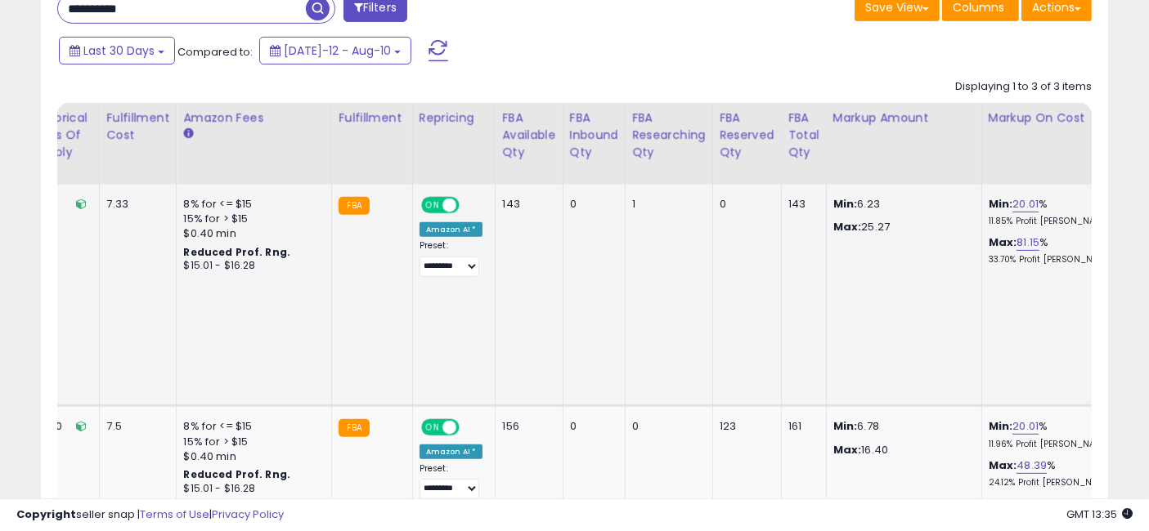
drag, startPoint x: 362, startPoint y: 295, endPoint x: 916, endPoint y: 302, distance: 554.3
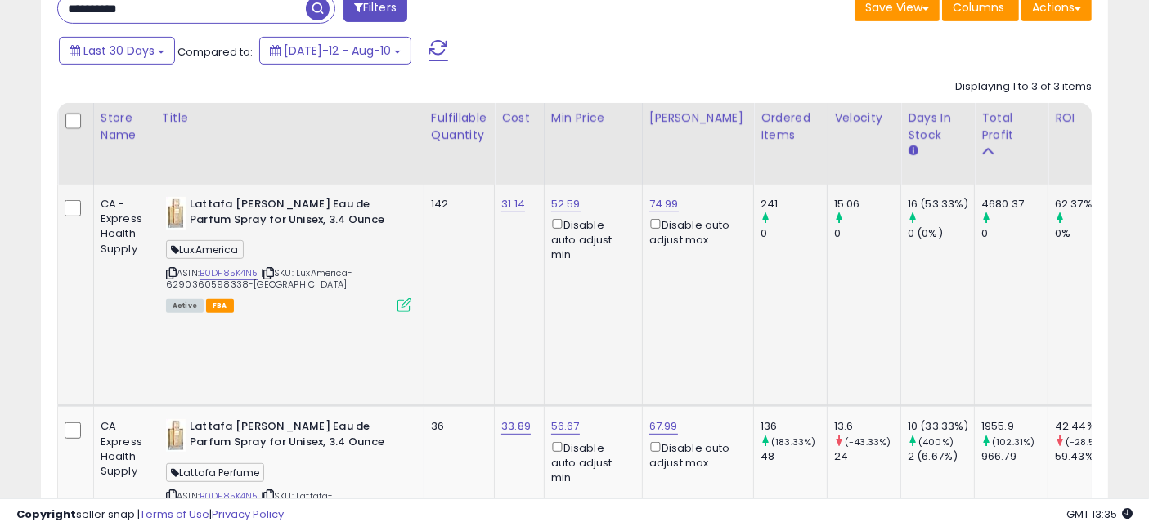
drag, startPoint x: 476, startPoint y: 304, endPoint x: 249, endPoint y: 278, distance: 228.8
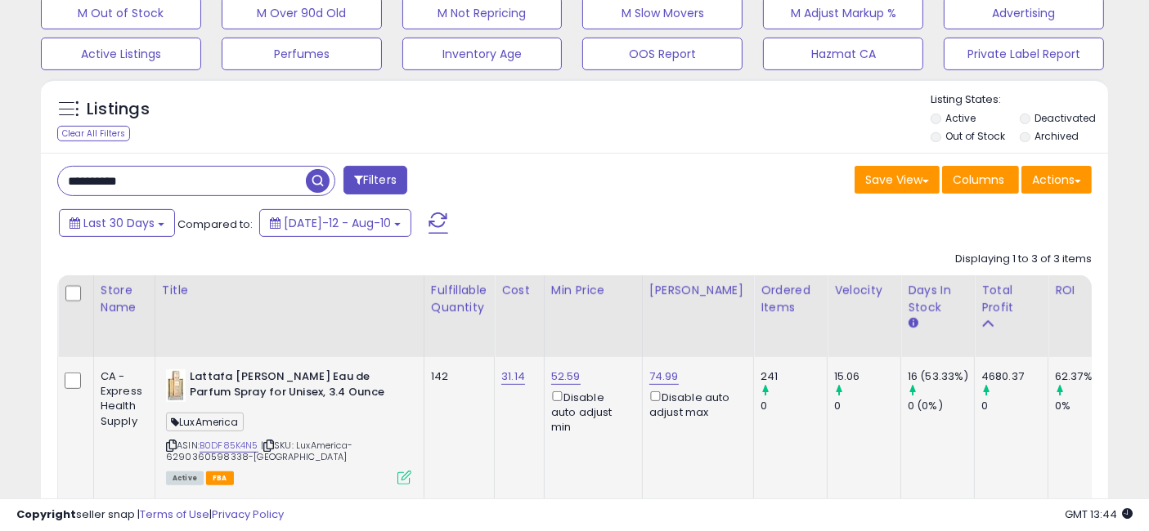
scroll to position [459, 0]
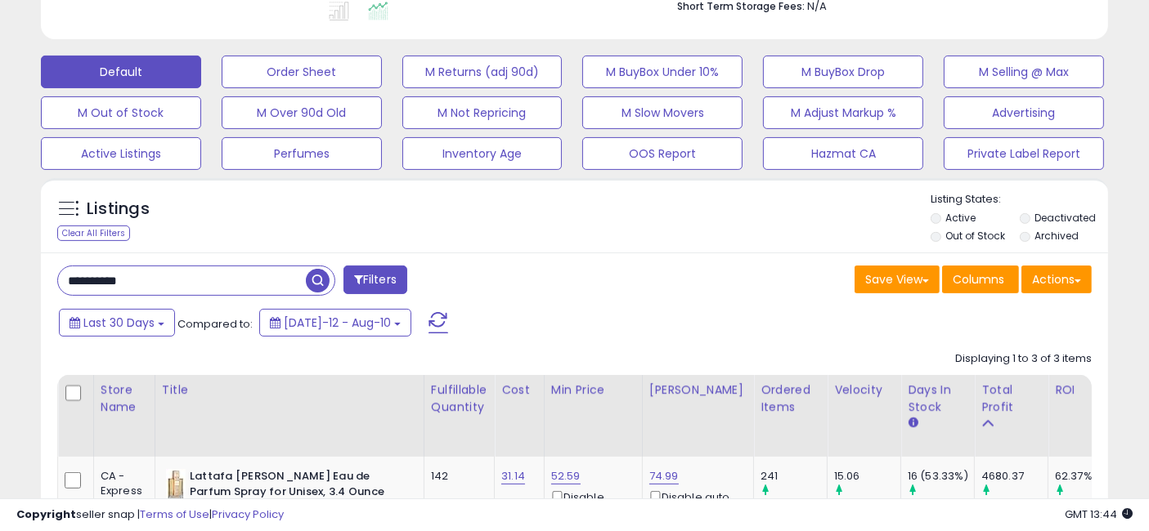
click at [208, 280] on input "**********" at bounding box center [182, 280] width 248 height 29
paste input "text"
type input "**********"
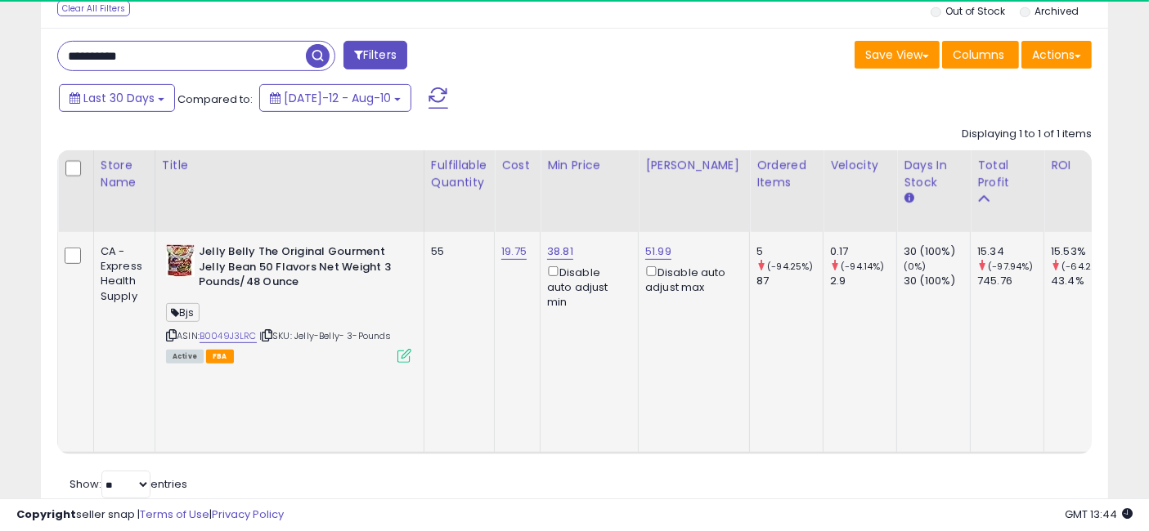
scroll to position [335, 617]
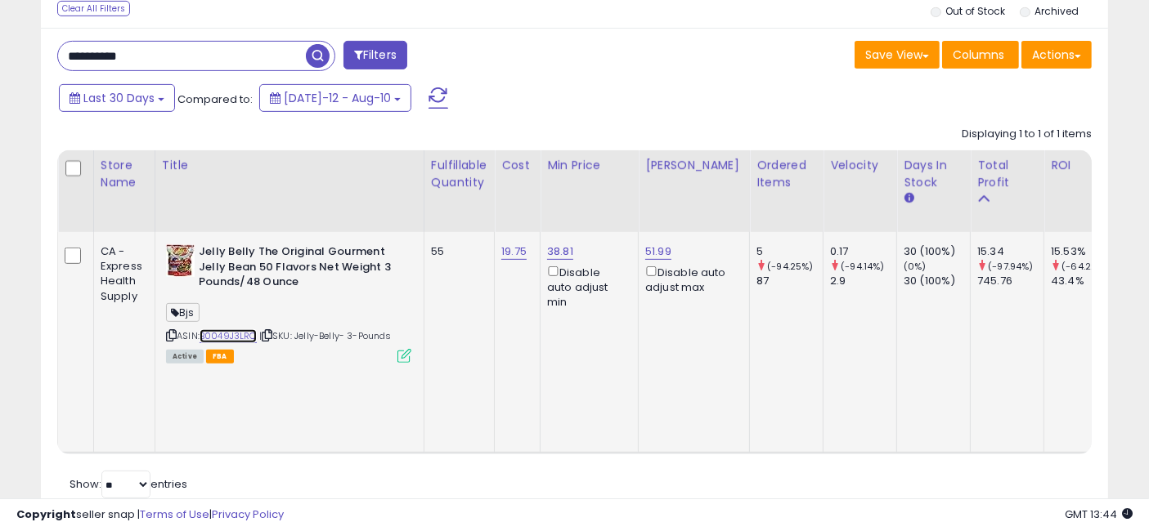
click at [236, 335] on link "B0049J3LRC" at bounding box center [227, 336] width 57 height 14
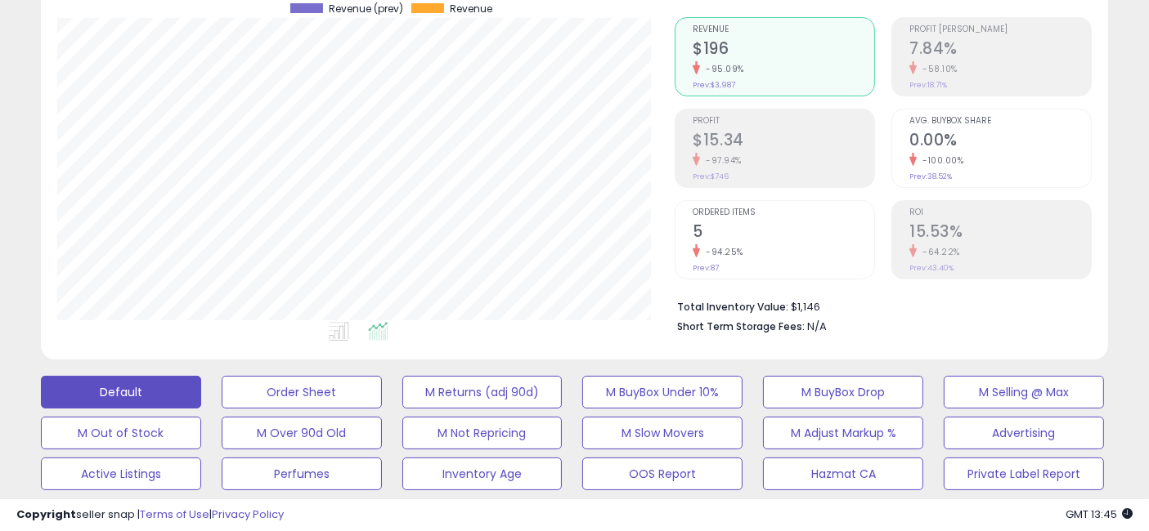
scroll to position [684, 0]
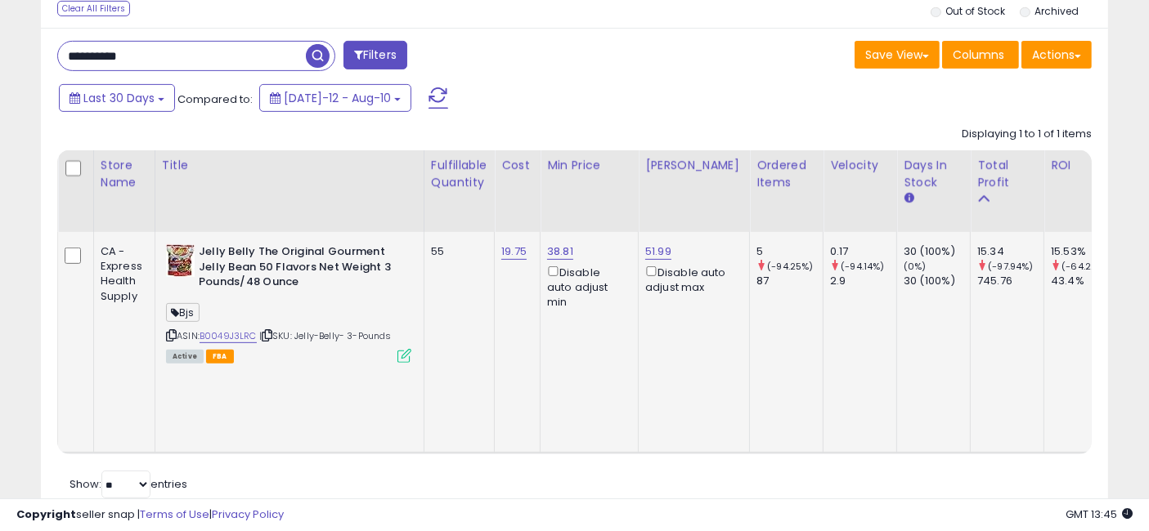
click at [271, 332] on icon at bounding box center [267, 335] width 11 height 9
click at [517, 249] on link "19.75" at bounding box center [513, 252] width 25 height 16
click at [487, 204] on input "*****" at bounding box center [467, 213] width 146 height 28
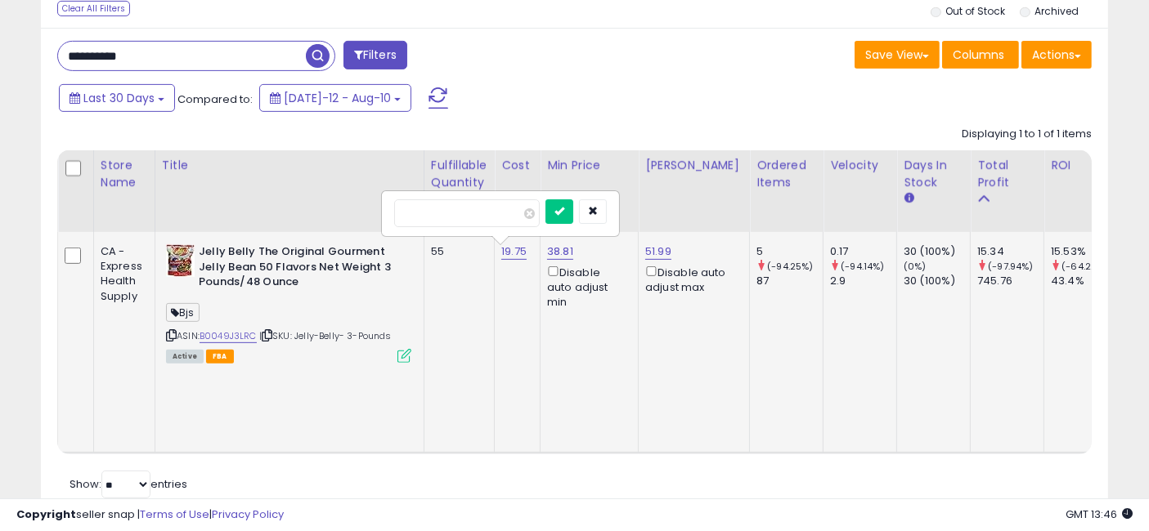
type input "*****"
click button "submit" at bounding box center [559, 211] width 28 height 25
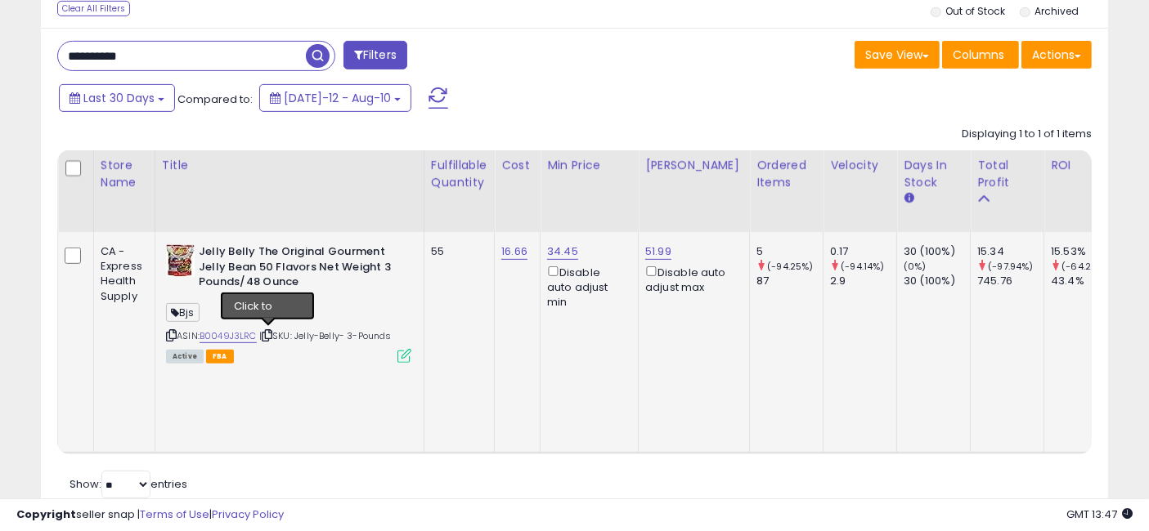
click at [270, 333] on icon at bounding box center [267, 335] width 11 height 9
click at [271, 331] on icon at bounding box center [267, 335] width 11 height 9
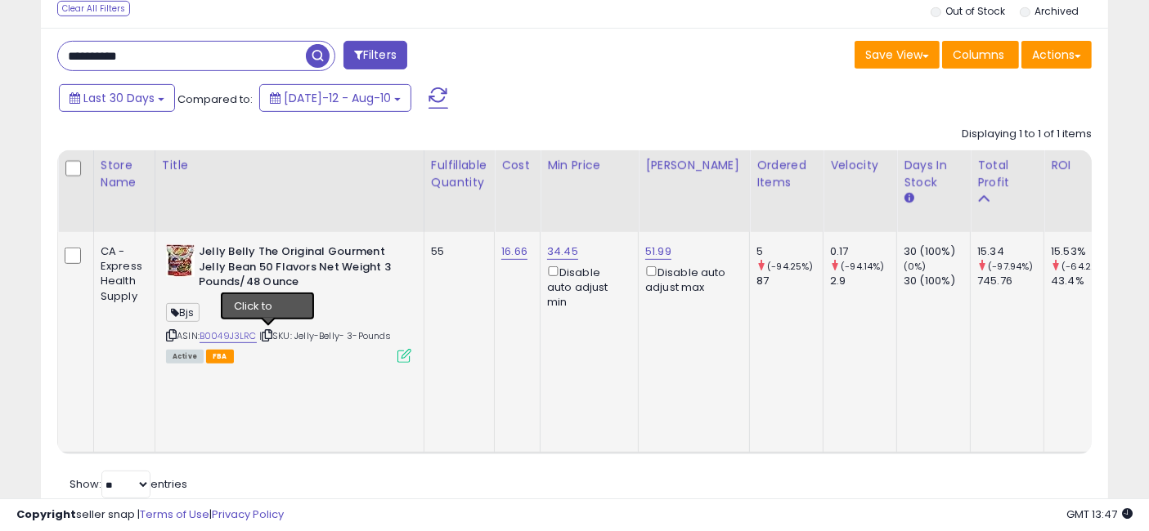
click at [271, 333] on icon at bounding box center [267, 335] width 11 height 9
click at [511, 250] on link "16.66" at bounding box center [514, 252] width 26 height 16
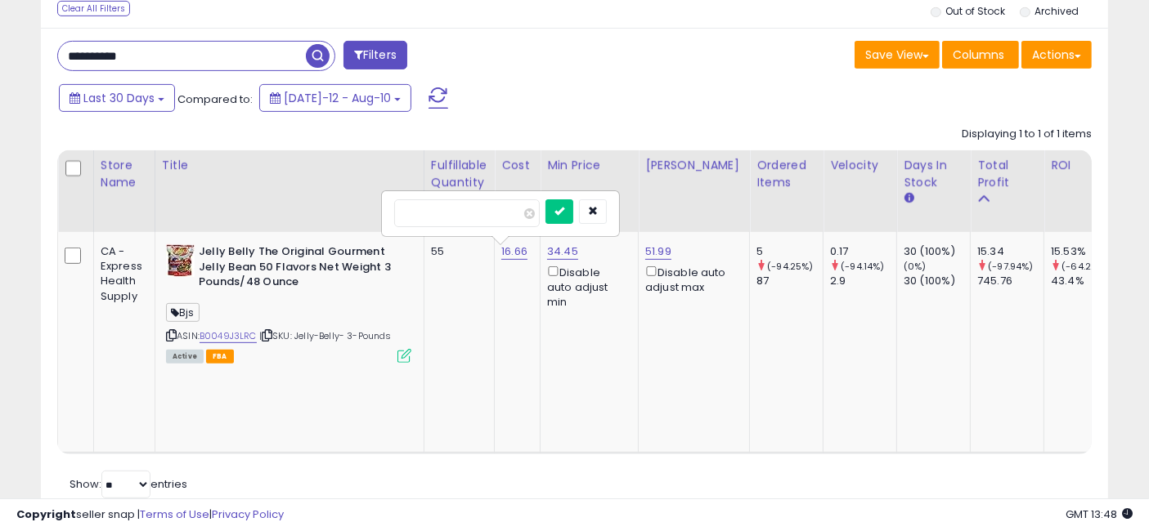
click at [486, 209] on input "*****" at bounding box center [467, 213] width 146 height 28
type input "**"
click button "submit" at bounding box center [559, 211] width 28 height 25
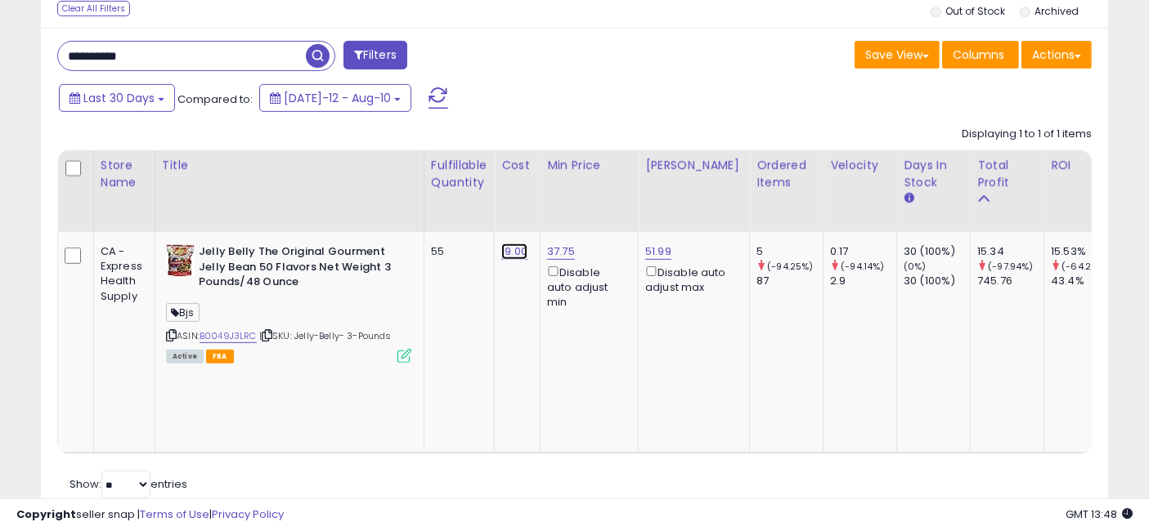
click at [517, 253] on link "19.00" at bounding box center [514, 252] width 26 height 16
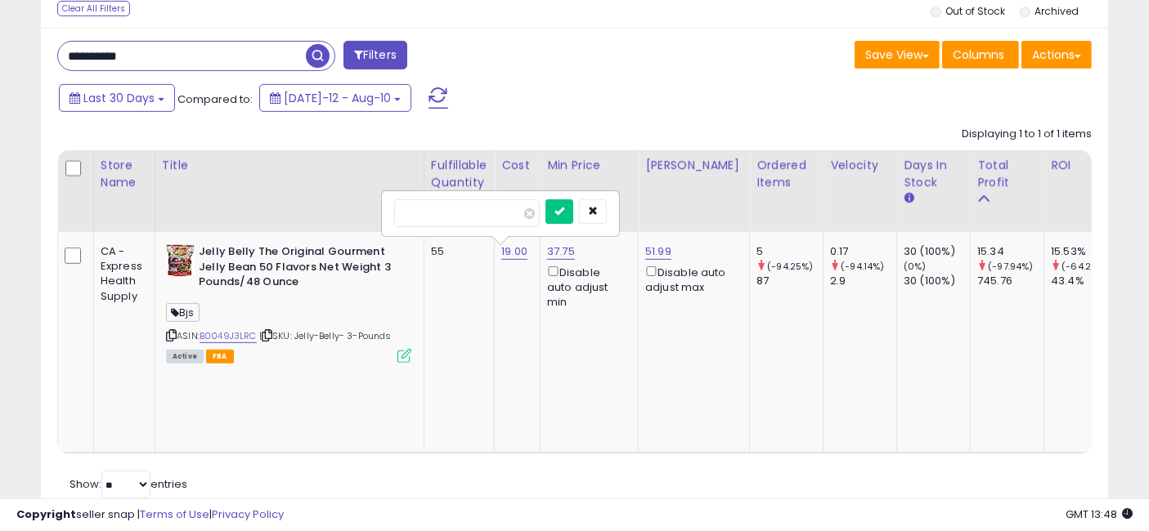
click at [490, 210] on input "*****" at bounding box center [467, 213] width 146 height 28
type input "*****"
click button "submit" at bounding box center [559, 211] width 28 height 25
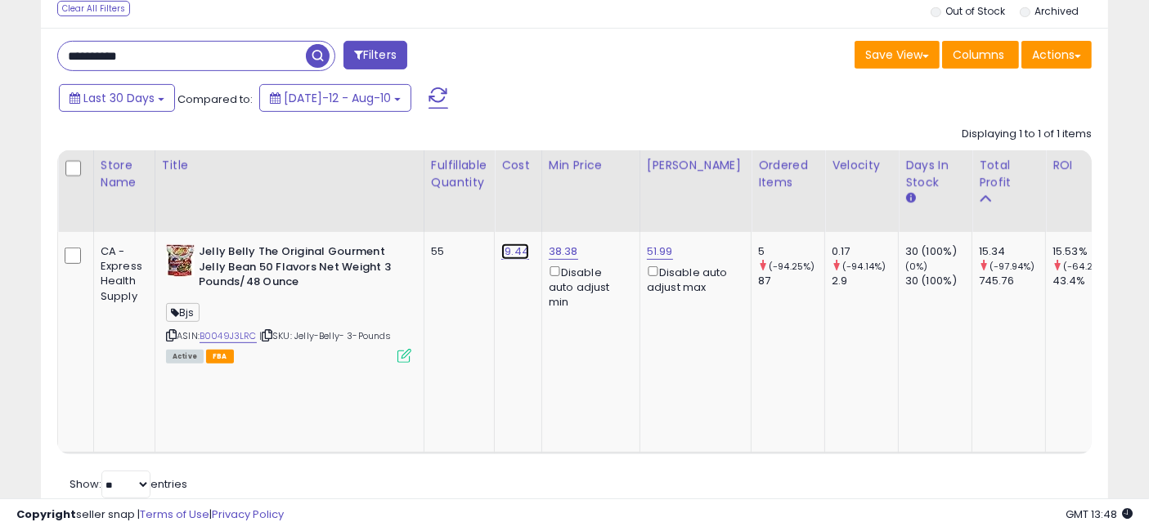
click at [513, 250] on link "19.44" at bounding box center [515, 252] width 28 height 16
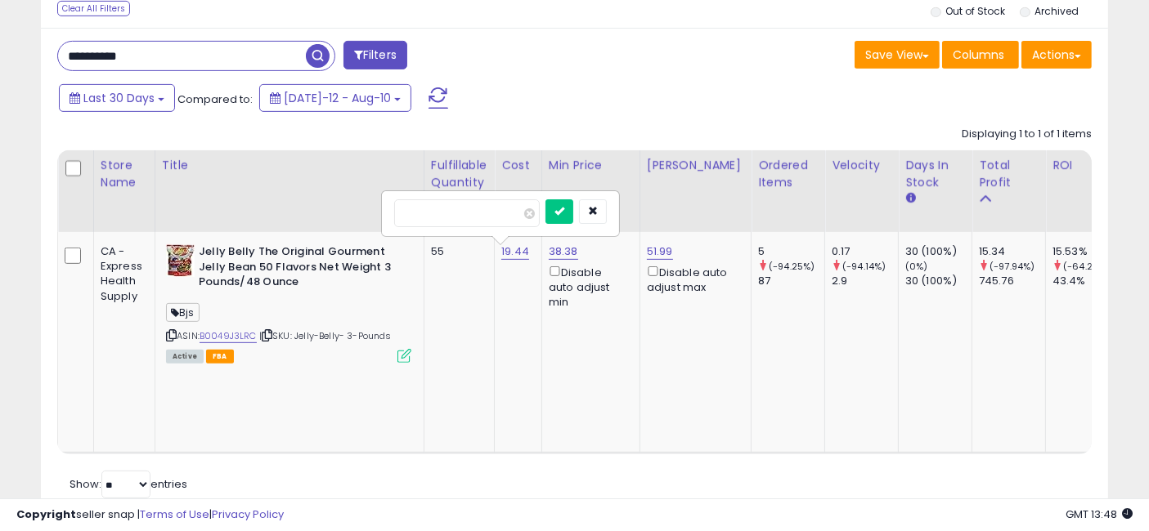
click at [482, 213] on input "*****" at bounding box center [467, 213] width 146 height 28
type input "*****"
click button "submit" at bounding box center [559, 211] width 28 height 25
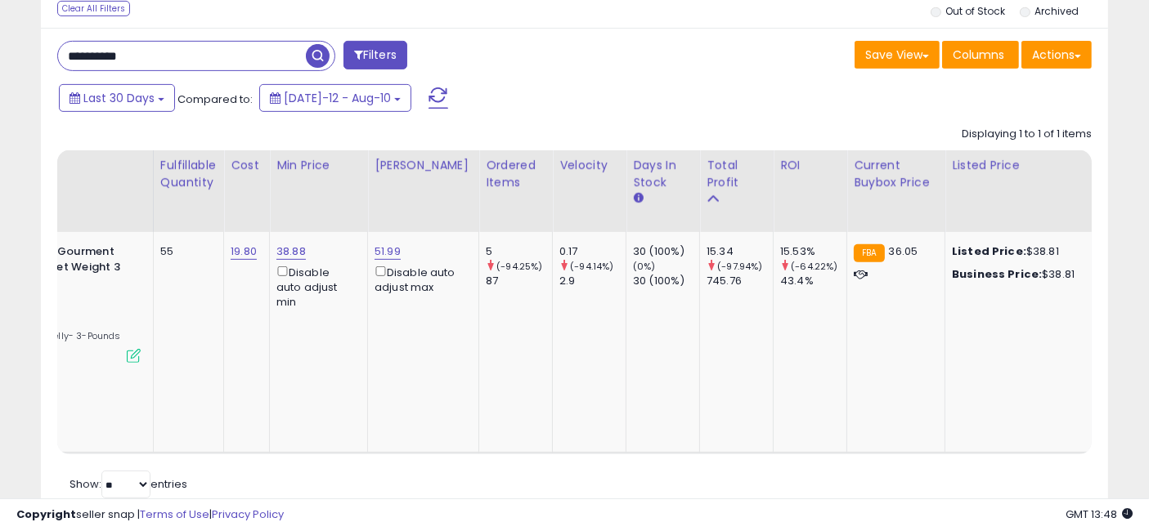
scroll to position [0, 347]
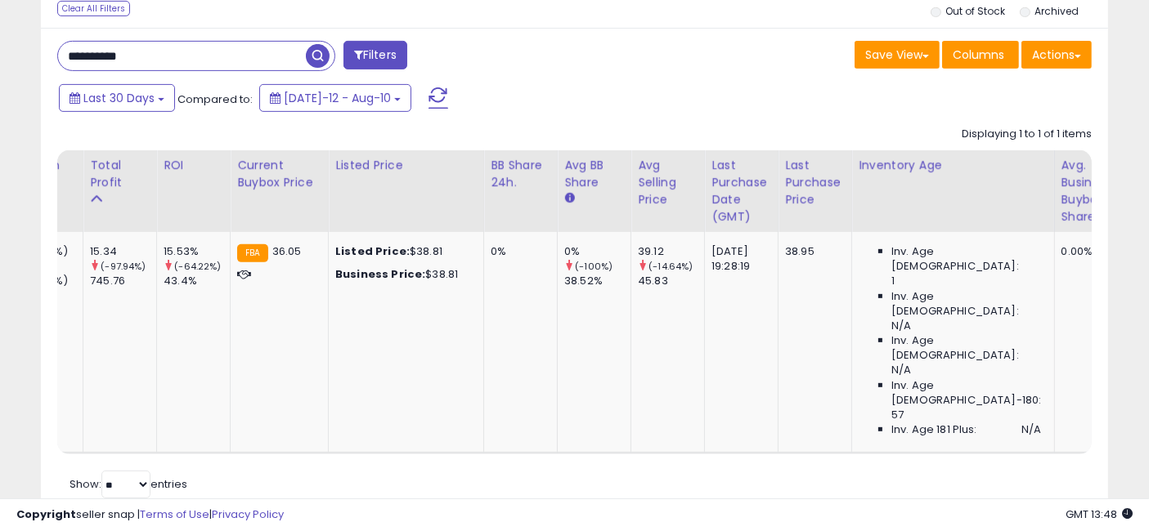
drag, startPoint x: 492, startPoint y: 298, endPoint x: 598, endPoint y: 325, distance: 108.6
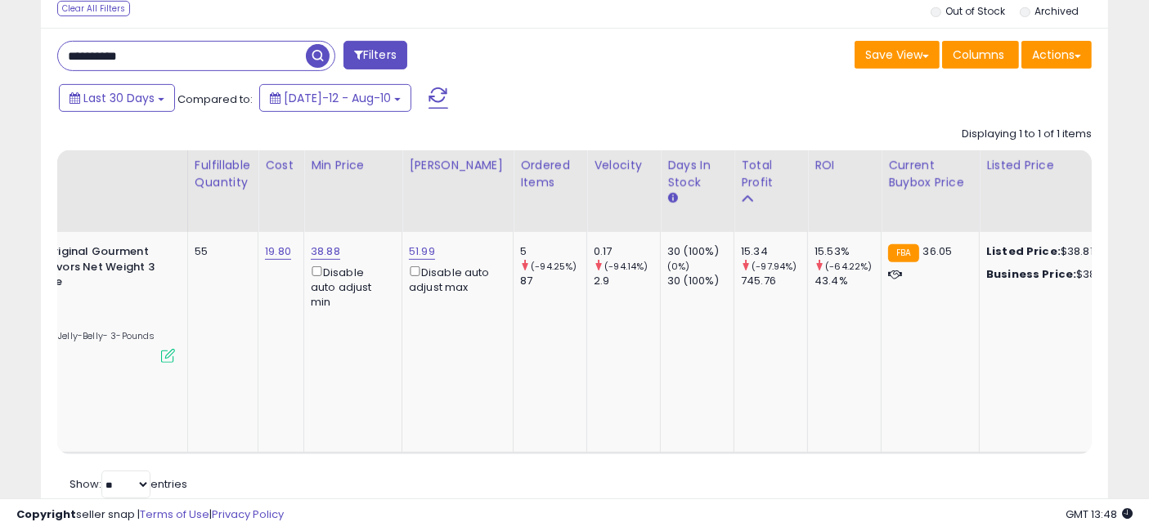
scroll to position [0, 0]
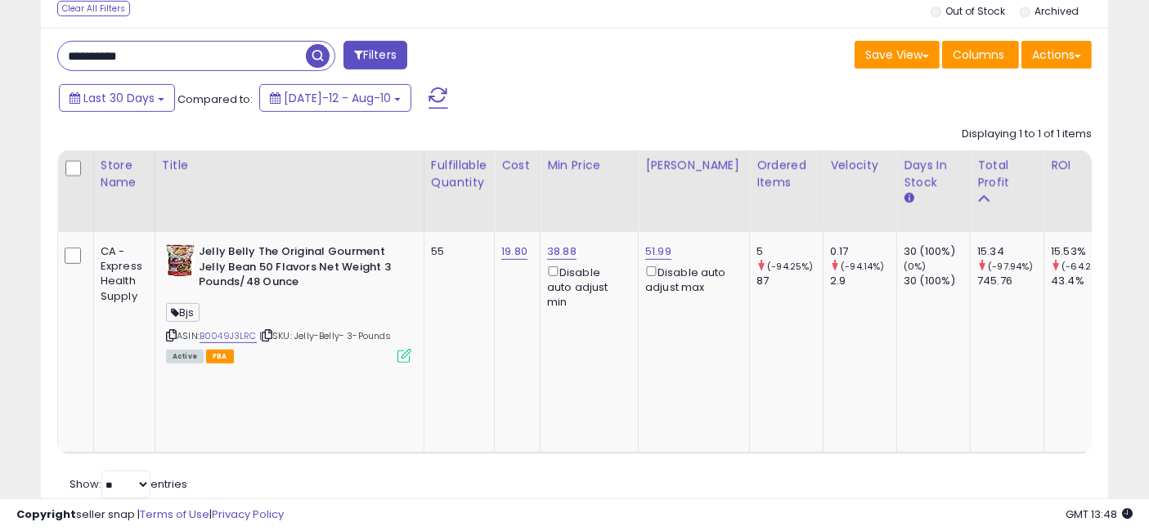
drag, startPoint x: 644, startPoint y: 325, endPoint x: 336, endPoint y: 321, distance: 308.2
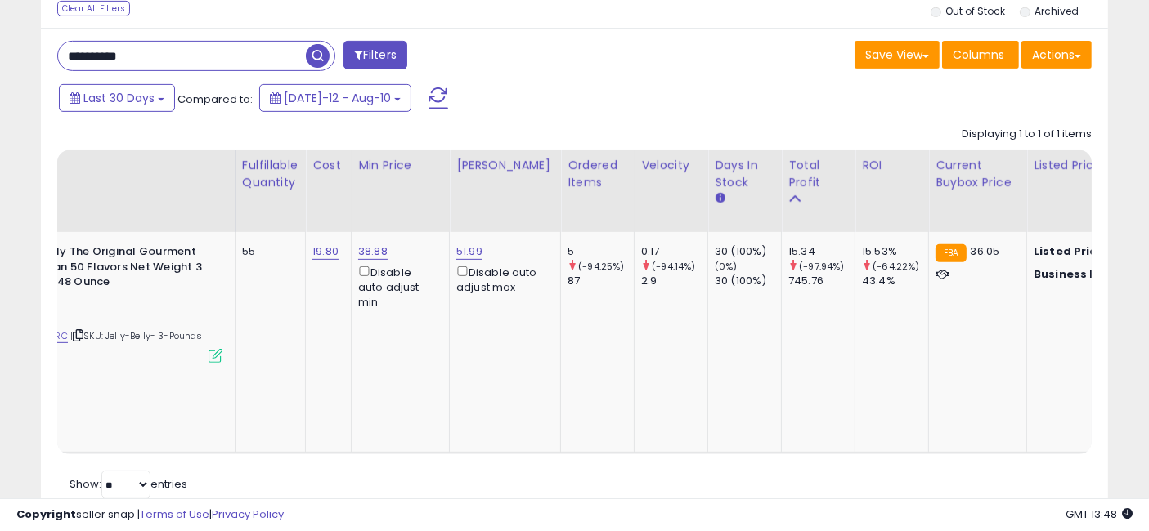
scroll to position [0, 304]
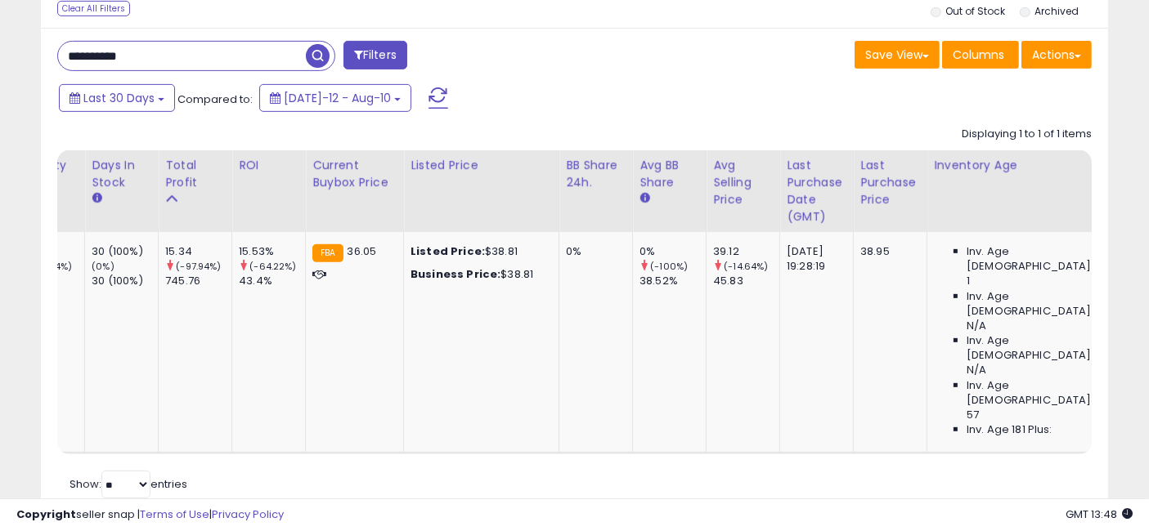
drag, startPoint x: 459, startPoint y: 324, endPoint x: 545, endPoint y: 342, distance: 88.5
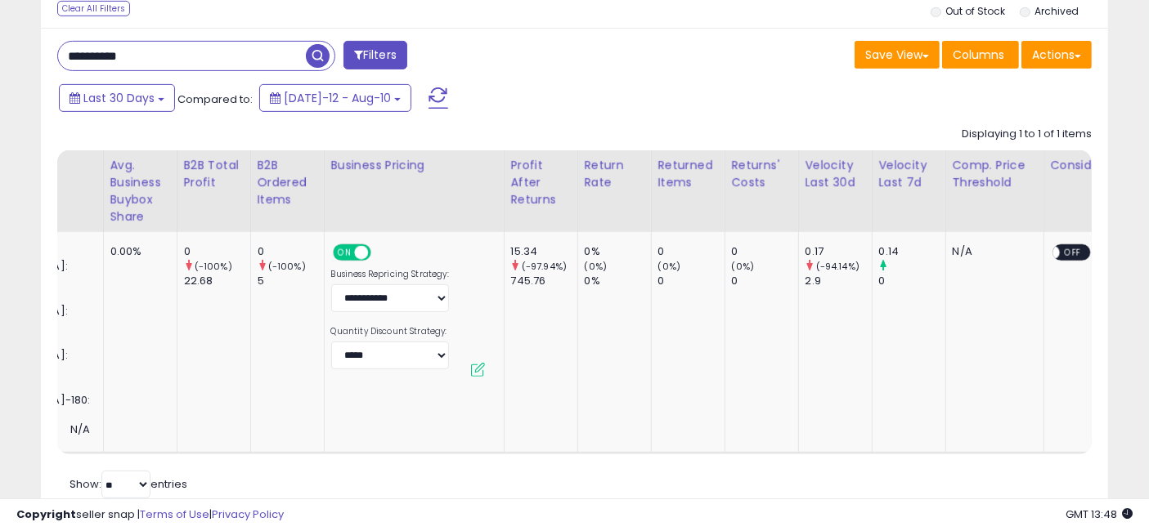
drag, startPoint x: 474, startPoint y: 319, endPoint x: 618, endPoint y: 330, distance: 144.3
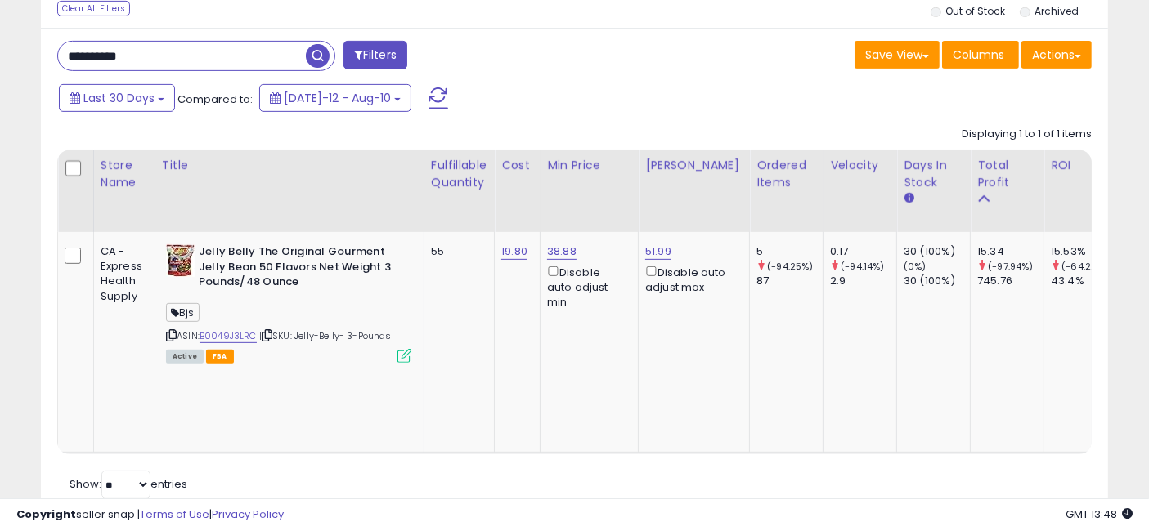
drag, startPoint x: 761, startPoint y: 323, endPoint x: 446, endPoint y: 300, distance: 316.4
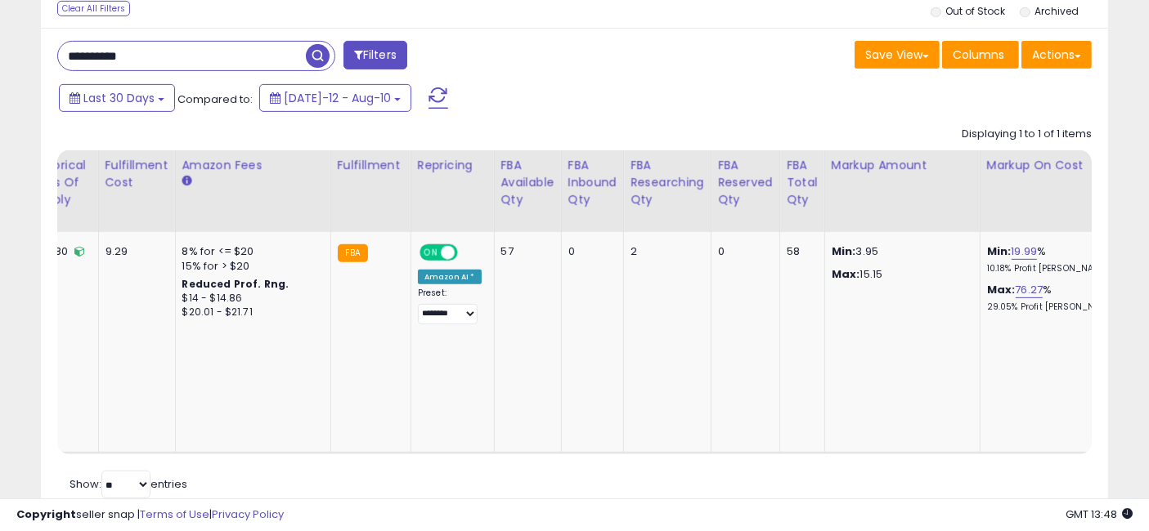
drag, startPoint x: 446, startPoint y: 300, endPoint x: 804, endPoint y: 316, distance: 359.2
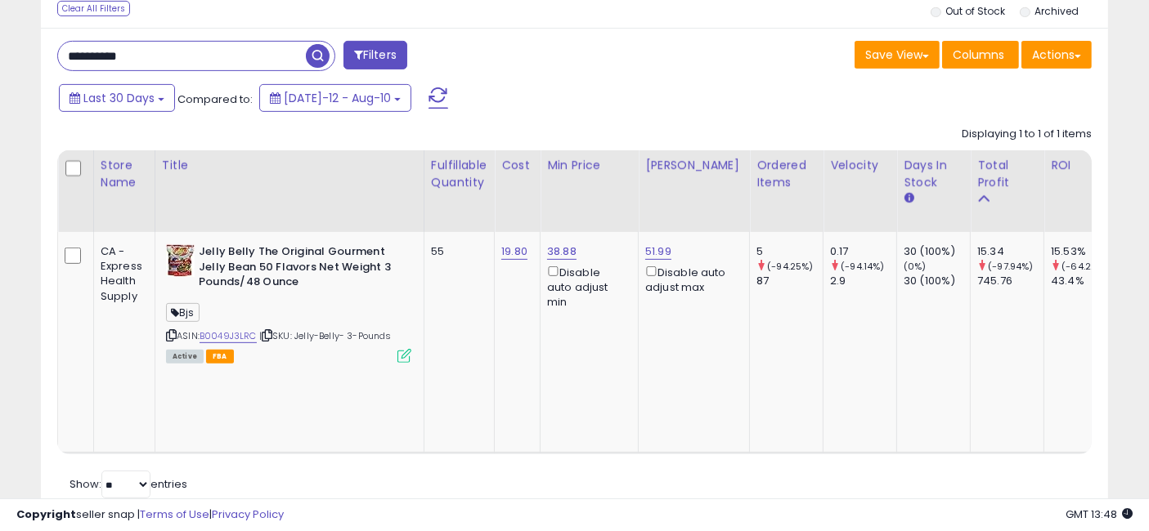
drag, startPoint x: 844, startPoint y: 320, endPoint x: 398, endPoint y: 253, distance: 450.4
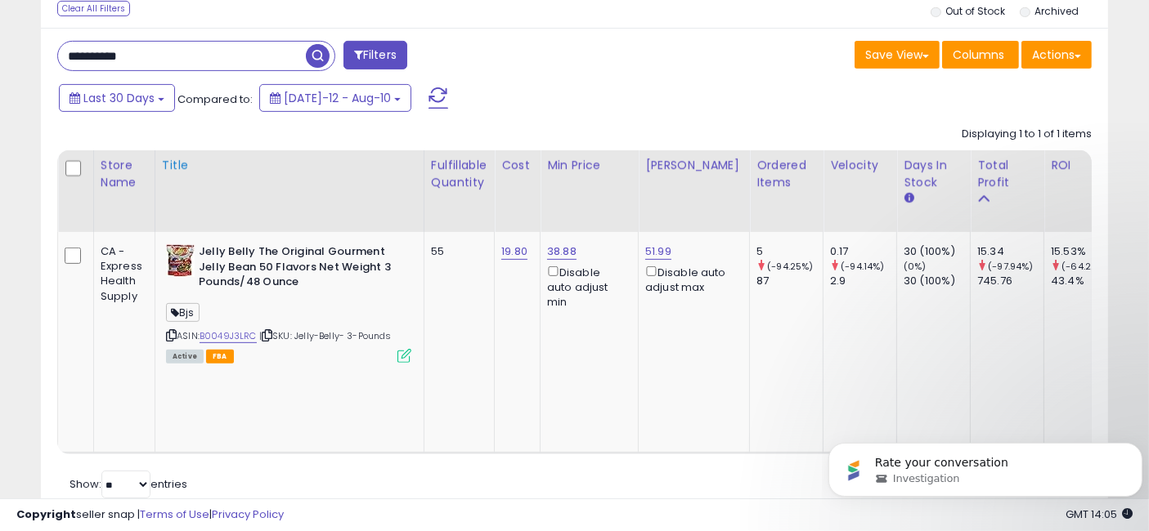
scroll to position [0, 0]
click at [177, 56] on input "**********" at bounding box center [182, 56] width 248 height 29
type input "*****"
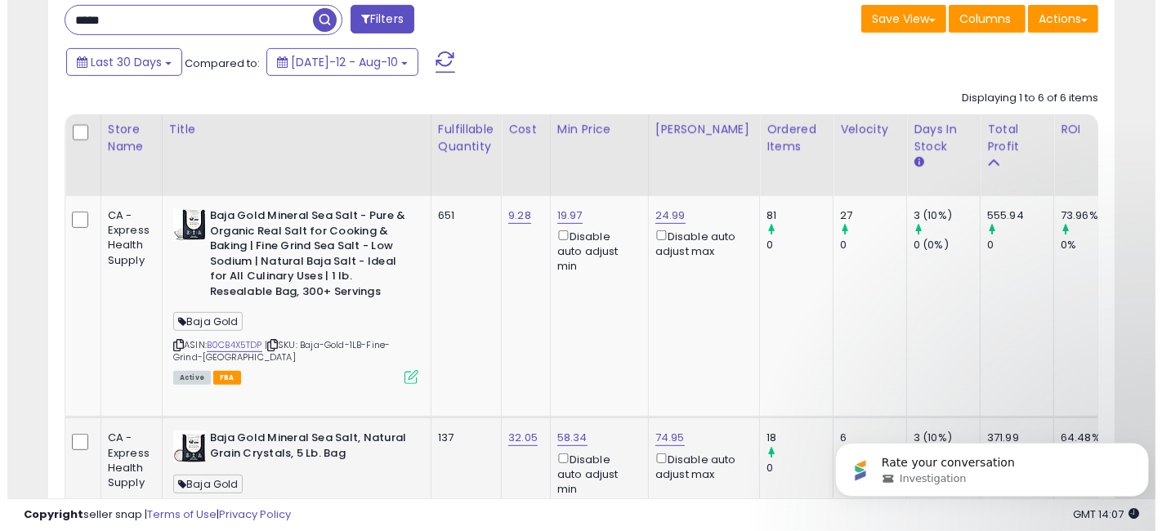
scroll to position [705, 0]
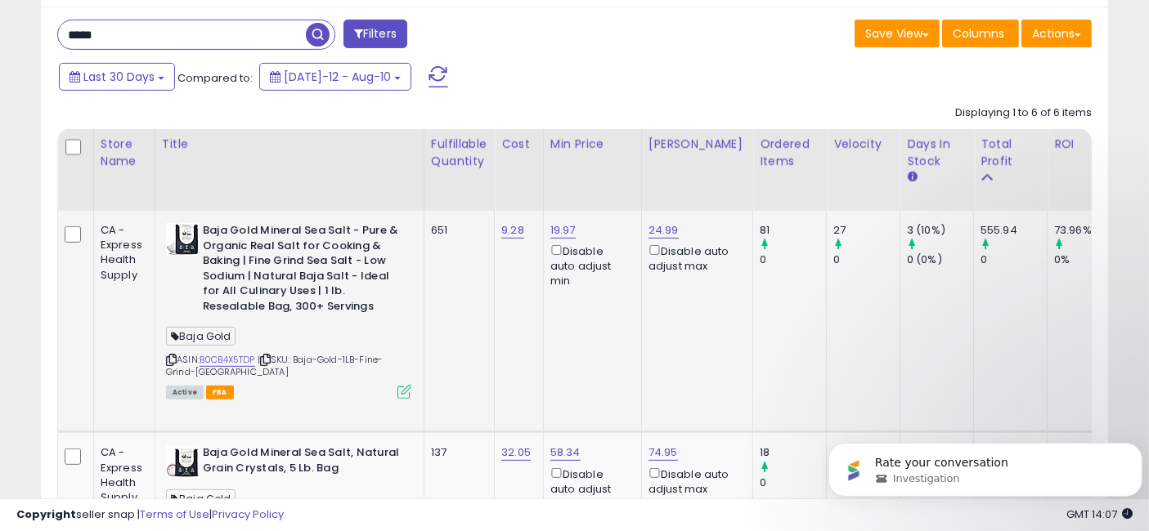
click at [399, 390] on icon at bounding box center [404, 392] width 14 height 14
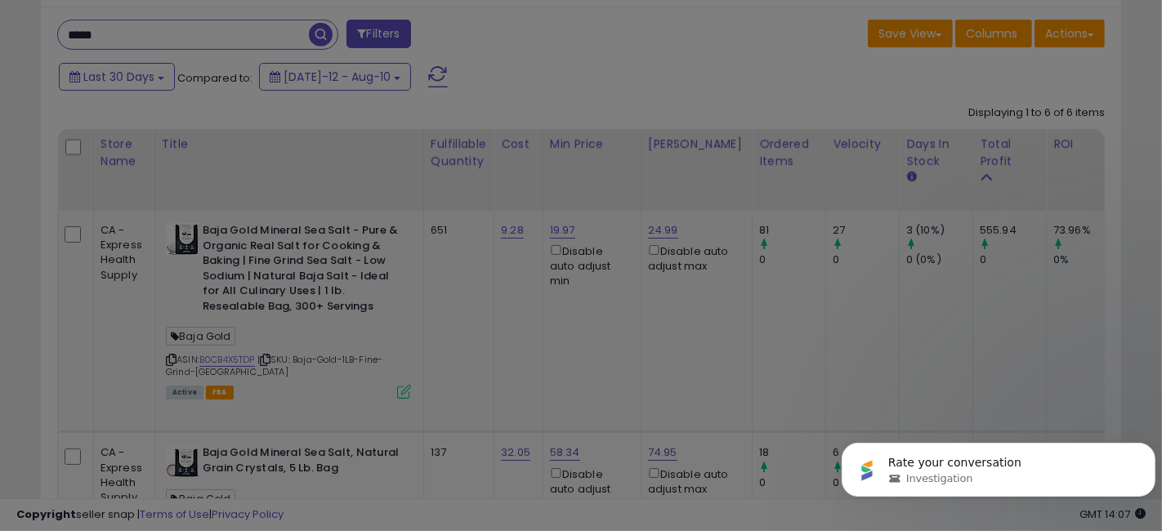
scroll to position [335, 625]
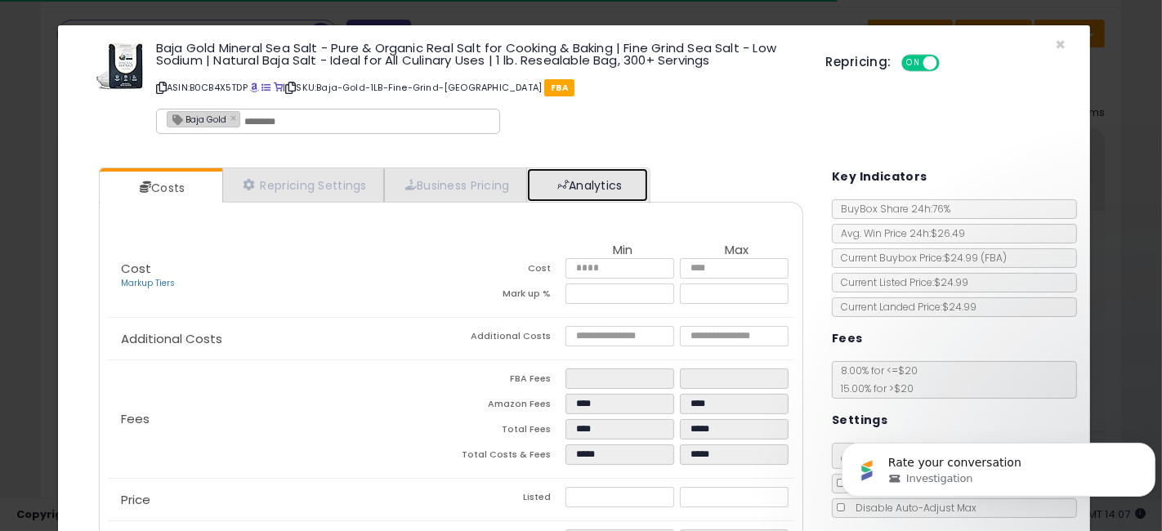
click at [609, 189] on link "Analytics" at bounding box center [587, 185] width 121 height 34
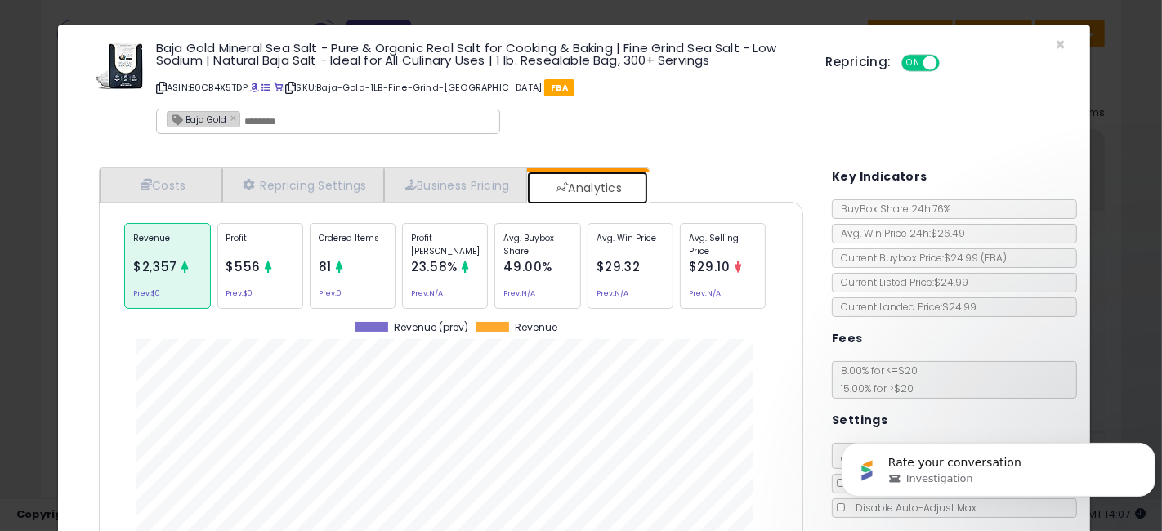
scroll to position [91, 0]
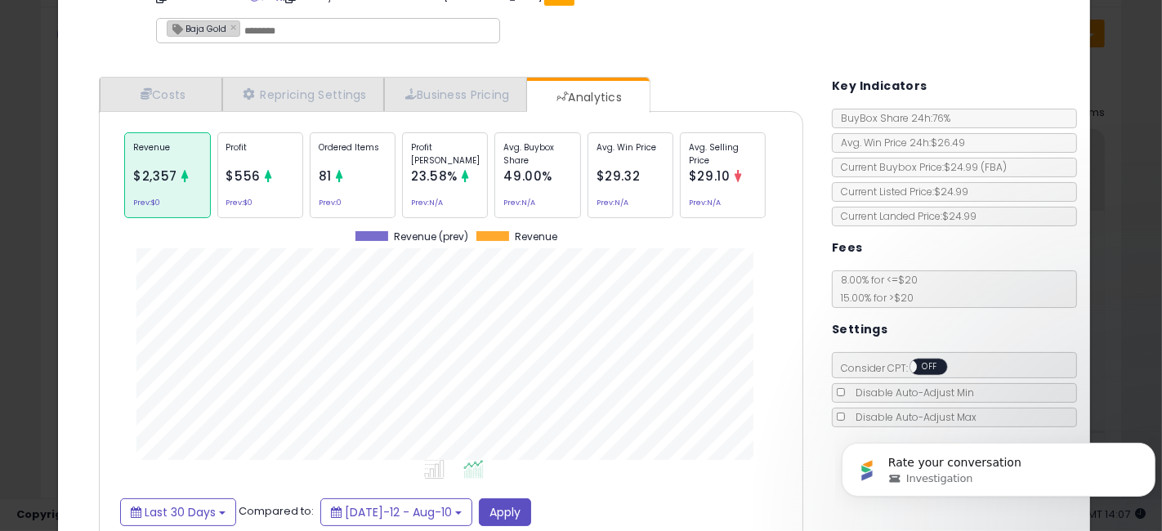
click at [362, 157] on p "Ordered Items" at bounding box center [353, 153] width 68 height 25
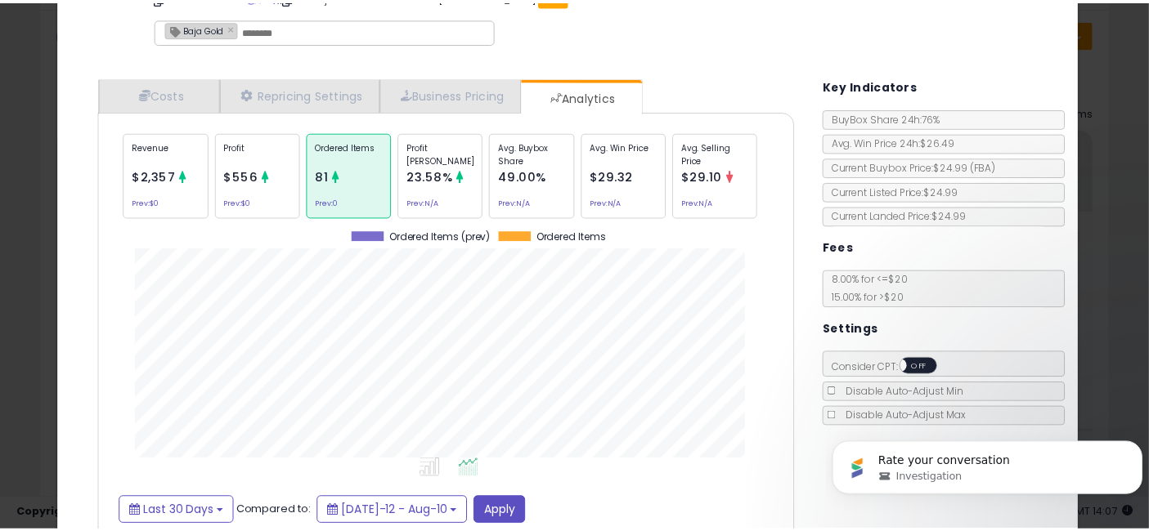
scroll to position [501, 728]
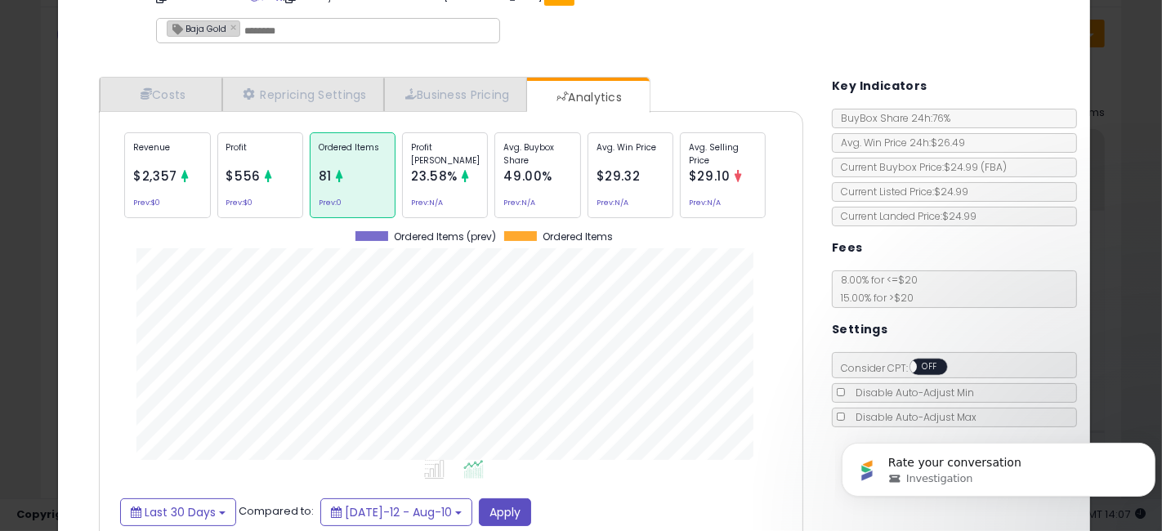
click at [0, 257] on div "× Close Baja Gold Mineral Sea Salt - Pure & Organic Real Salt for Cooking & Bak…" at bounding box center [581, 265] width 1162 height 531
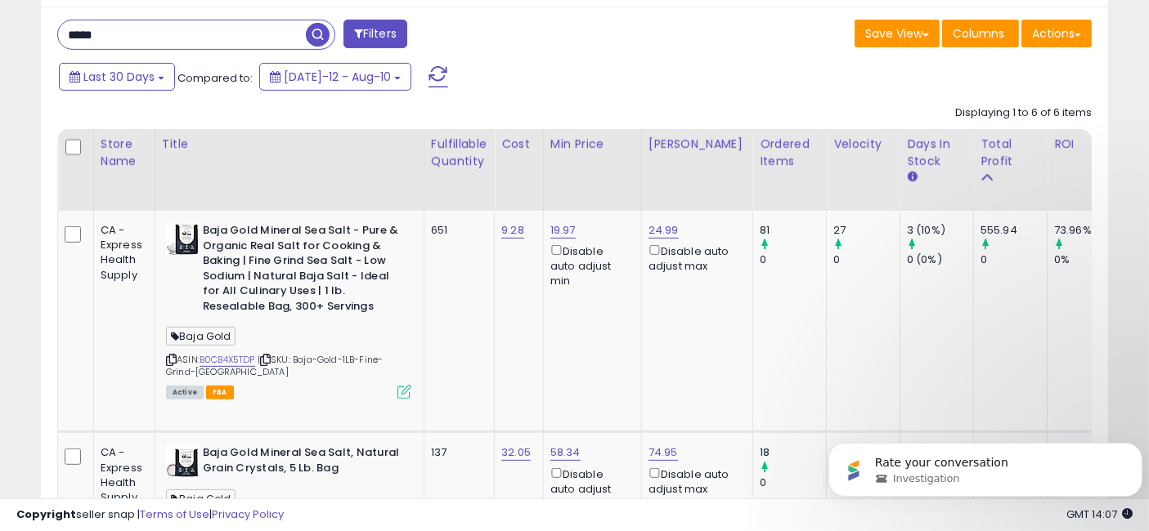
scroll to position [817122, 816839]
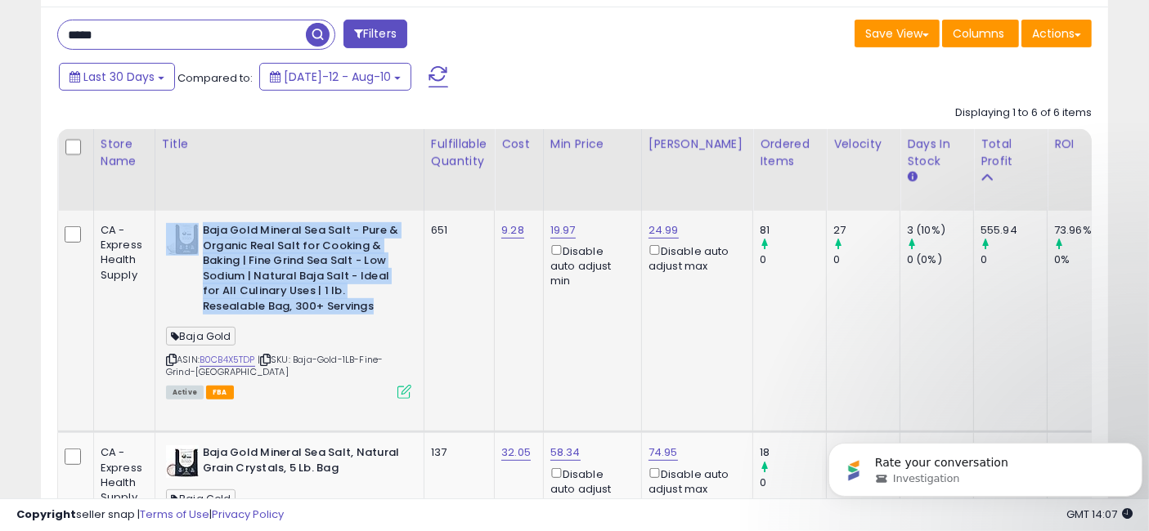
drag, startPoint x: 378, startPoint y: 307, endPoint x: 199, endPoint y: 229, distance: 194.7
click at [199, 229] on div "Baja Gold Mineral Sea Salt - Pure & Organic Real Salt for Cooking & Baking | Fi…" at bounding box center [288, 270] width 245 height 95
click at [379, 303] on b "Baja Gold Mineral Sea Salt - Pure & Organic Real Salt for Cooking & Baking | Fi…" at bounding box center [302, 270] width 199 height 95
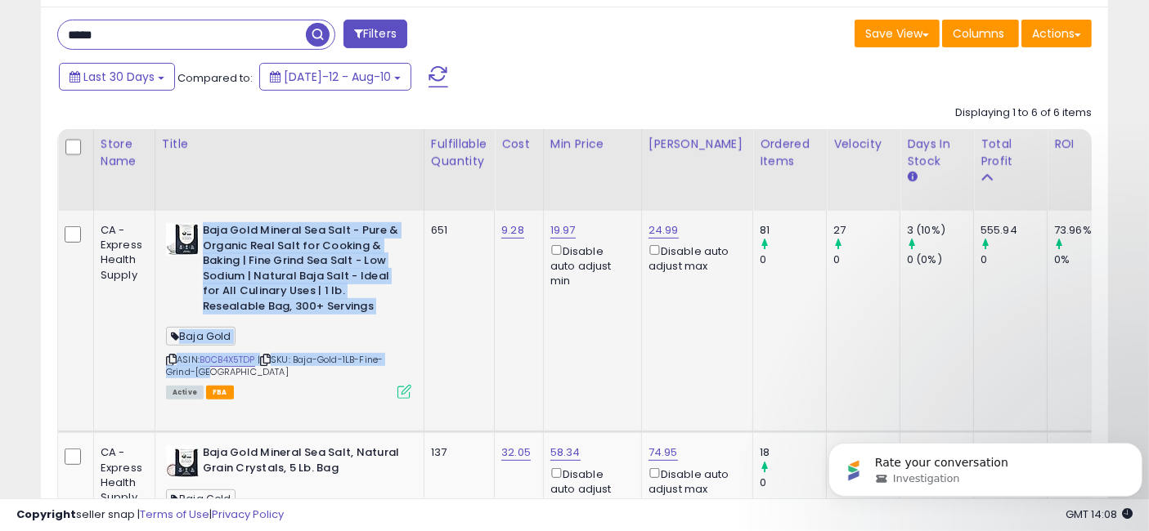
drag, startPoint x: 213, startPoint y: 372, endPoint x: 201, endPoint y: 230, distance: 142.7
click at [201, 230] on div "Baja Gold Mineral Sea Salt - Pure & Organic Real Salt for Cooking & Baking | Fi…" at bounding box center [286, 310] width 249 height 174
click at [374, 320] on div "ASIN: B0CB4X5TDP | SKU: Baja-Gold-1LB-Fine-Grind-CA Active FBA" at bounding box center [288, 310] width 245 height 174
drag, startPoint x: 376, startPoint y: 307, endPoint x: 199, endPoint y: 222, distance: 195.6
click at [199, 223] on div "Baja Gold Mineral Sea Salt - Pure & Organic Real Salt for Cooking & Baking | Fi…" at bounding box center [288, 270] width 245 height 95
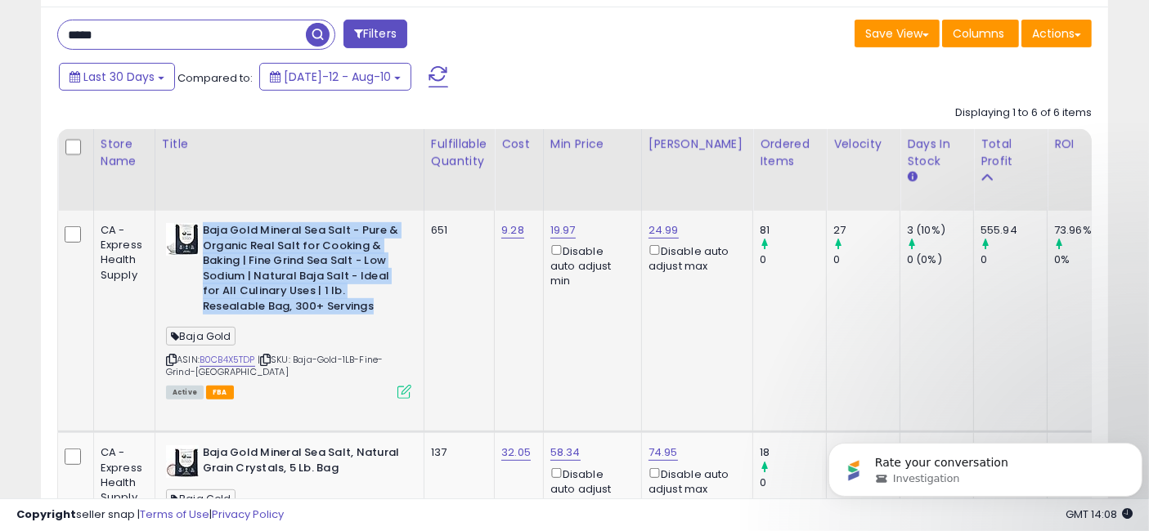
click at [376, 288] on b "Baja Gold Mineral Sea Salt - Pure & Organic Real Salt for Cooking & Baking | Fi…" at bounding box center [302, 270] width 199 height 95
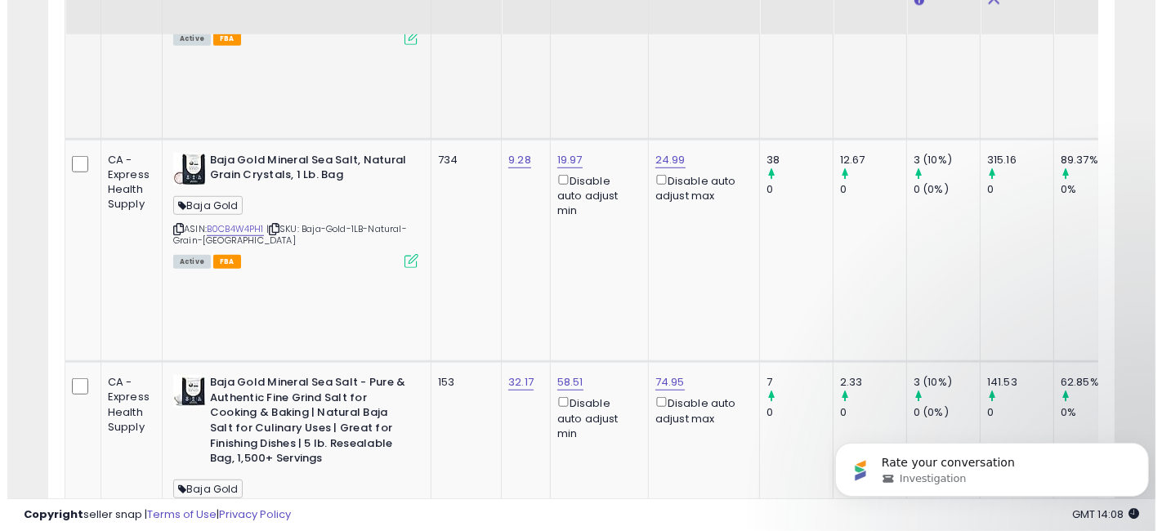
scroll to position [1251, 0]
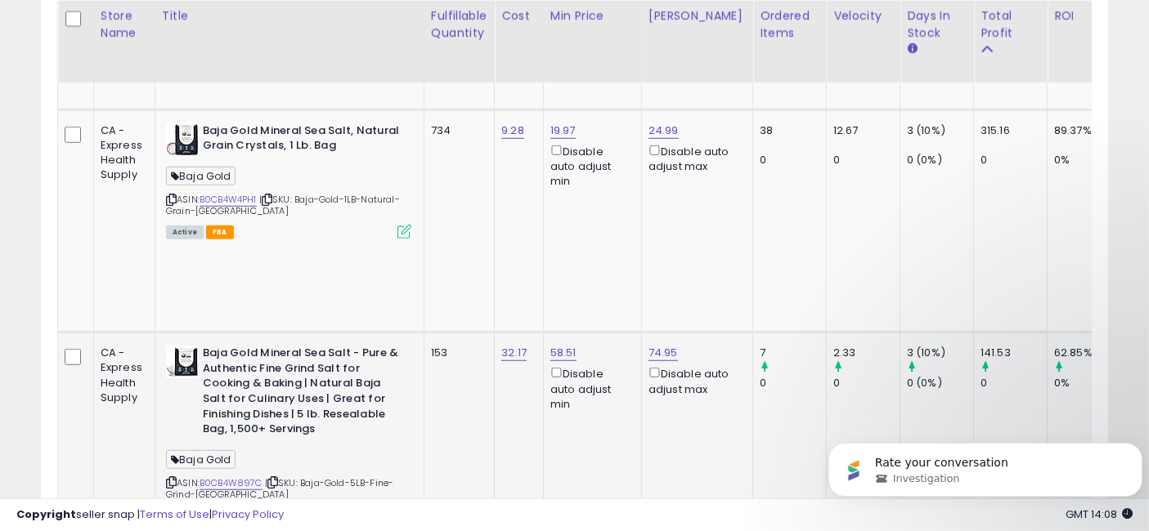
click at [406, 508] on icon at bounding box center [404, 515] width 14 height 14
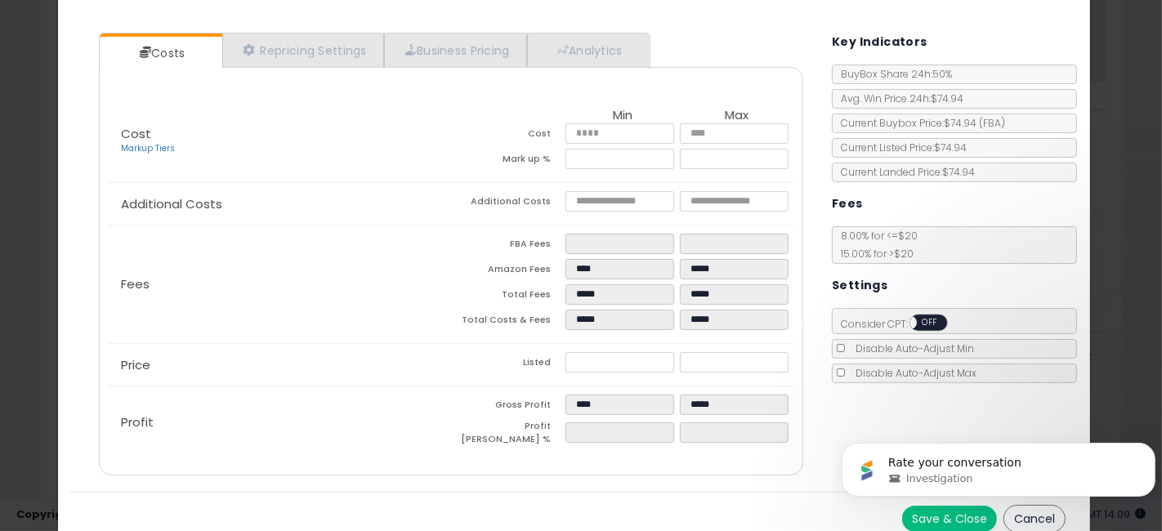
scroll to position [140, 0]
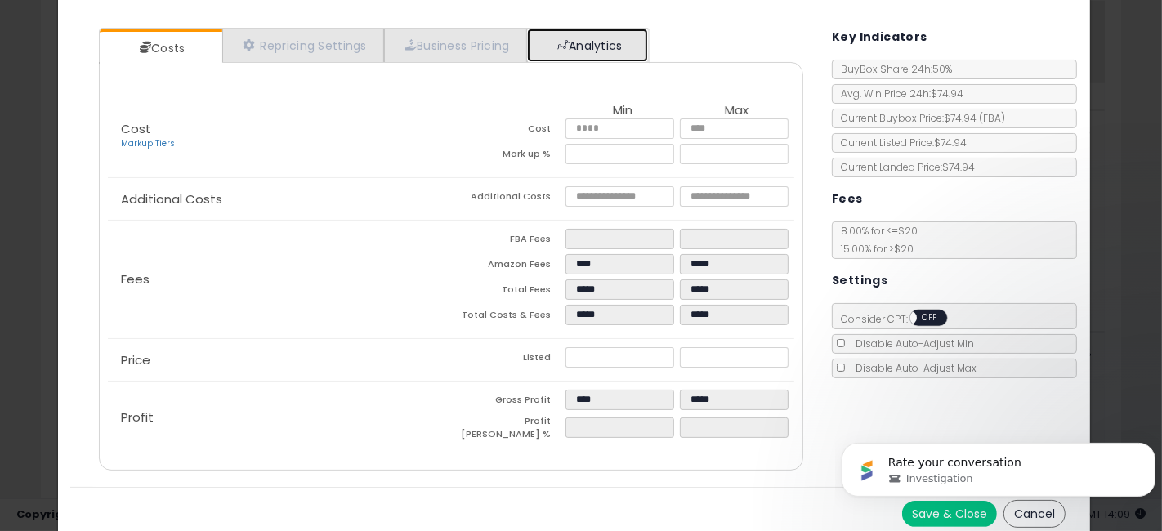
click at [629, 36] on link "Analytics" at bounding box center [587, 46] width 121 height 34
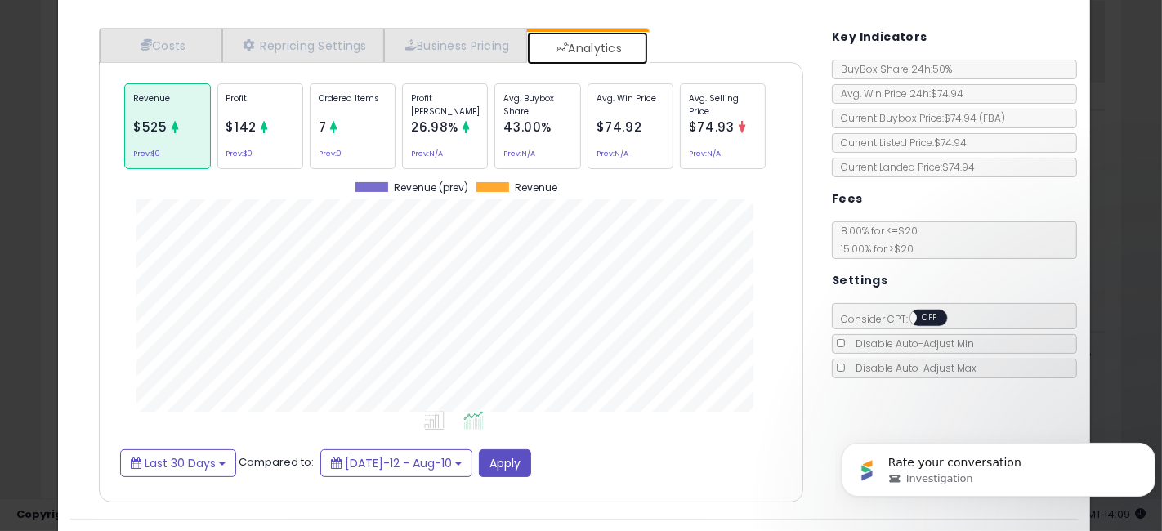
scroll to position [501, 728]
click at [349, 119] on div "Ordered Items 7 Prev: 0" at bounding box center [353, 126] width 86 height 86
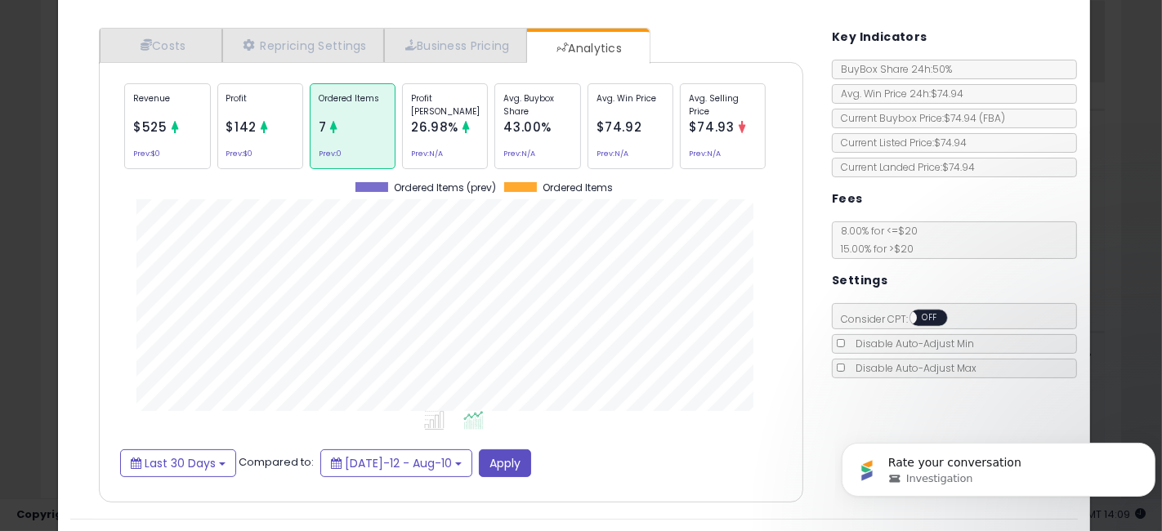
click at [0, 226] on div "× Close Baja Gold Mineral Sea Salt - Pure & Authentic Fine Grind Salt for Cooki…" at bounding box center [581, 265] width 1162 height 531
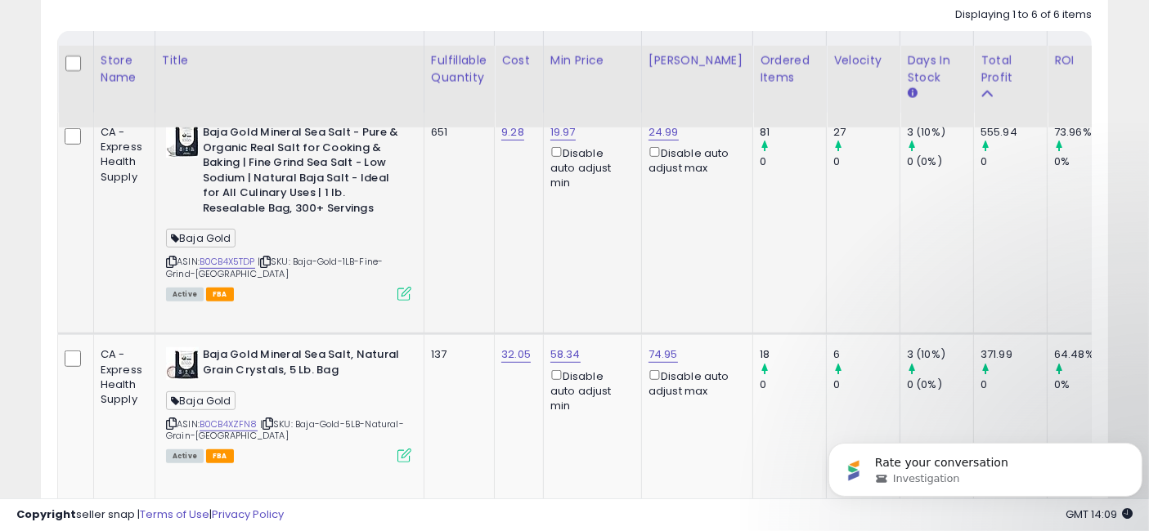
scroll to position [887, 0]
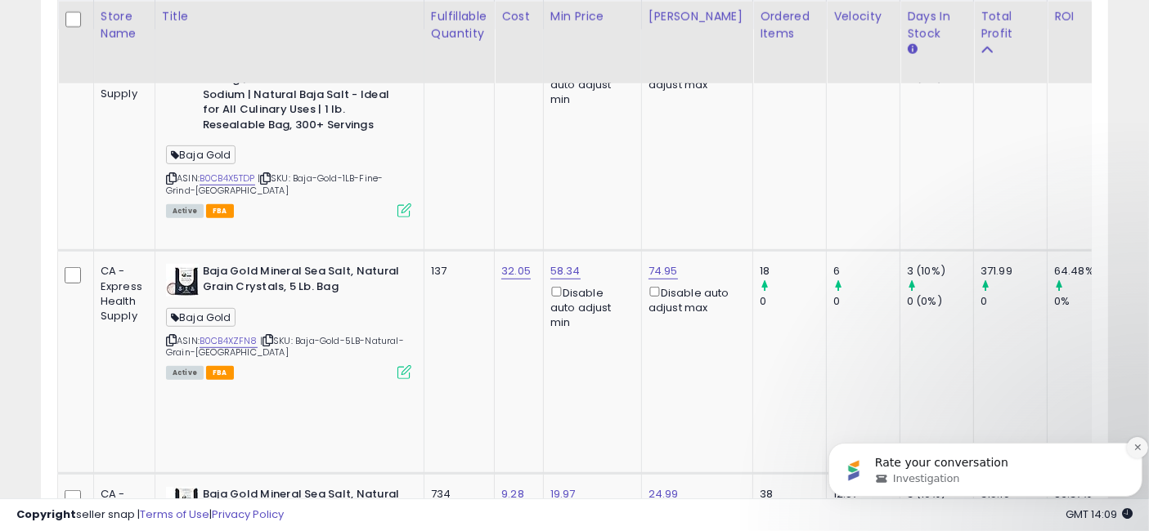
click at [1136, 446] on icon "Dismiss notification" at bounding box center [1136, 447] width 6 height 6
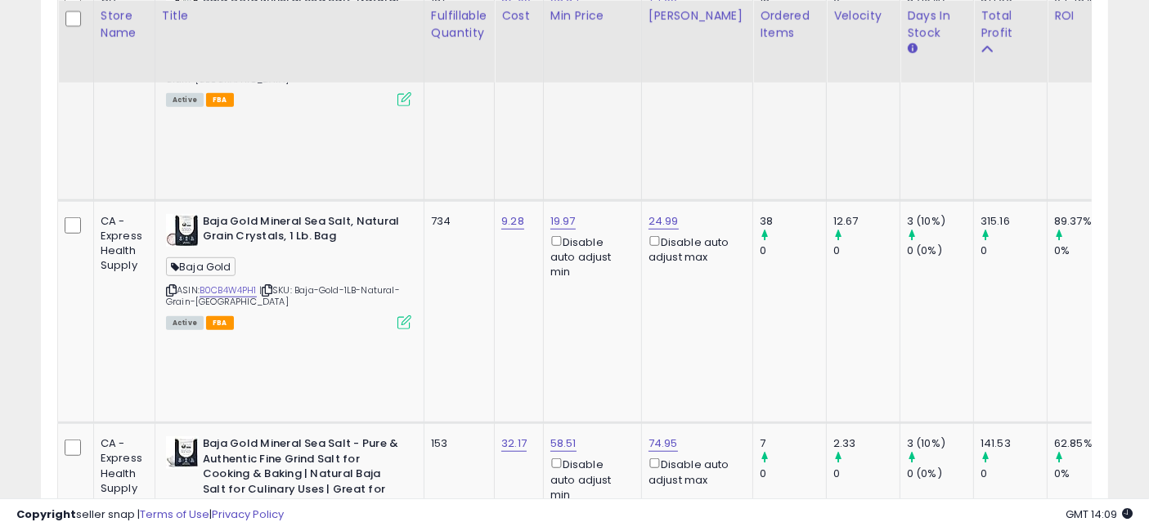
scroll to position [1251, 0]
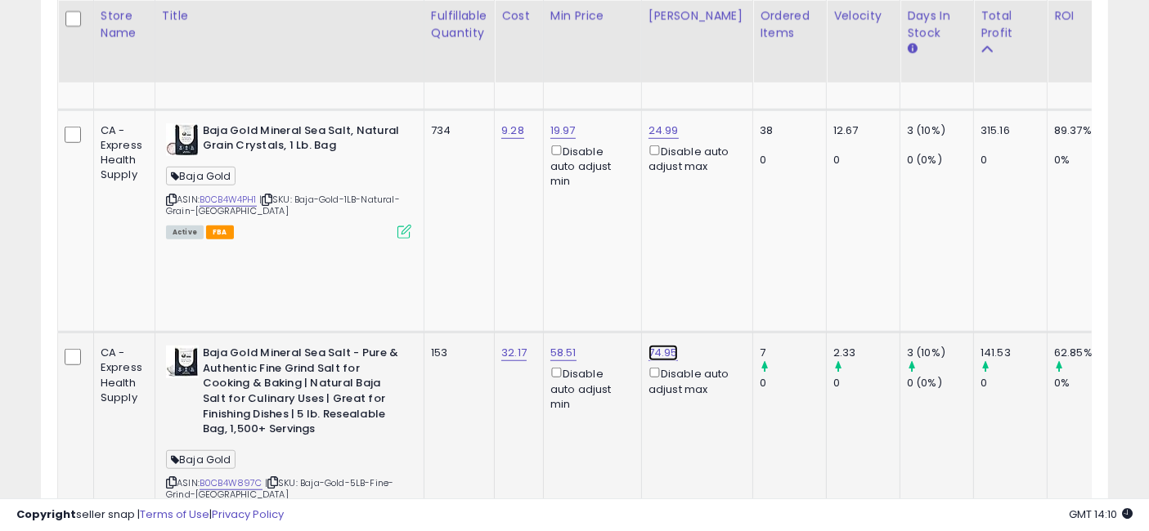
click at [660, 345] on link "74.95" at bounding box center [662, 353] width 29 height 16
click at [547, 149] on input "*****" at bounding box center [614, 150] width 146 height 28
type input "*****"
click button "submit" at bounding box center [706, 148] width 28 height 25
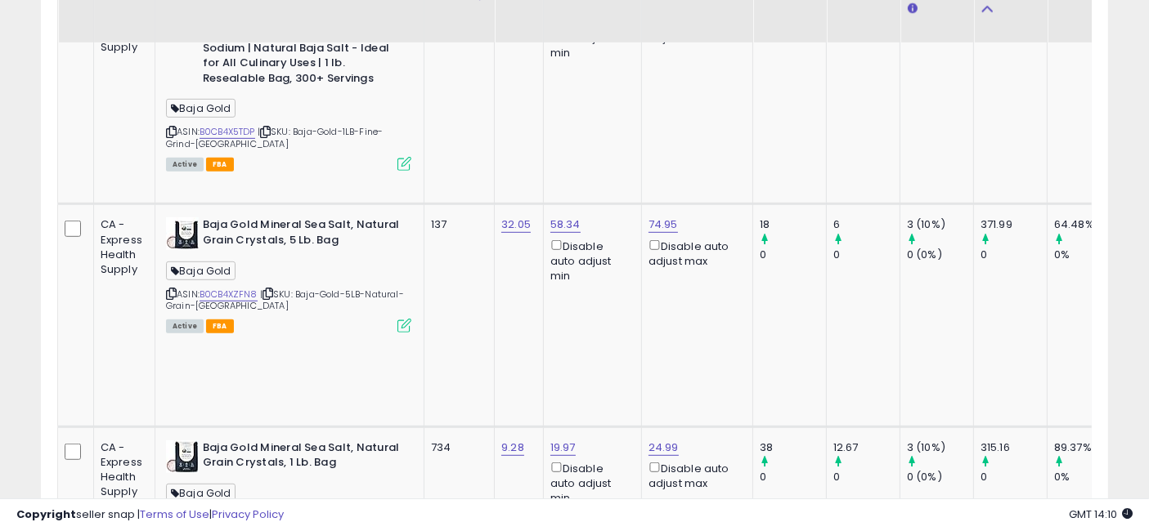
scroll to position [887, 0]
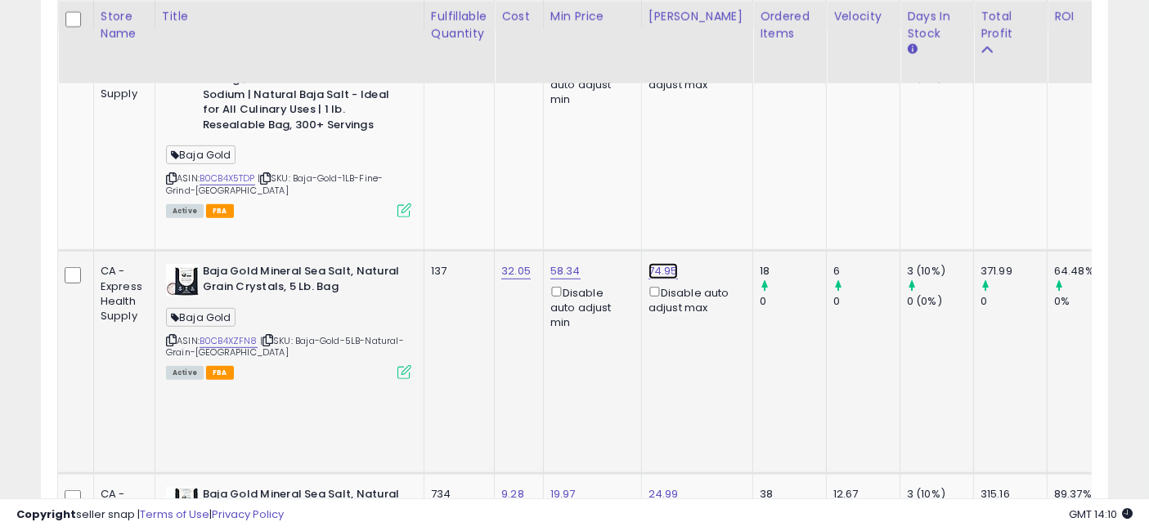
click at [661, 263] on link "74.95" at bounding box center [662, 271] width 29 height 16
click at [611, 190] on input "*****" at bounding box center [614, 193] width 146 height 28
type input "*****"
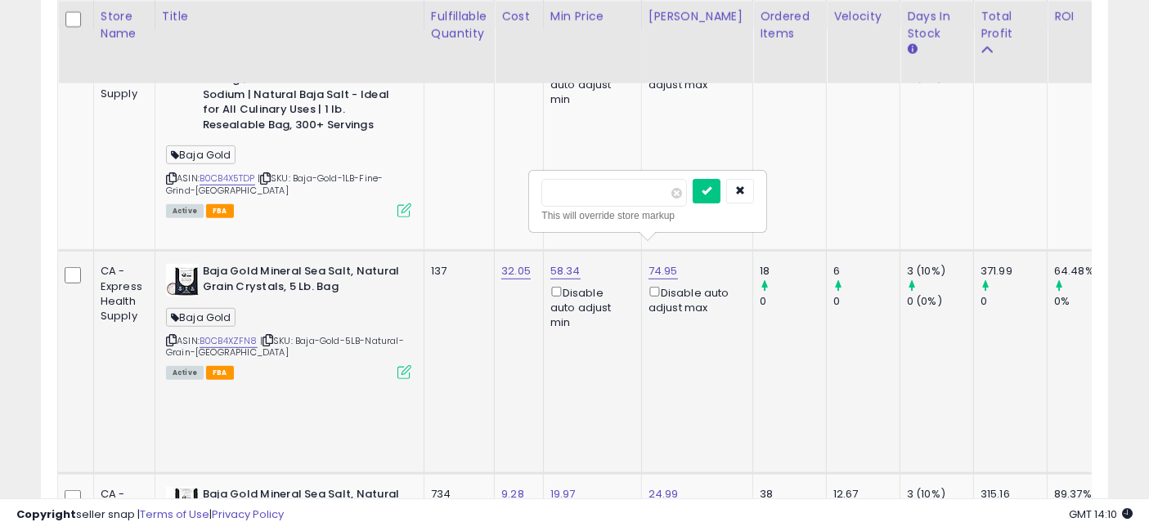
click button "submit" at bounding box center [706, 191] width 28 height 25
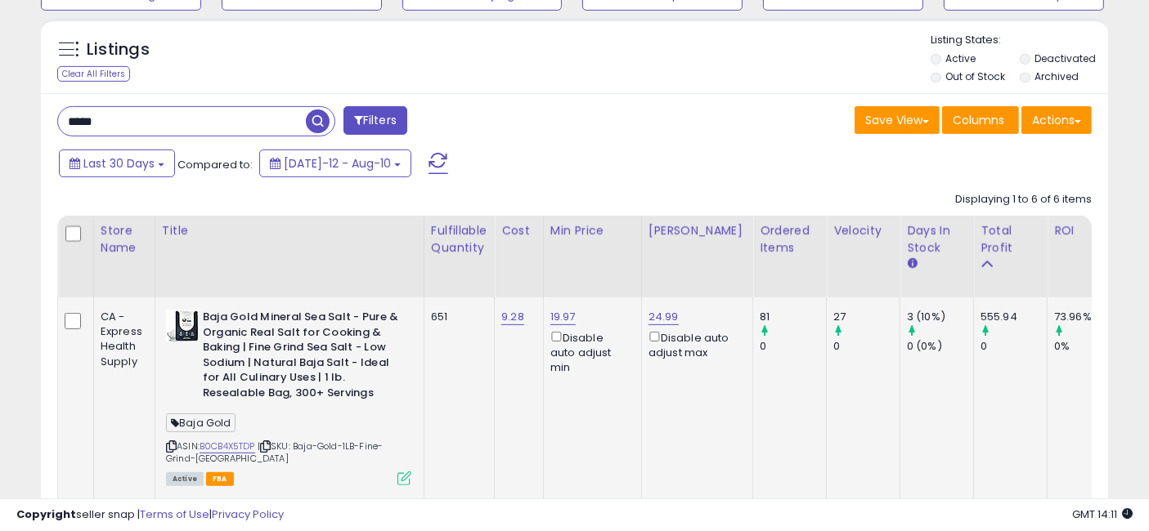
scroll to position [654, 0]
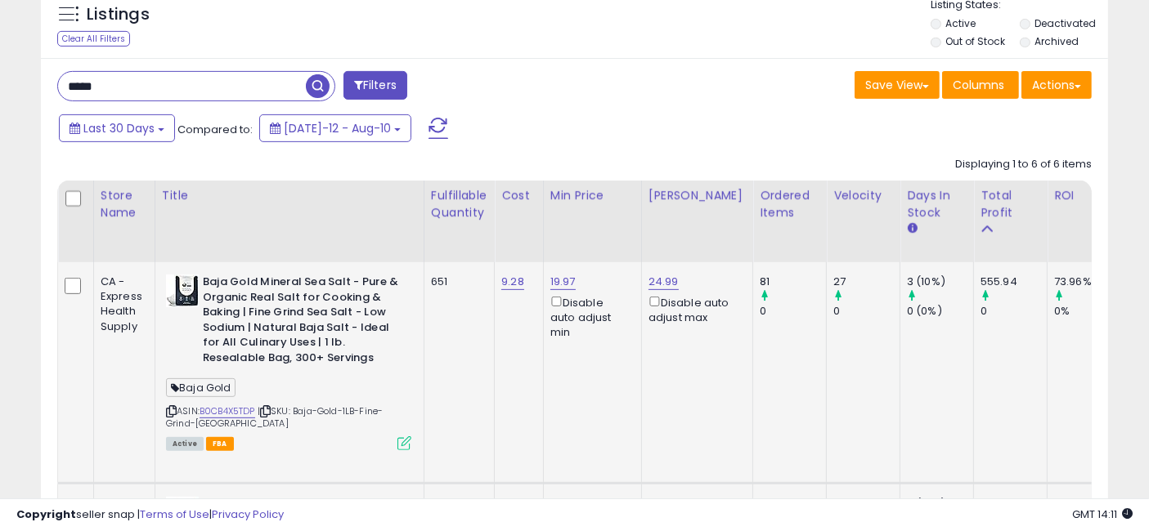
click at [271, 408] on icon at bounding box center [265, 411] width 11 height 9
click at [240, 410] on link "B0CB4X5TDP" at bounding box center [227, 412] width 56 height 14
